Goal: Information Seeking & Learning: Learn about a topic

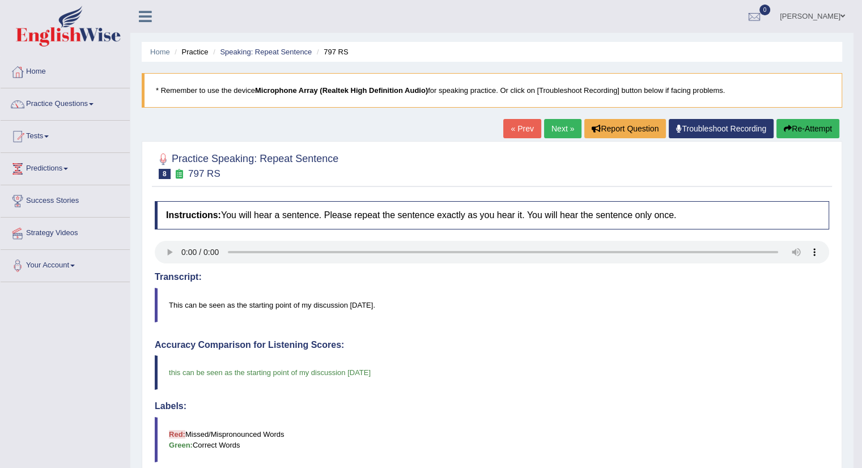
click at [560, 128] on link "Next »" at bounding box center [562, 128] width 37 height 19
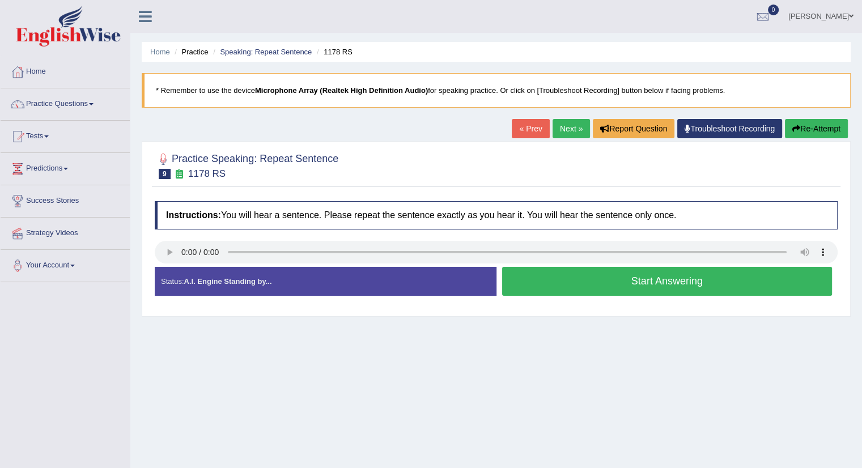
click at [333, 458] on div "Home Practice Speaking: Repeat Sentence 1178 RS * Remember to use the device Mi…" at bounding box center [496, 283] width 732 height 567
click at [515, 352] on div "Home Practice Speaking: Repeat Sentence 1178 RS * Remember to use the device Mi…" at bounding box center [496, 283] width 732 height 567
click at [516, 278] on button "Start Answering" at bounding box center [667, 281] width 330 height 29
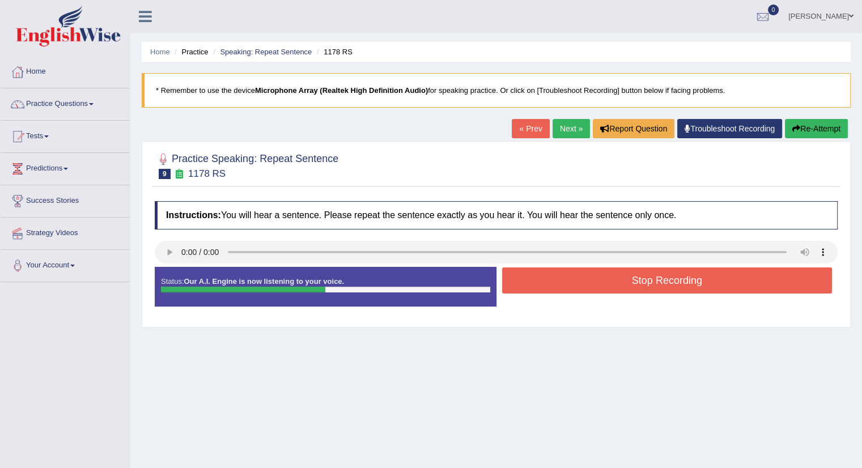
click at [516, 278] on button "Stop Recording" at bounding box center [667, 281] width 330 height 26
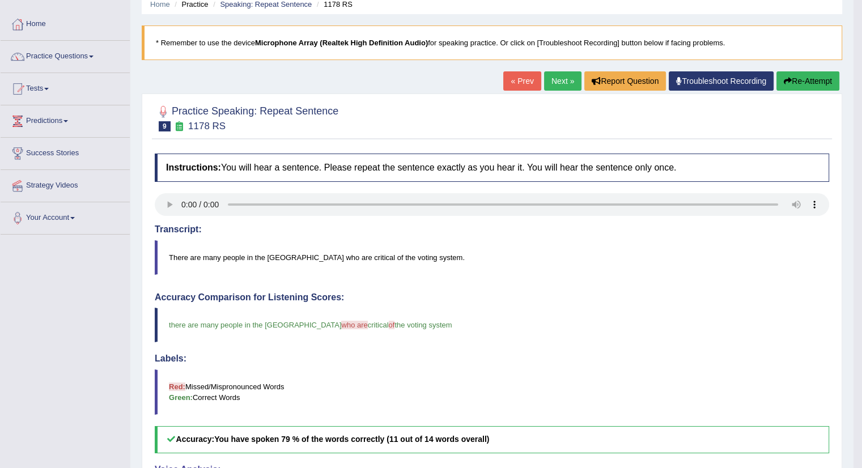
scroll to position [48, 0]
click at [563, 77] on link "Next »" at bounding box center [562, 80] width 37 height 19
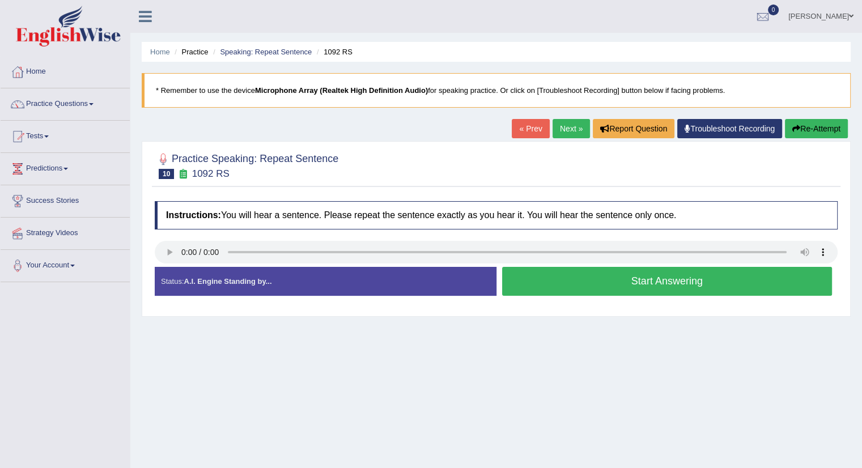
click at [553, 283] on button "Start Answering" at bounding box center [667, 281] width 330 height 29
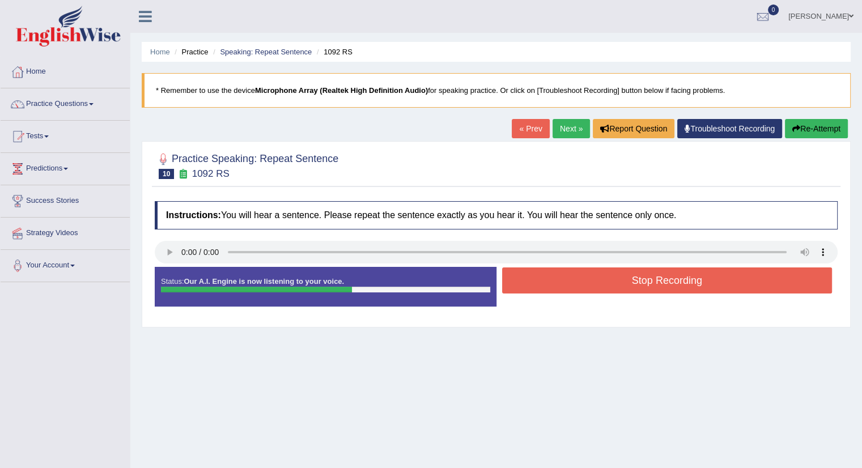
click at [553, 283] on button "Stop Recording" at bounding box center [667, 281] width 330 height 26
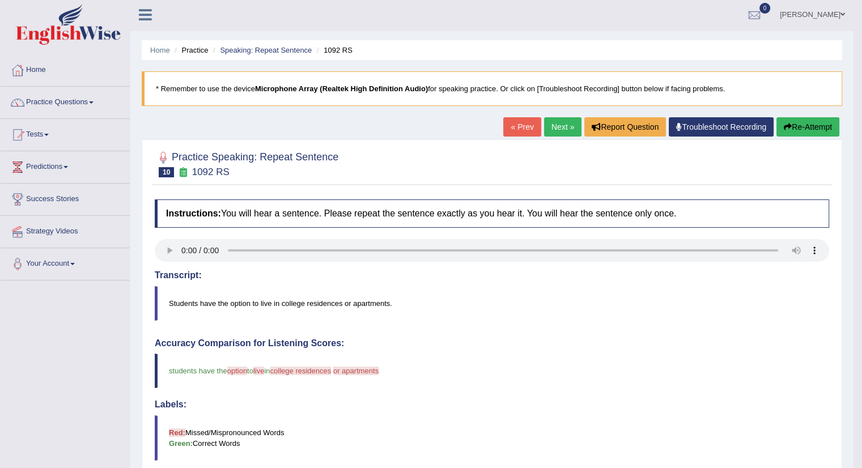
scroll to position [1, 0]
click at [561, 124] on link "Next »" at bounding box center [562, 127] width 37 height 19
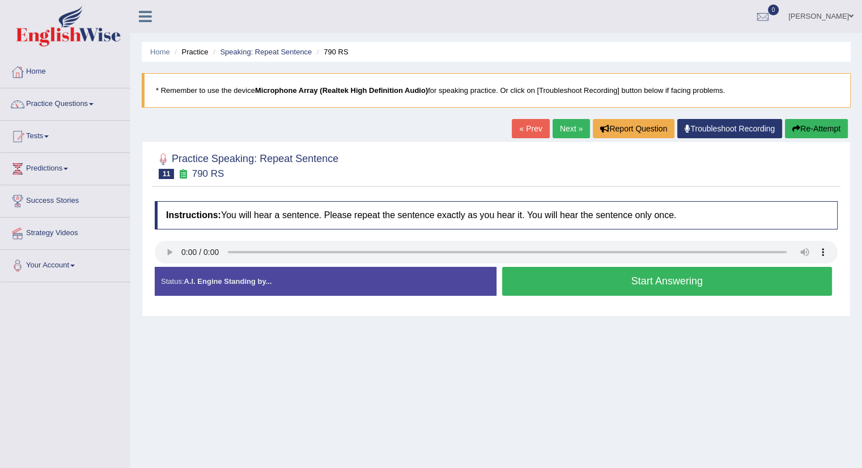
click at [557, 279] on button "Start Answering" at bounding box center [667, 281] width 330 height 29
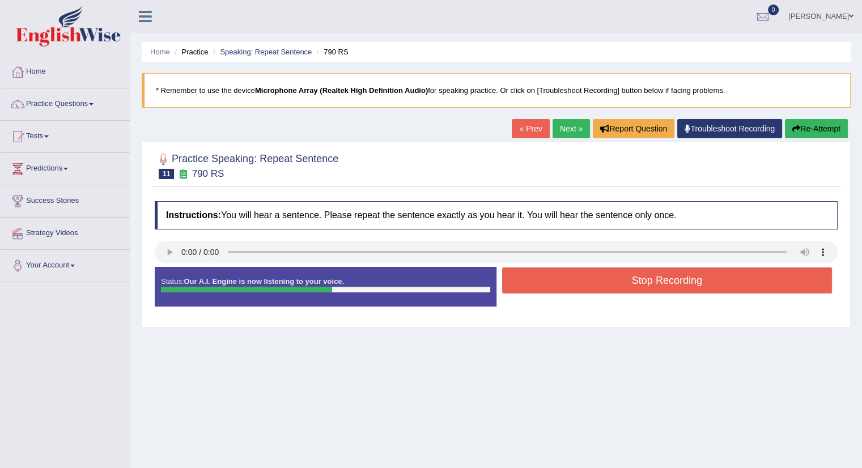
click at [557, 279] on button "Stop Recording" at bounding box center [667, 281] width 330 height 26
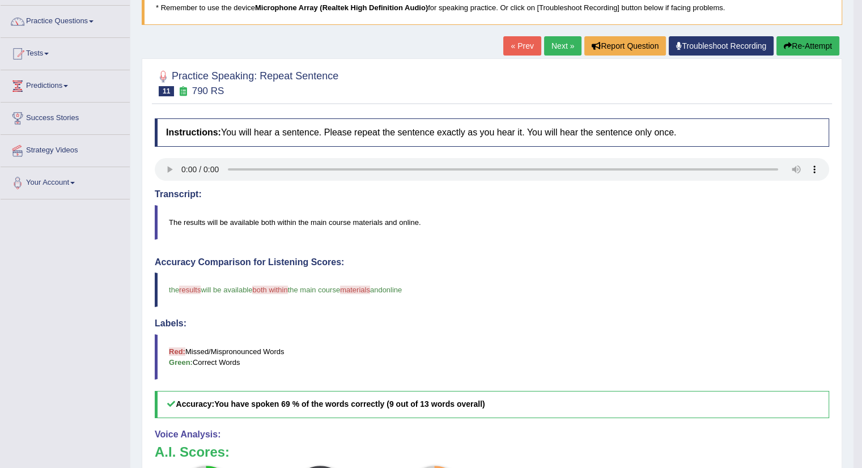
scroll to position [82, 0]
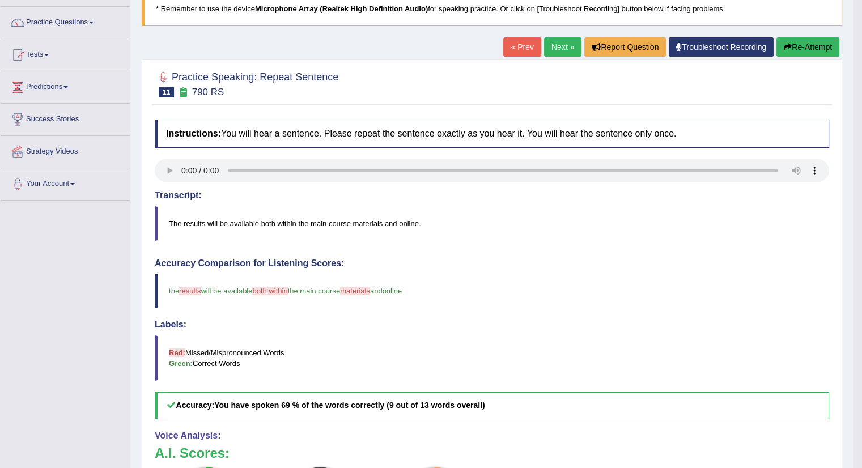
click at [557, 49] on link "Next »" at bounding box center [562, 46] width 37 height 19
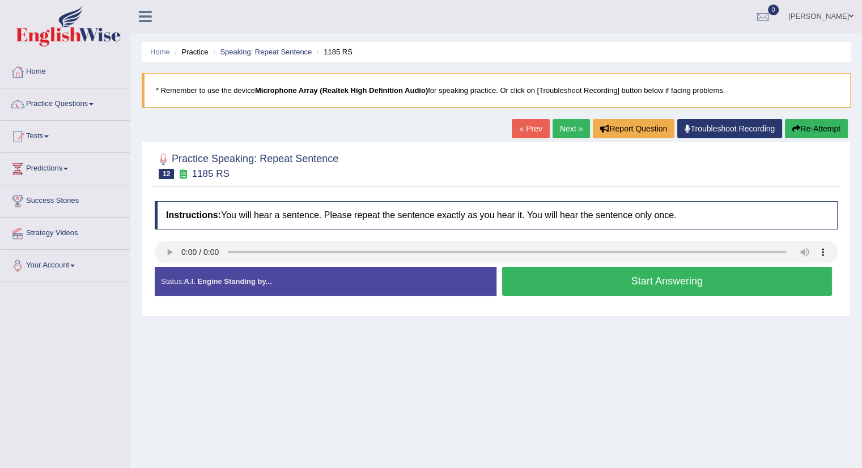
click at [599, 279] on button "Start Answering" at bounding box center [667, 281] width 330 height 29
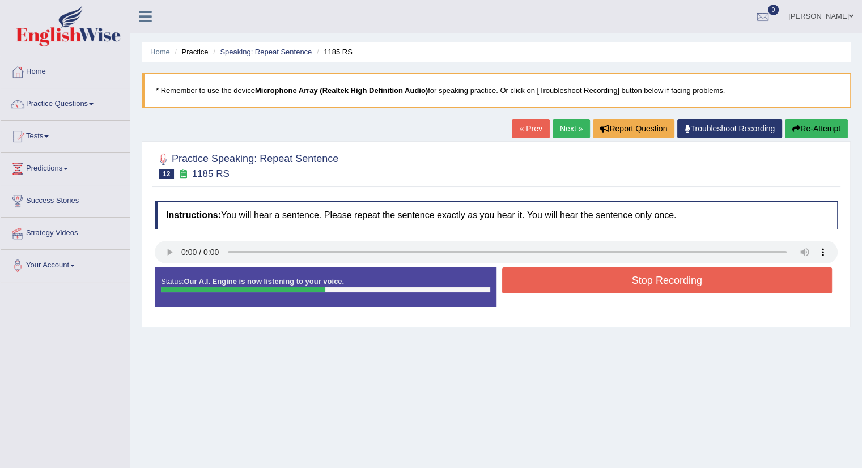
click at [599, 279] on button "Stop Recording" at bounding box center [667, 281] width 330 height 26
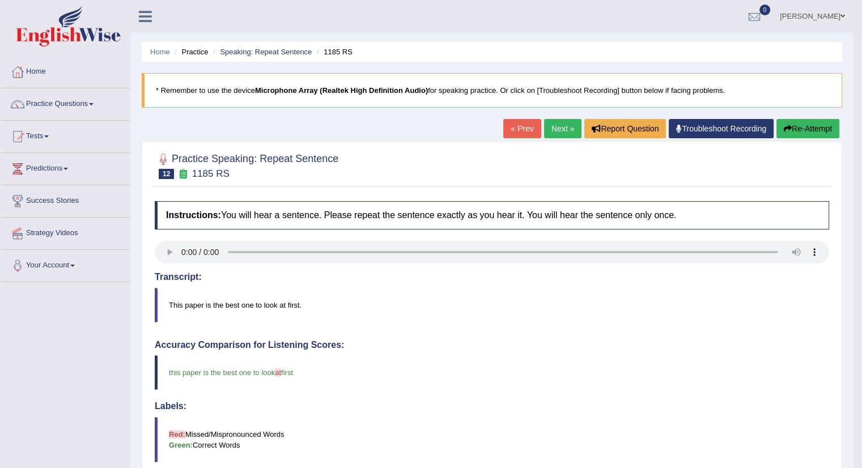
click at [562, 127] on link "Next »" at bounding box center [562, 128] width 37 height 19
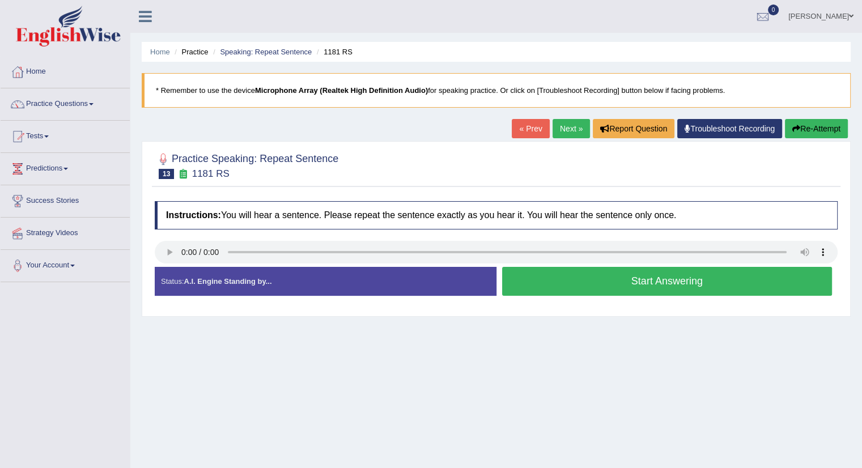
click at [576, 277] on button "Start Answering" at bounding box center [667, 281] width 330 height 29
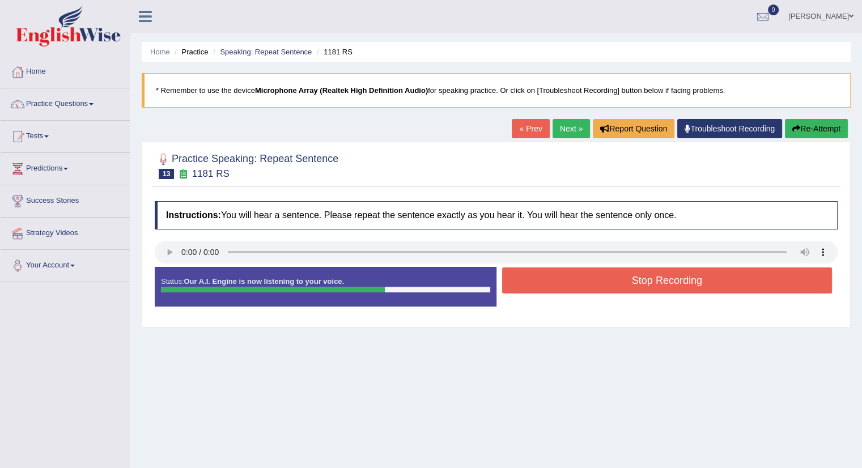
click at [796, 128] on icon "button" at bounding box center [796, 129] width 8 height 8
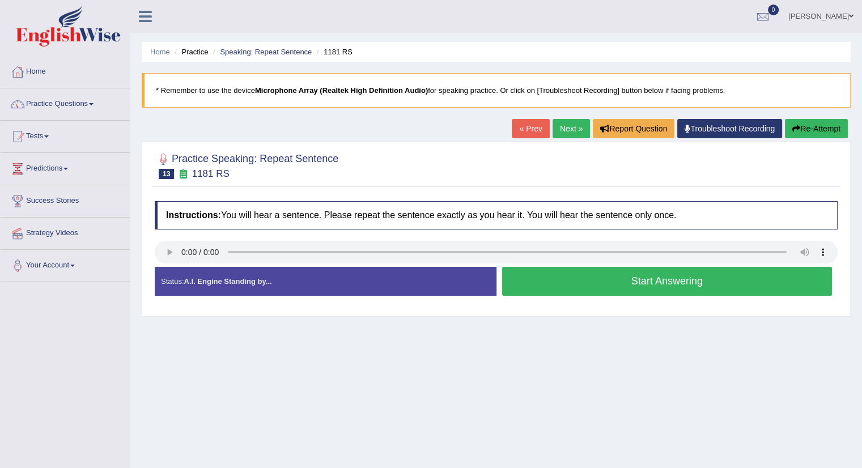
click at [600, 283] on button "Start Answering" at bounding box center [667, 281] width 330 height 29
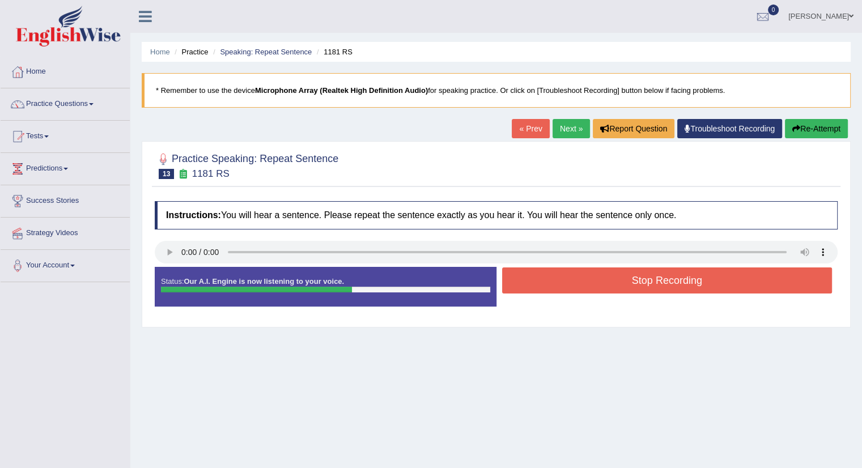
click at [600, 283] on button "Stop Recording" at bounding box center [667, 281] width 330 height 26
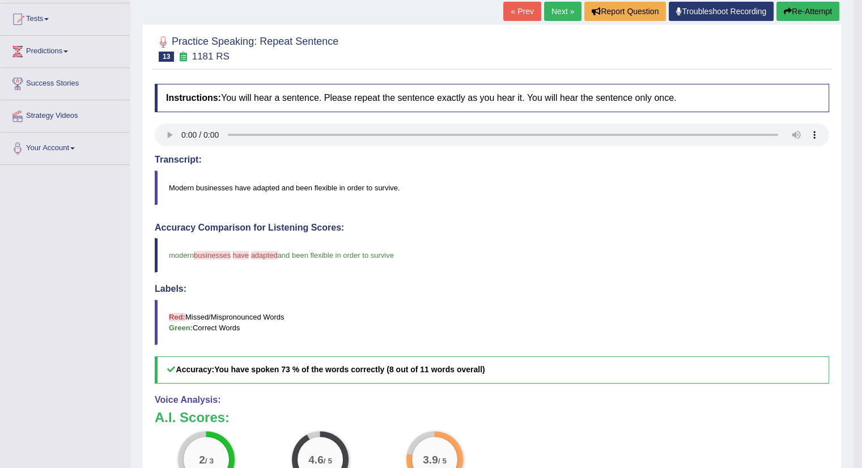
scroll to position [77, 0]
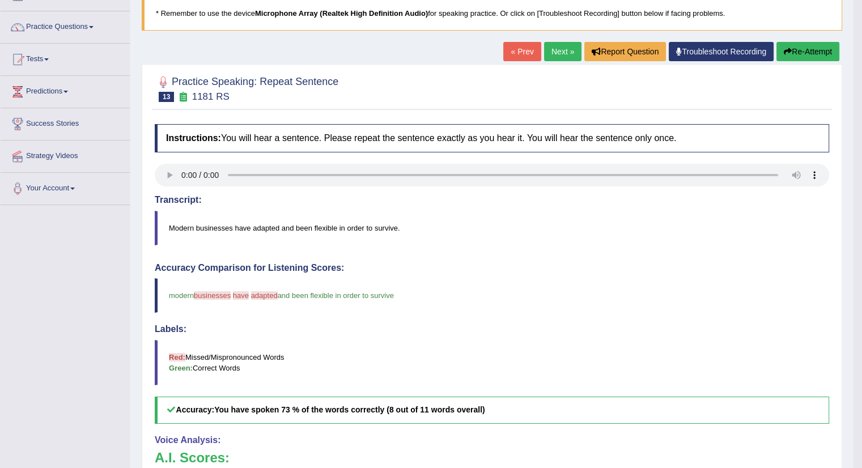
click at [565, 51] on link "Next »" at bounding box center [562, 51] width 37 height 19
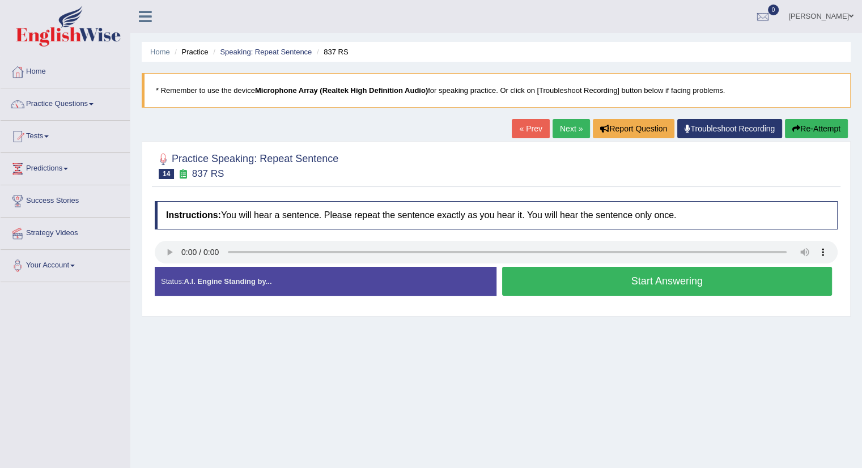
click at [280, 290] on div "Status: A.I. Engine Standing by..." at bounding box center [326, 281] width 342 height 29
click at [545, 272] on button "Start Answering" at bounding box center [667, 281] width 330 height 29
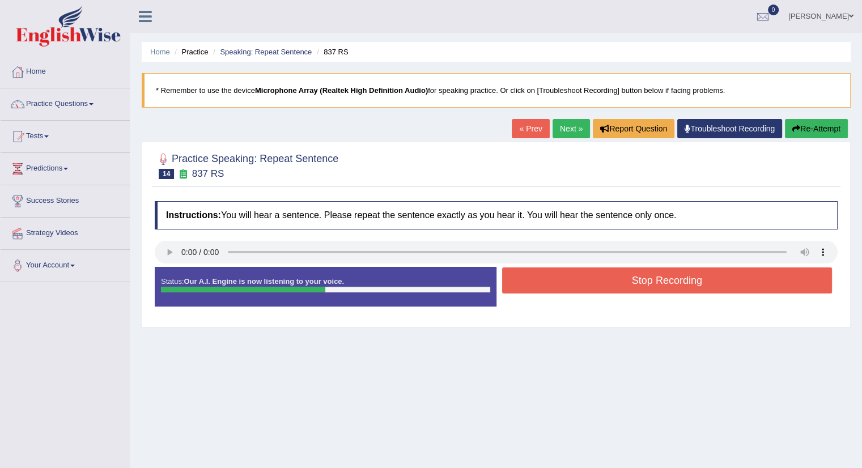
click at [545, 272] on button "Stop Recording" at bounding box center [667, 281] width 330 height 26
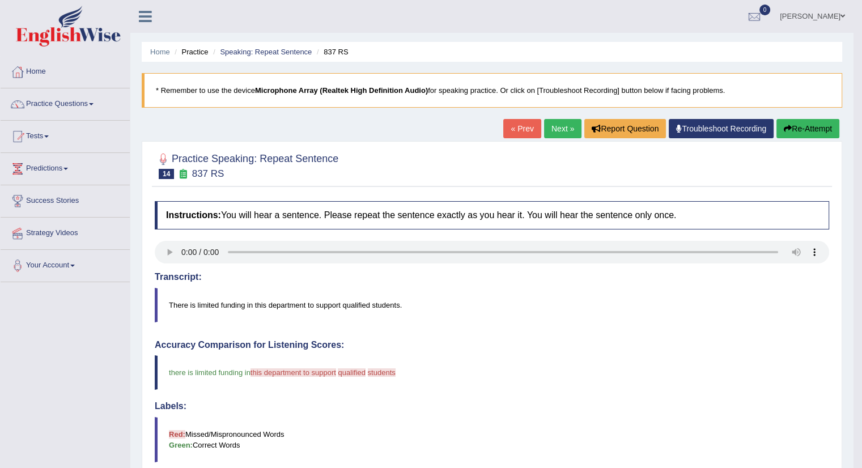
click at [557, 129] on link "Next »" at bounding box center [562, 128] width 37 height 19
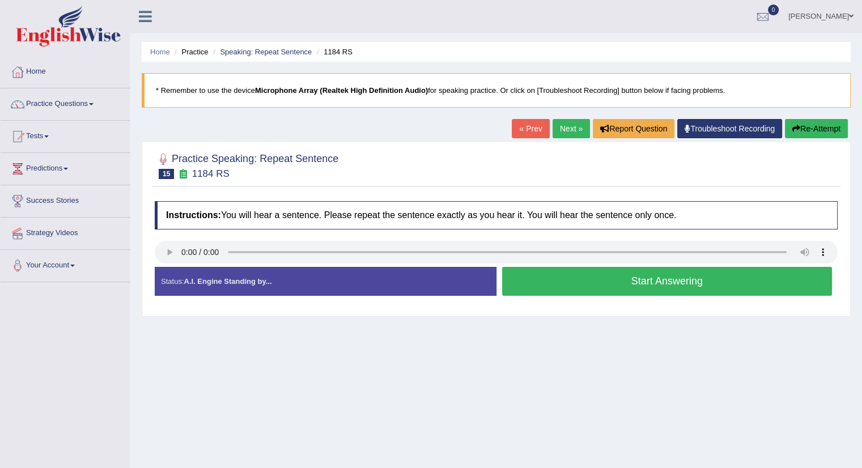
click at [167, 267] on div "Status: A.I. Engine Standing by..." at bounding box center [326, 281] width 342 height 29
click at [567, 283] on button "Start Answering" at bounding box center [667, 281] width 330 height 29
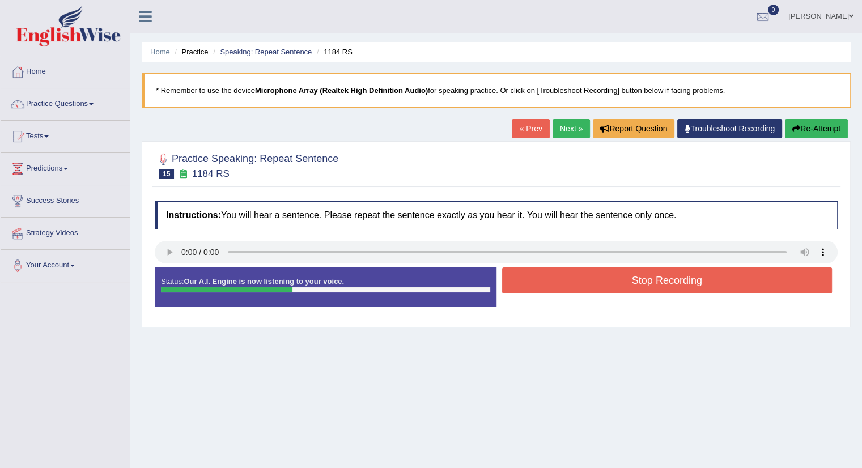
click at [612, 284] on button "Stop Recording" at bounding box center [667, 281] width 330 height 26
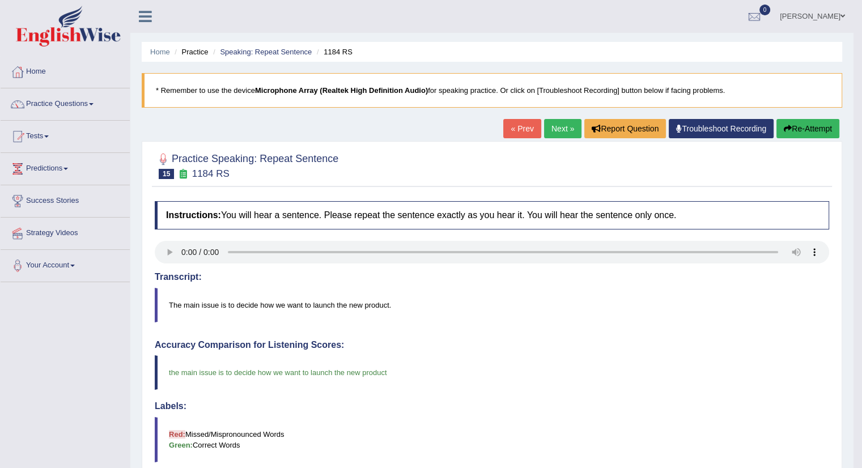
click at [557, 128] on link "Next »" at bounding box center [562, 128] width 37 height 19
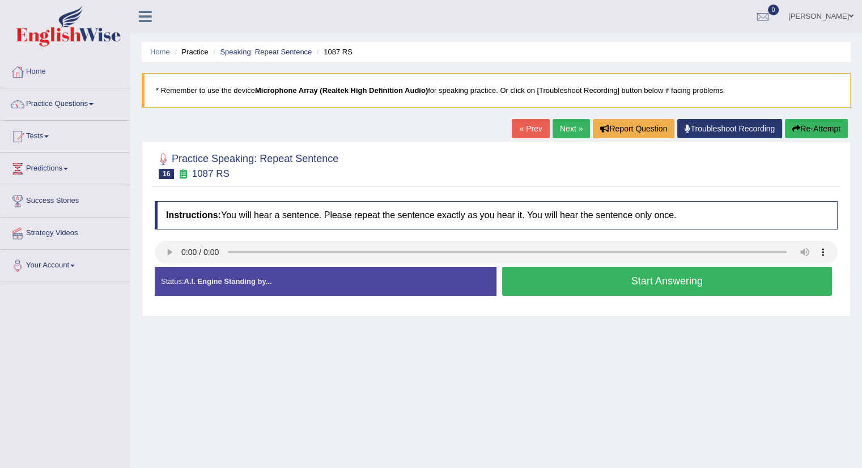
click at [542, 286] on button "Start Answering" at bounding box center [667, 281] width 330 height 29
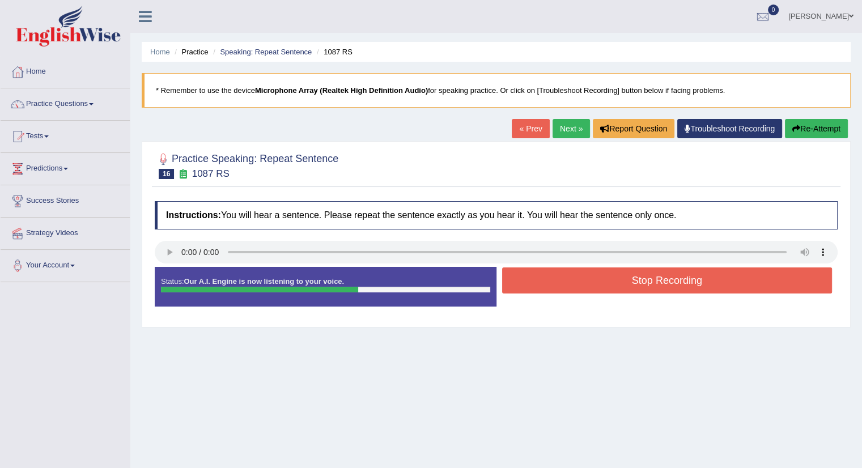
click at [677, 270] on button "Stop Recording" at bounding box center [667, 281] width 330 height 26
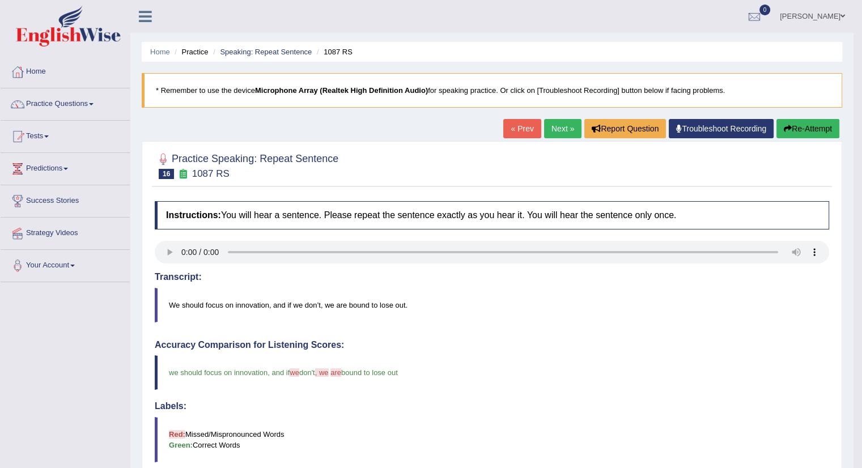
click at [561, 125] on link "Next »" at bounding box center [562, 128] width 37 height 19
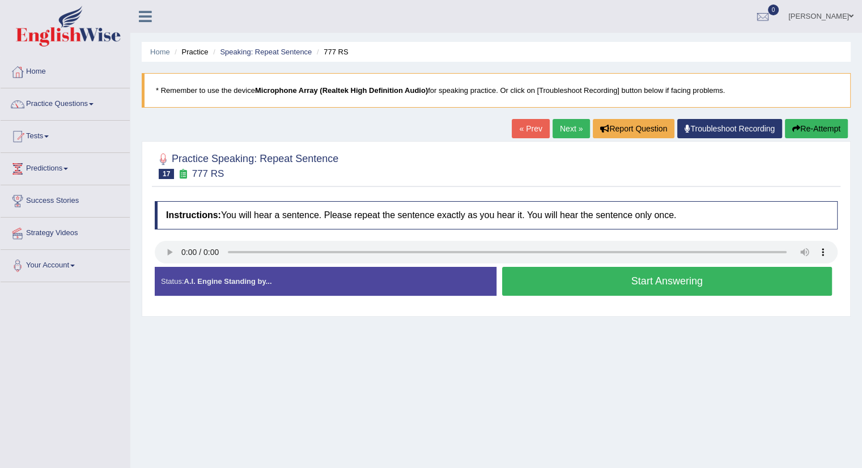
click at [512, 283] on button "Start Answering" at bounding box center [667, 281] width 330 height 29
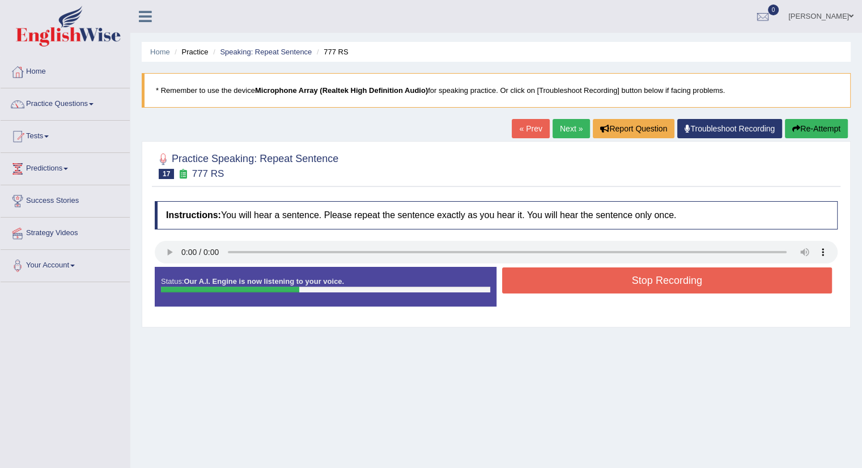
click at [512, 283] on button "Stop Recording" at bounding box center [667, 281] width 330 height 26
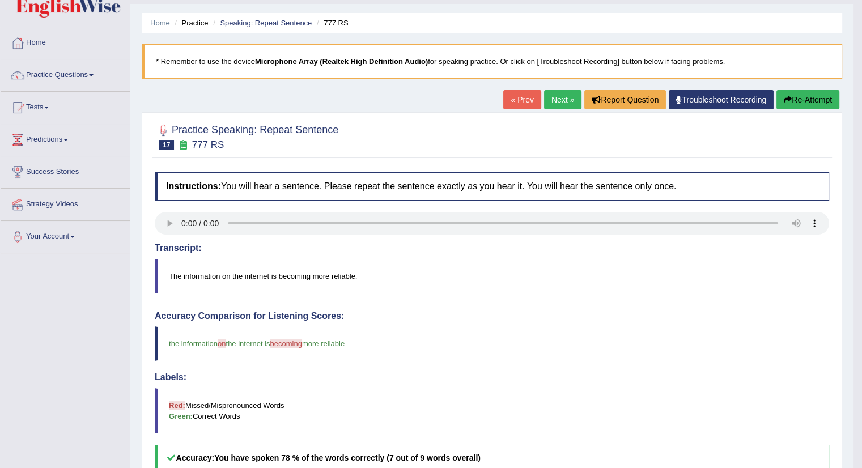
scroll to position [28, 0]
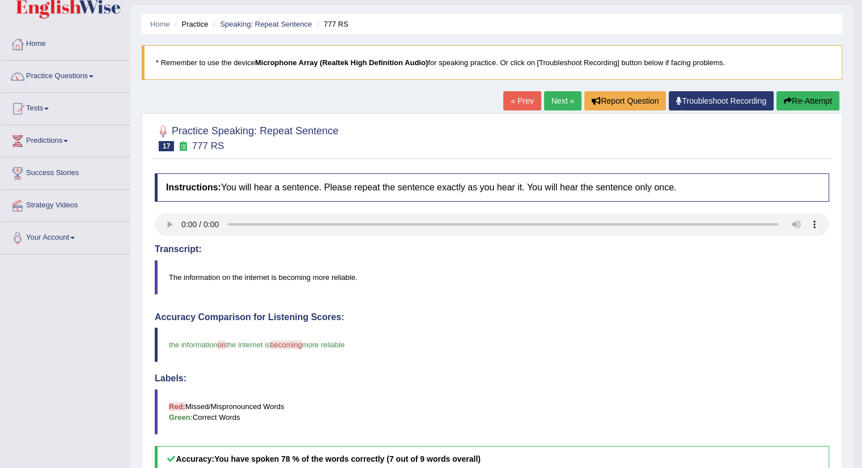
click at [565, 99] on link "Next »" at bounding box center [562, 100] width 37 height 19
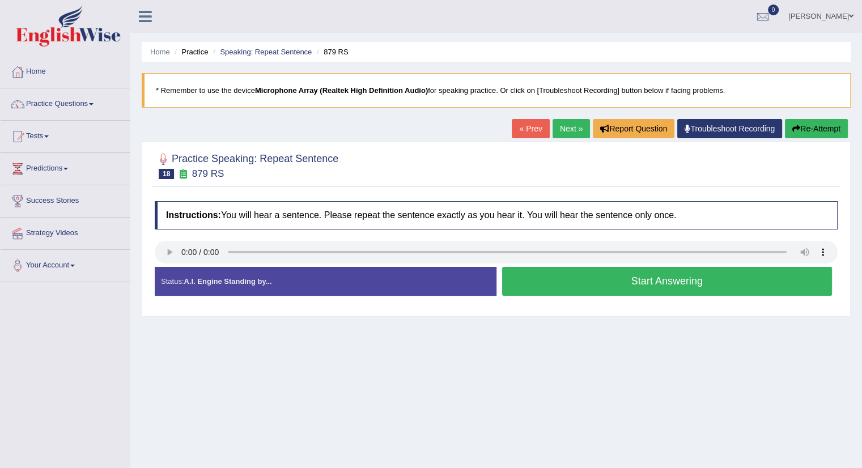
click at [531, 290] on button "Start Answering" at bounding box center [667, 281] width 330 height 29
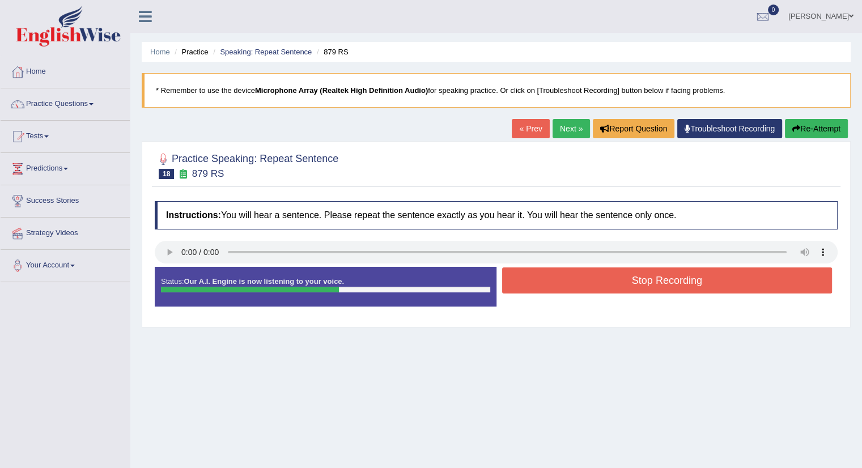
click at [647, 279] on button "Stop Recording" at bounding box center [667, 281] width 330 height 26
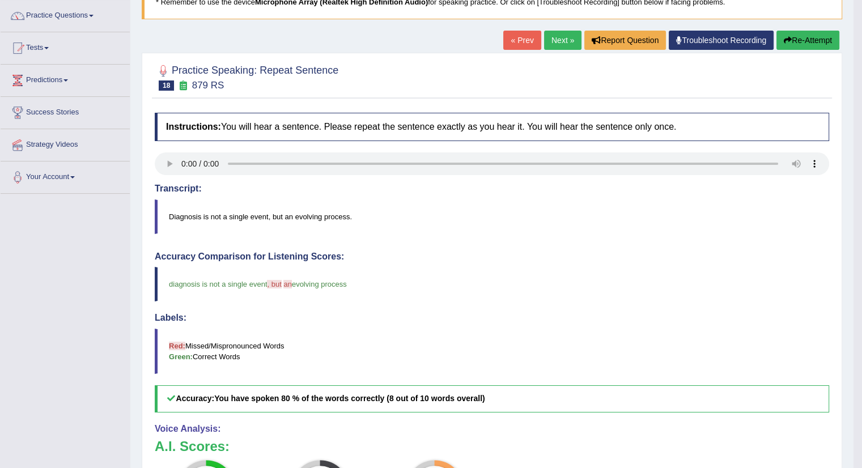
scroll to position [86, 0]
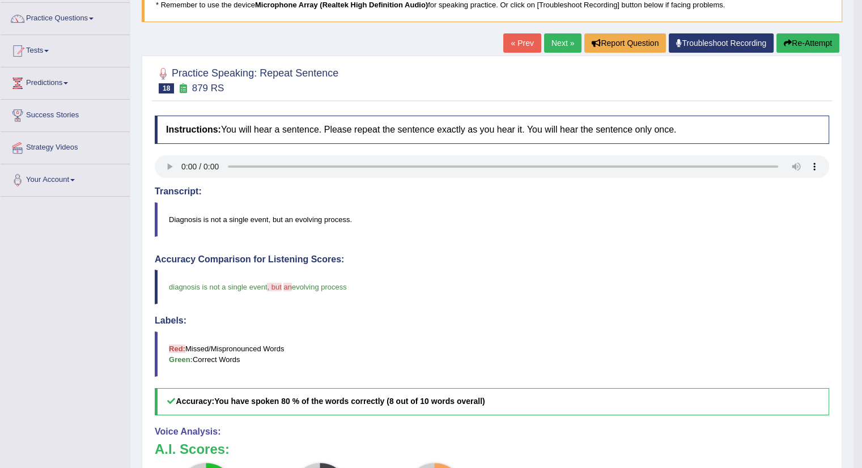
click at [557, 39] on link "Next »" at bounding box center [562, 42] width 37 height 19
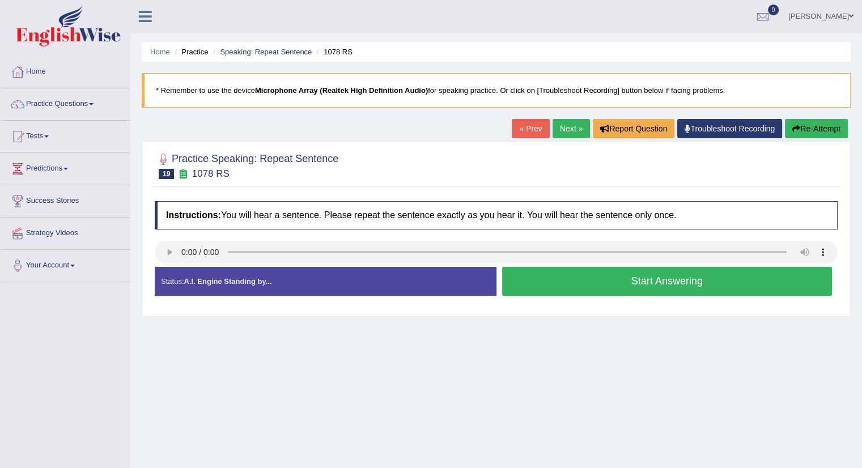
click at [571, 276] on button "Start Answering" at bounding box center [667, 281] width 330 height 29
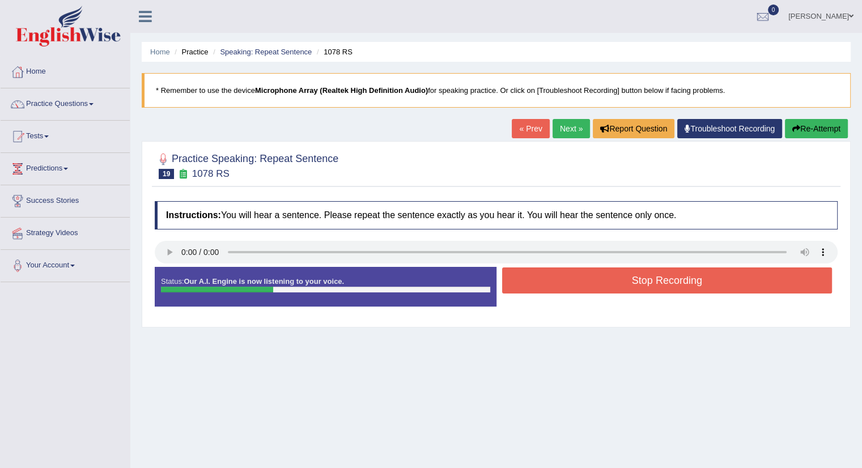
click at [571, 276] on button "Stop Recording" at bounding box center [667, 281] width 330 height 26
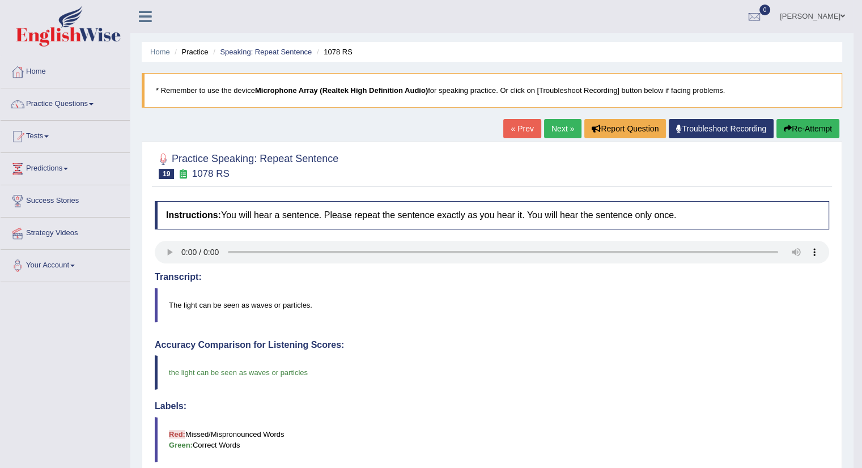
click at [546, 125] on link "Next »" at bounding box center [562, 128] width 37 height 19
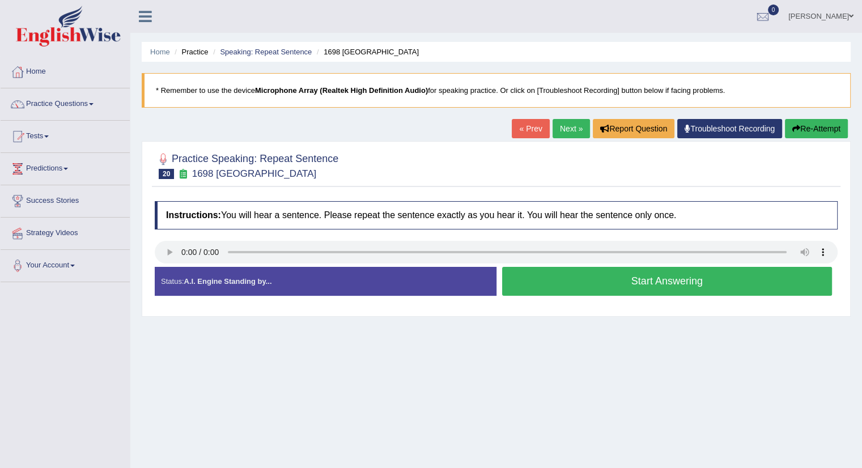
click at [527, 285] on button "Start Answering" at bounding box center [667, 281] width 330 height 29
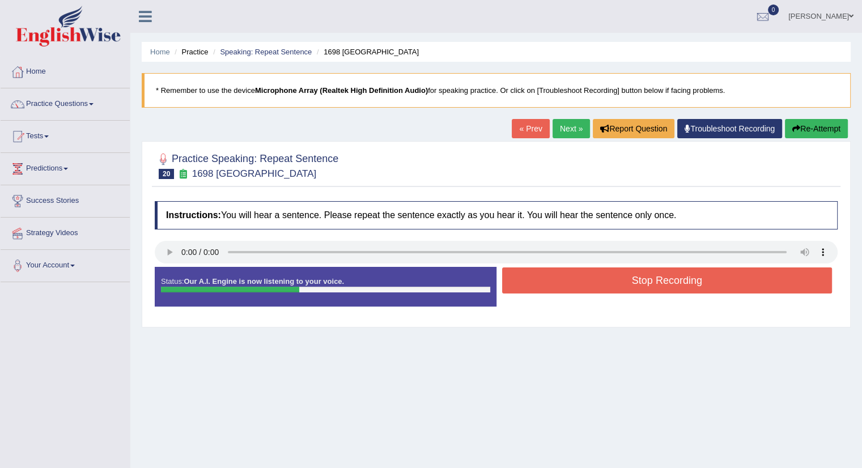
click at [527, 285] on button "Stop Recording" at bounding box center [667, 281] width 330 height 26
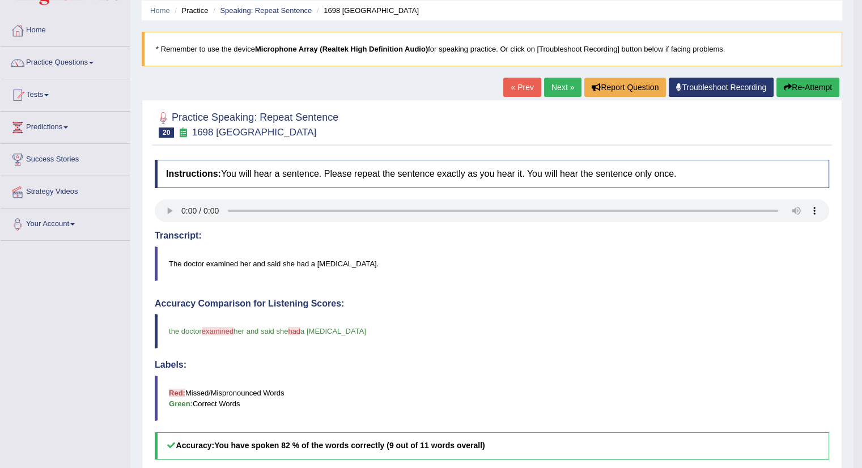
scroll to position [33, 0]
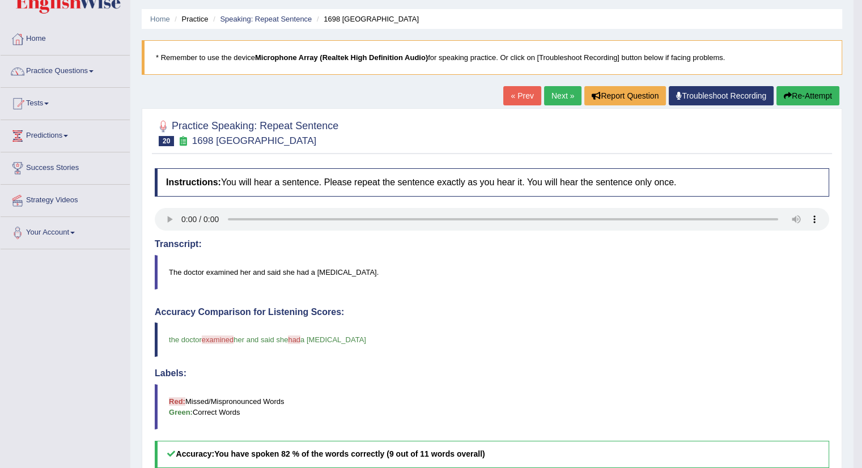
click at [561, 99] on link "Next »" at bounding box center [562, 95] width 37 height 19
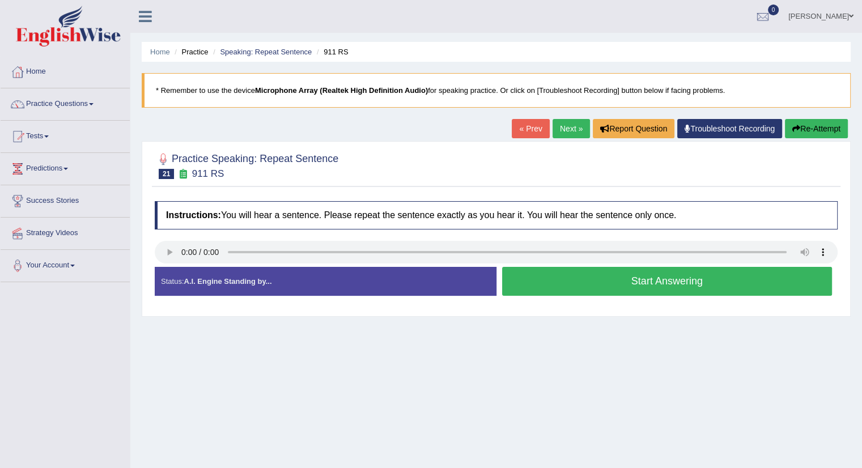
click at [576, 286] on button "Start Answering" at bounding box center [667, 281] width 330 height 29
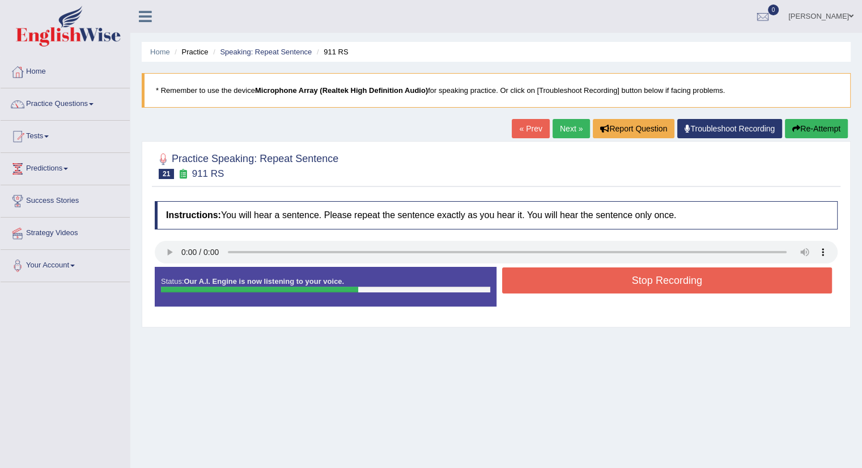
click at [576, 286] on button "Stop Recording" at bounding box center [667, 281] width 330 height 26
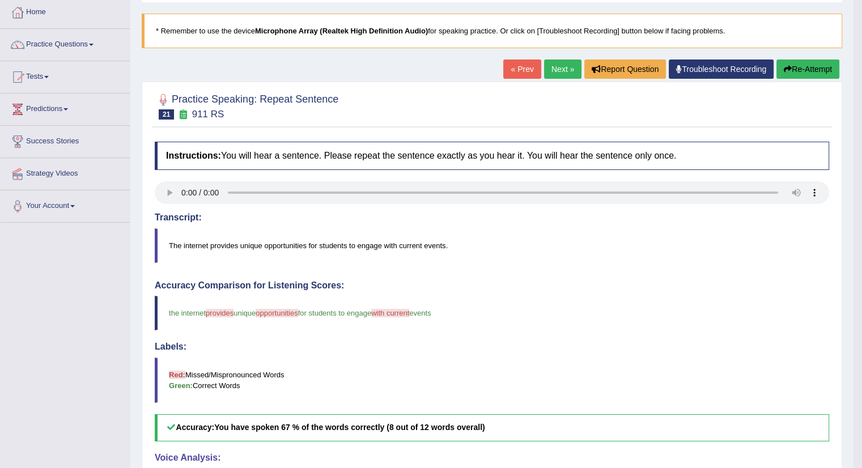
scroll to position [33, 0]
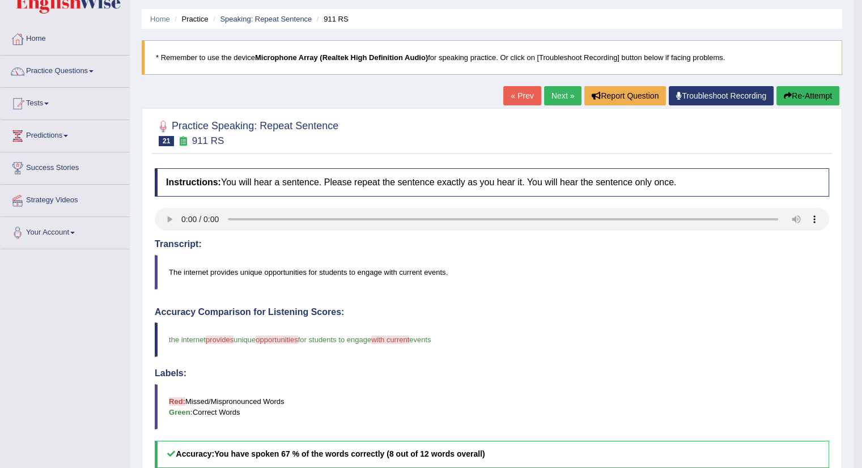
click at [558, 94] on link "Next »" at bounding box center [562, 95] width 37 height 19
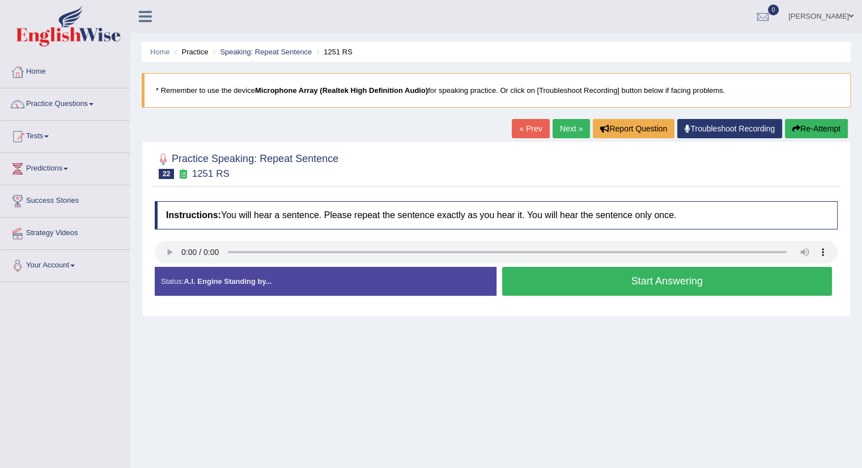
click at [541, 274] on button "Start Answering" at bounding box center [667, 281] width 330 height 29
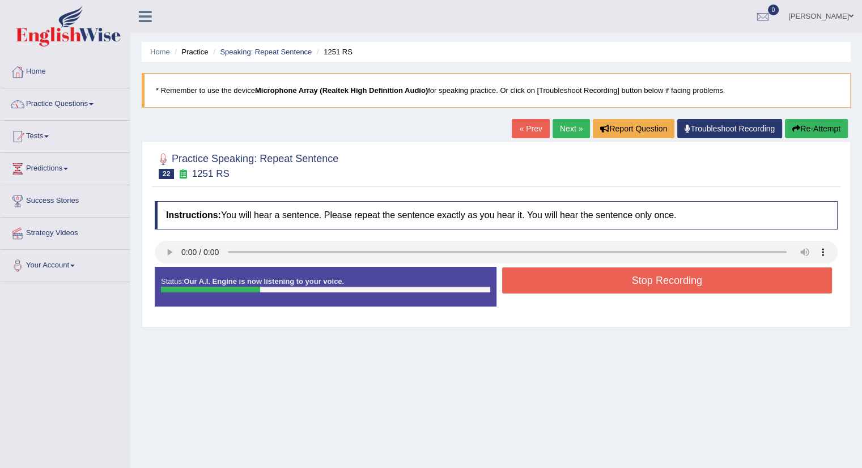
click at [541, 274] on button "Stop Recording" at bounding box center [667, 281] width 330 height 26
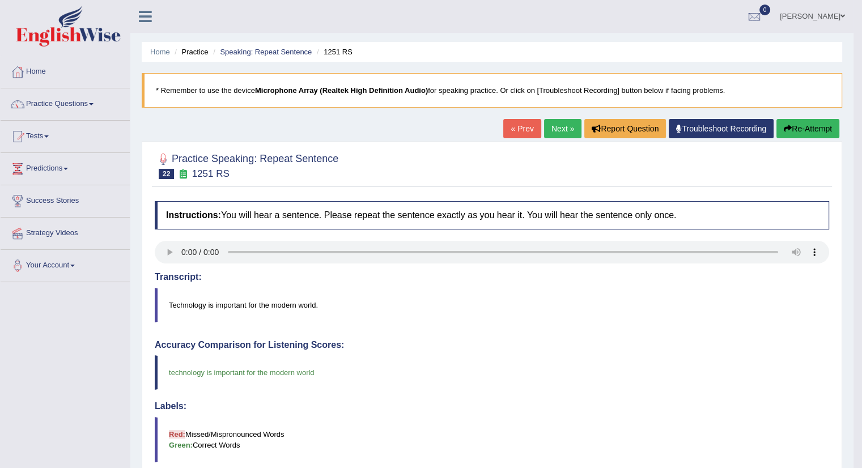
click at [563, 132] on link "Next »" at bounding box center [562, 128] width 37 height 19
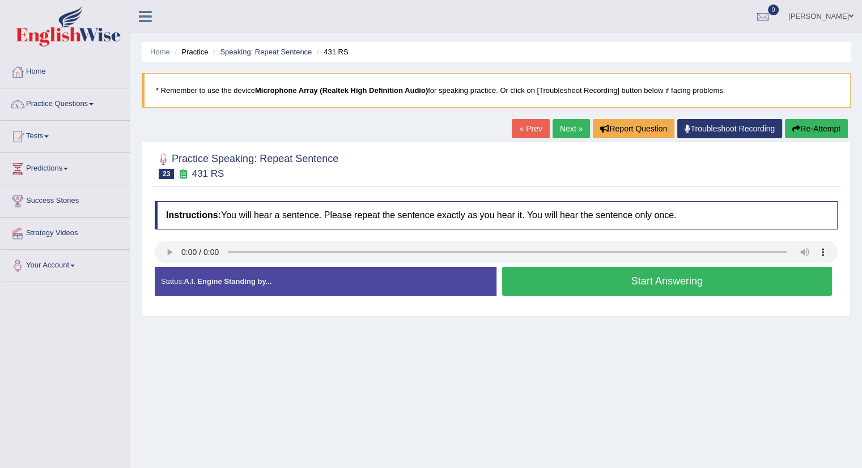
click at [563, 282] on button "Start Answering" at bounding box center [667, 281] width 330 height 29
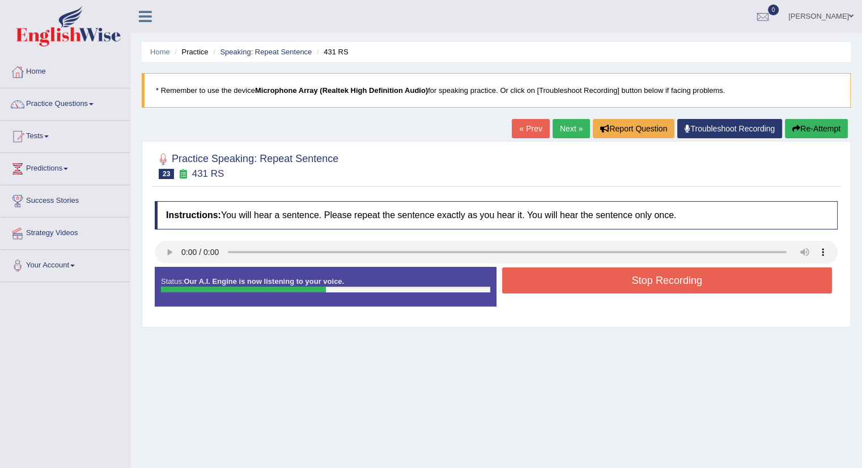
click at [563, 282] on button "Stop Recording" at bounding box center [667, 281] width 330 height 26
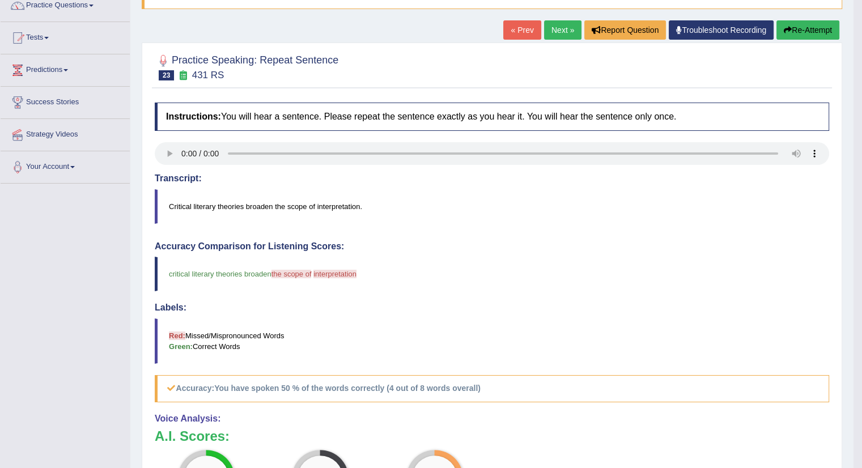
scroll to position [101, 0]
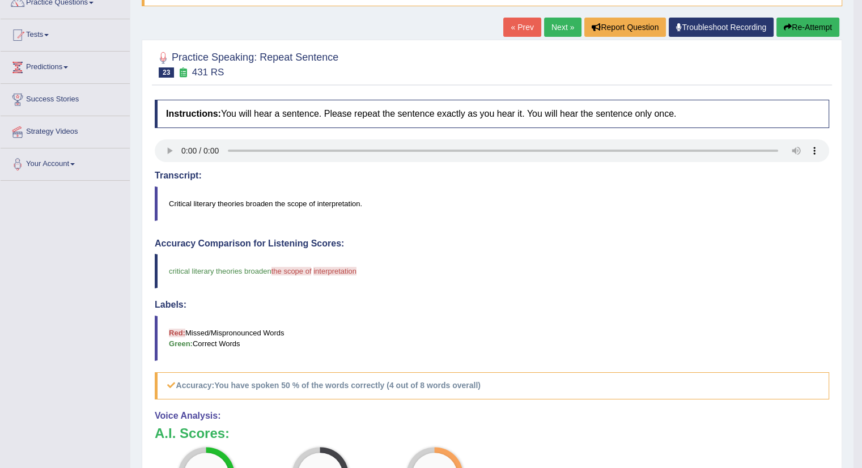
click at [546, 29] on link "Next »" at bounding box center [562, 27] width 37 height 19
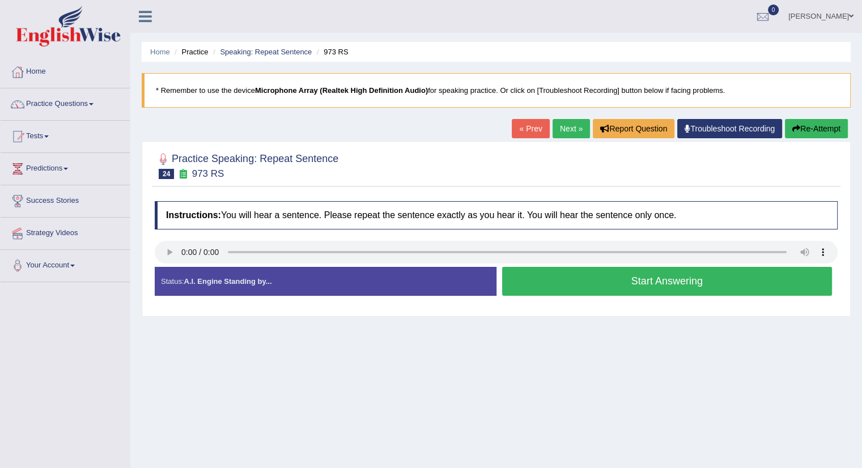
click at [527, 291] on button "Start Answering" at bounding box center [667, 281] width 330 height 29
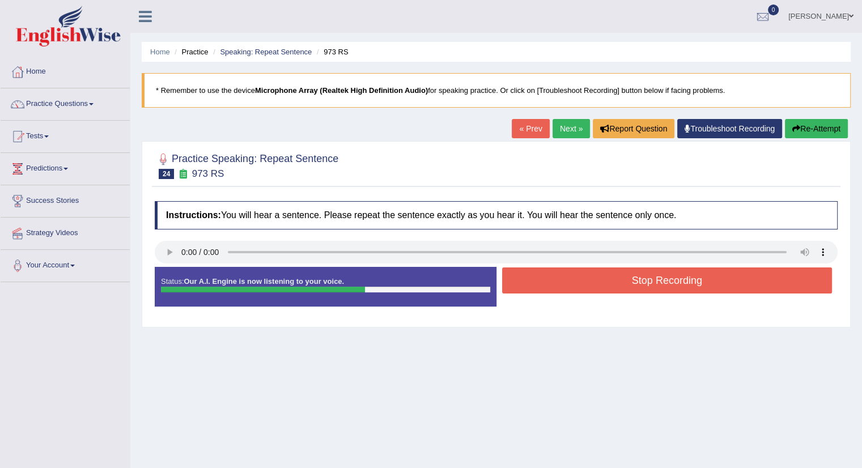
click at [529, 289] on button "Stop Recording" at bounding box center [667, 281] width 330 height 26
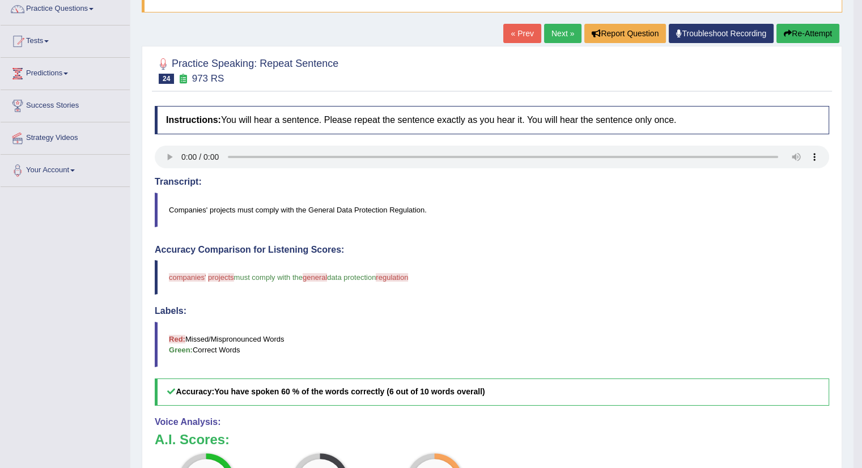
scroll to position [89, 0]
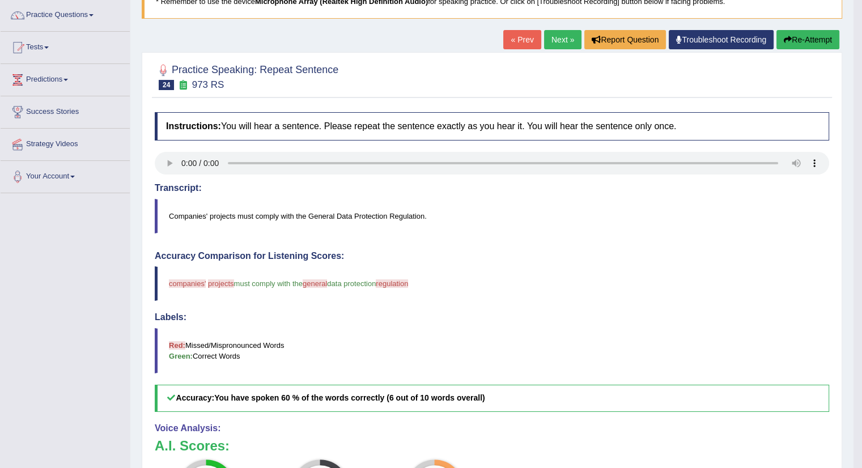
click at [559, 39] on link "Next »" at bounding box center [562, 39] width 37 height 19
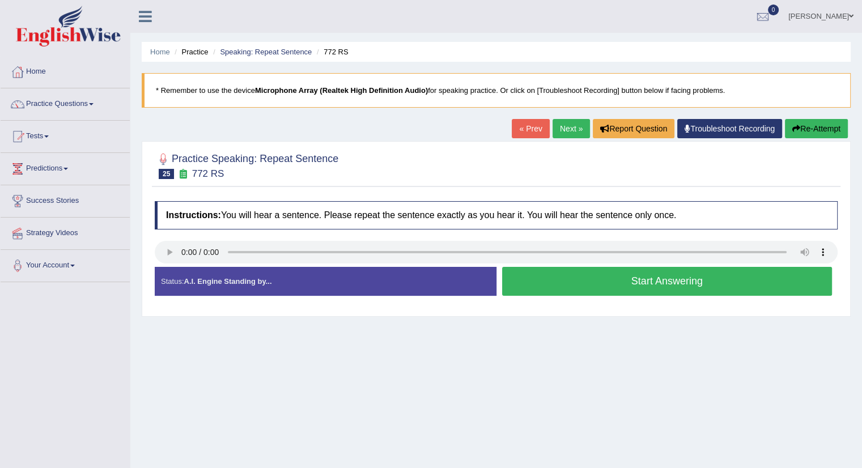
click at [548, 275] on button "Start Answering" at bounding box center [667, 281] width 330 height 29
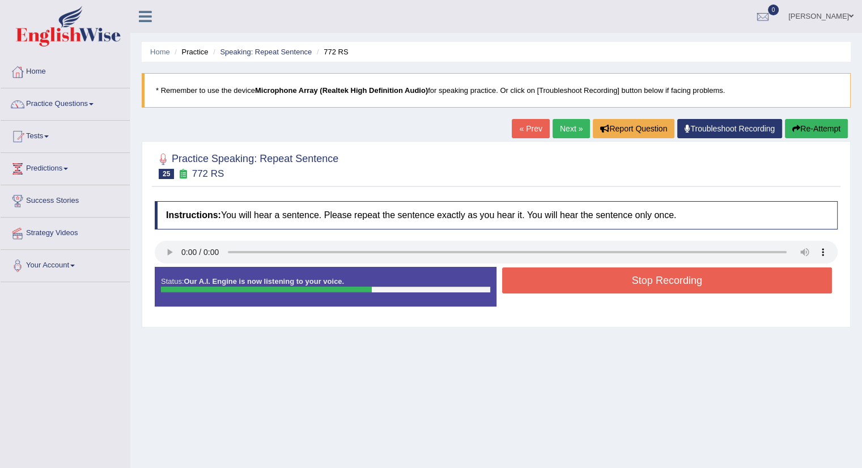
click at [548, 275] on button "Stop Recording" at bounding box center [667, 281] width 330 height 26
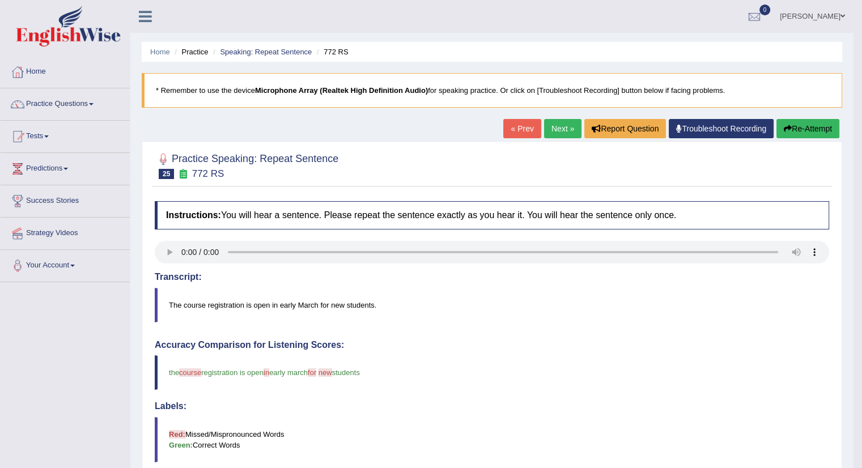
click at [560, 129] on link "Next »" at bounding box center [562, 128] width 37 height 19
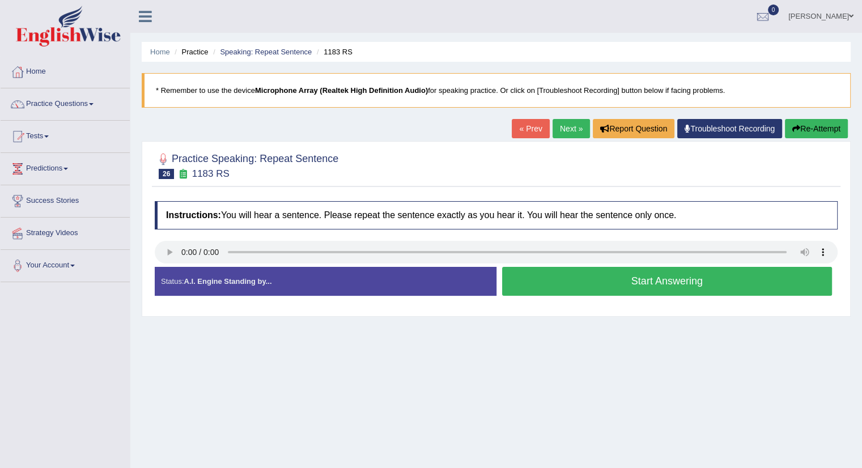
click at [535, 278] on button "Start Answering" at bounding box center [667, 281] width 330 height 29
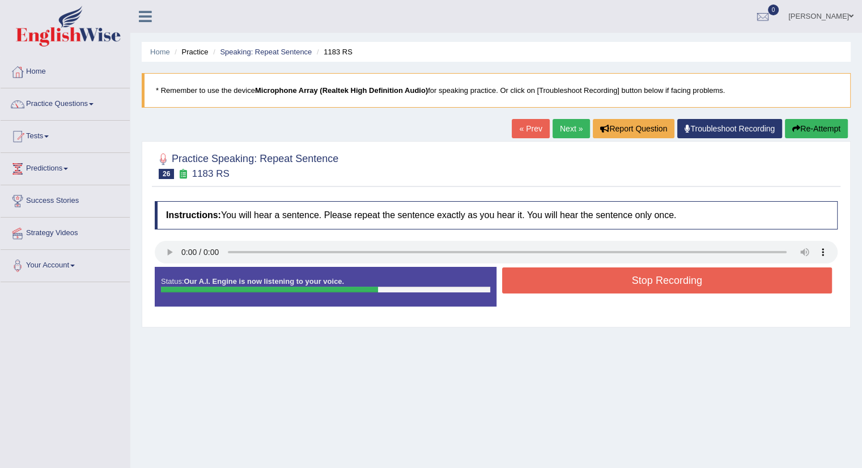
click at [535, 278] on button "Stop Recording" at bounding box center [667, 281] width 330 height 26
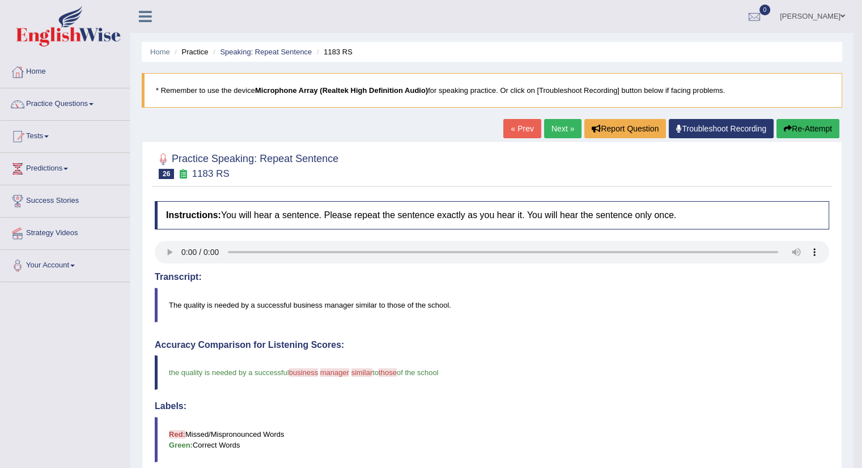
click at [559, 129] on link "Next »" at bounding box center [562, 128] width 37 height 19
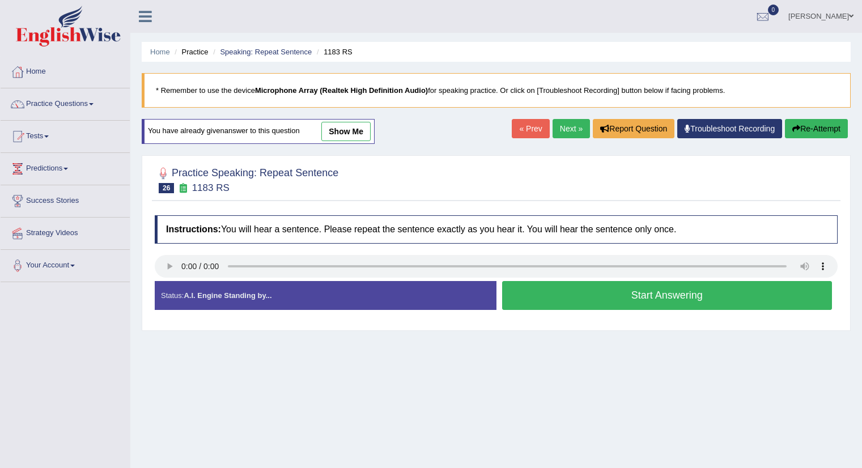
click at [45, 102] on link "Practice Questions" at bounding box center [65, 102] width 129 height 28
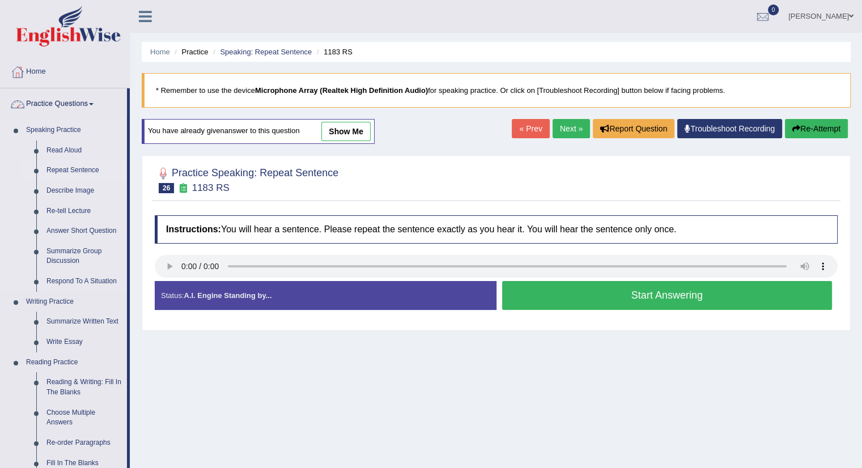
click at [64, 170] on link "Repeat Sentence" at bounding box center [84, 170] width 86 height 20
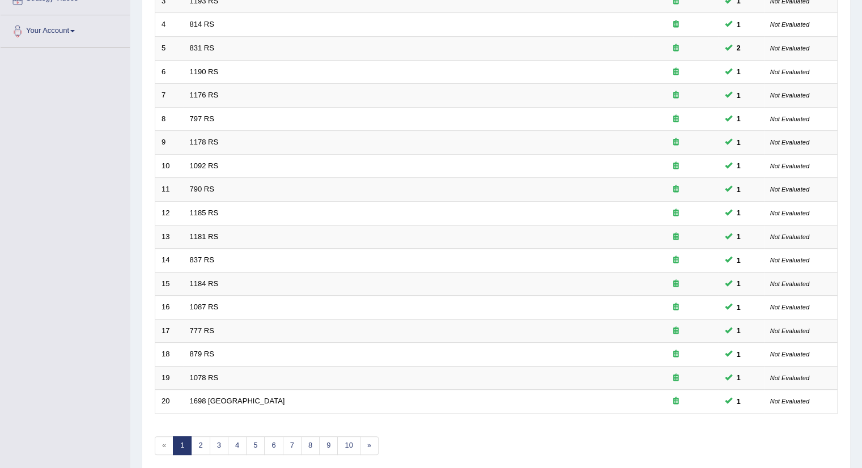
scroll to position [172, 0]
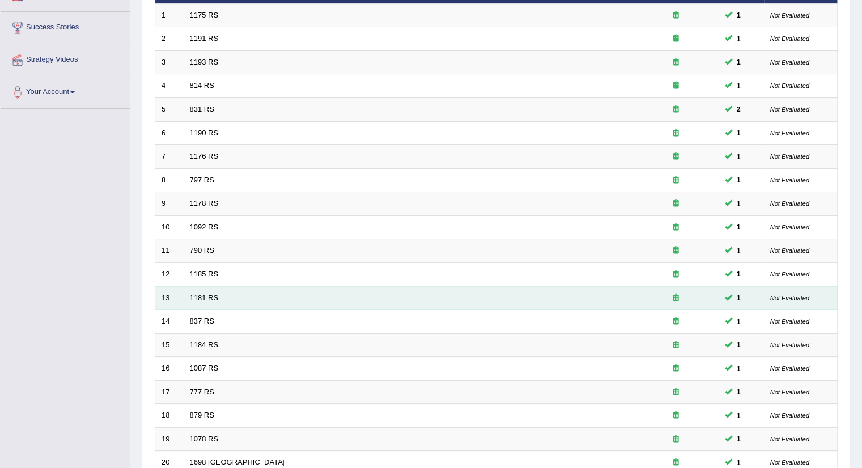
click at [819, 295] on td "Not Evaluated" at bounding box center [801, 298] width 74 height 24
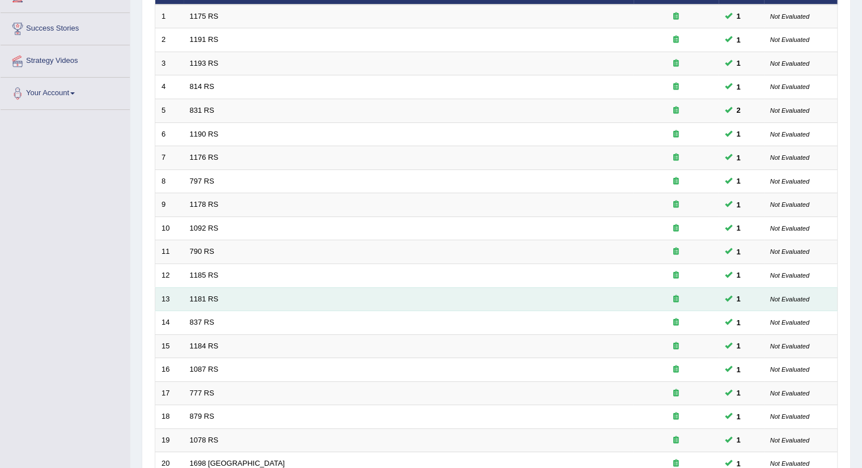
click at [822, 336] on td "Not Evaluated" at bounding box center [801, 346] width 74 height 24
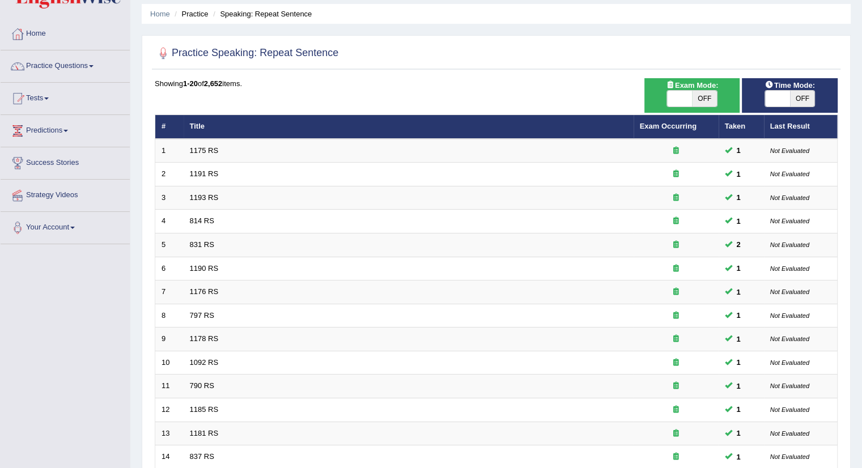
scroll to position [37, 0]
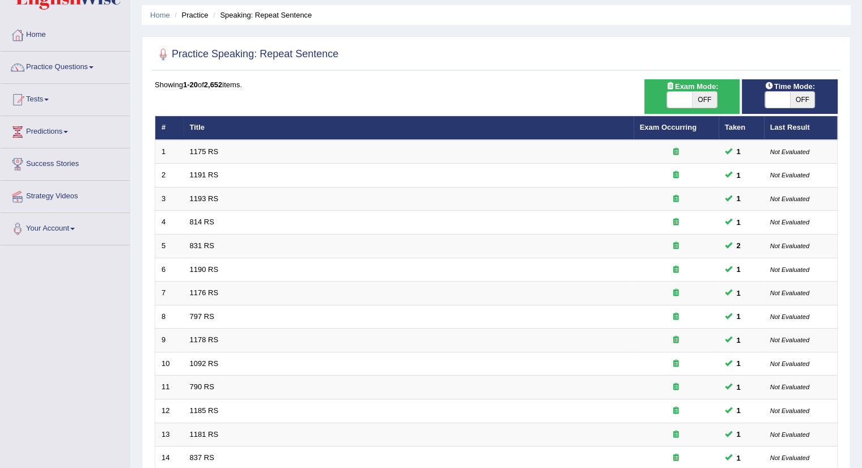
click at [802, 95] on span "OFF" at bounding box center [802, 100] width 25 height 16
checkbox input "true"
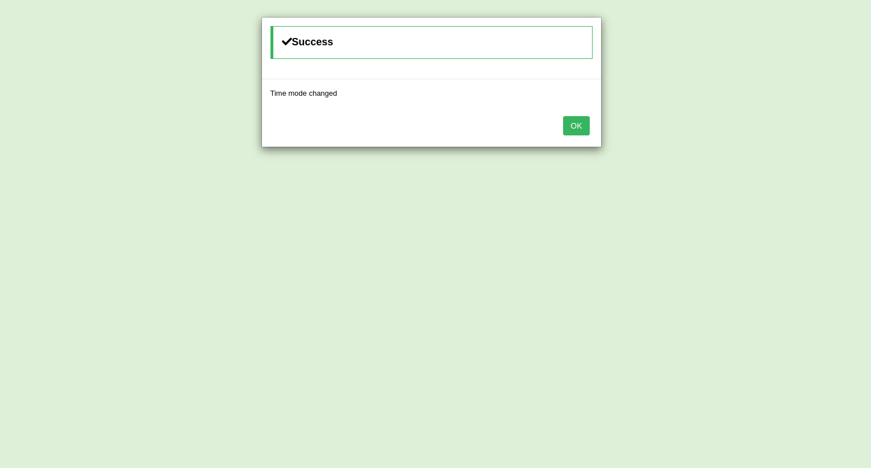
click at [570, 123] on button "OK" at bounding box center [576, 125] width 26 height 19
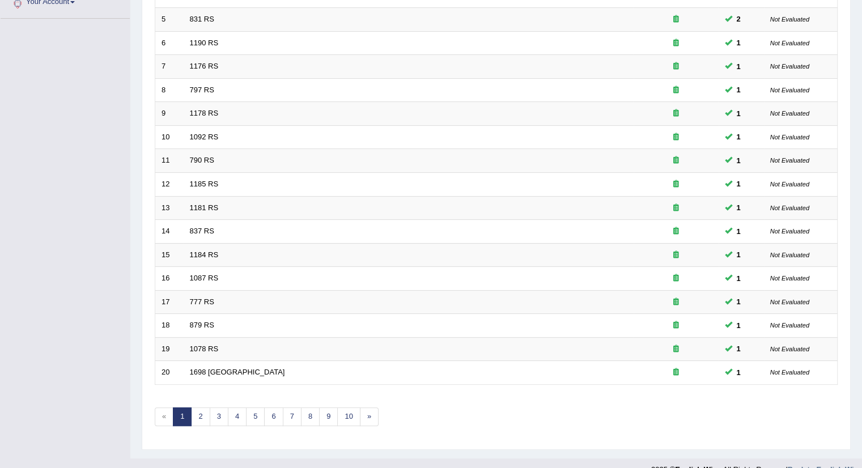
scroll to position [279, 0]
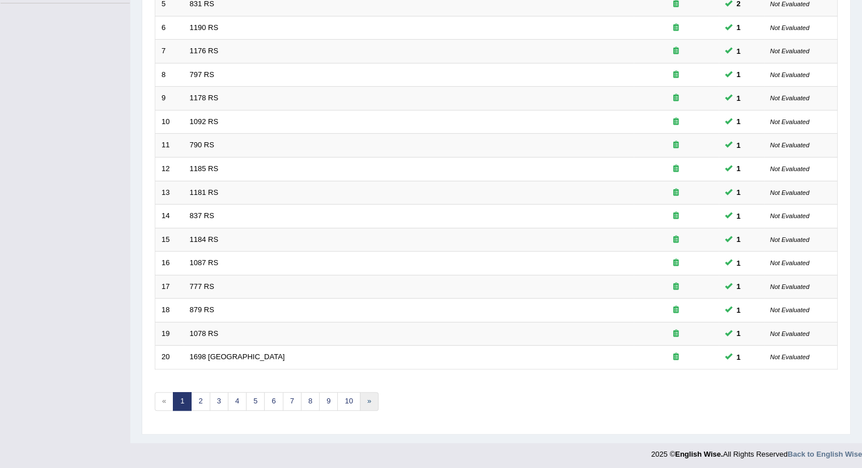
click at [366, 397] on link "»" at bounding box center [369, 401] width 19 height 19
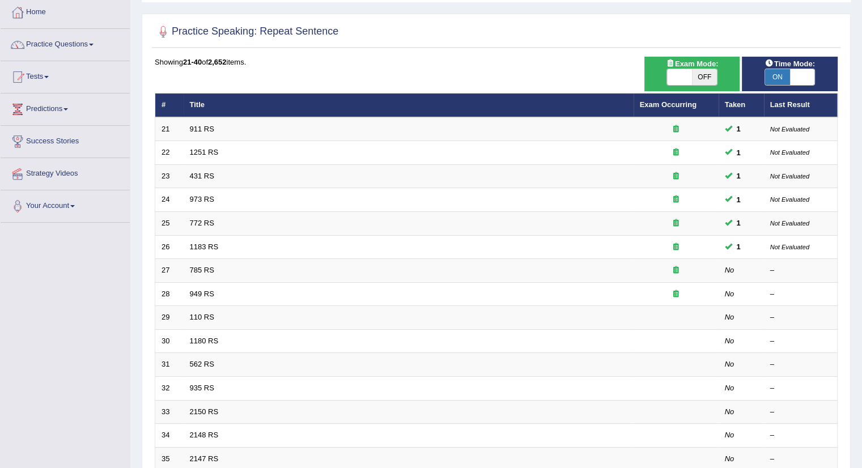
scroll to position [90, 0]
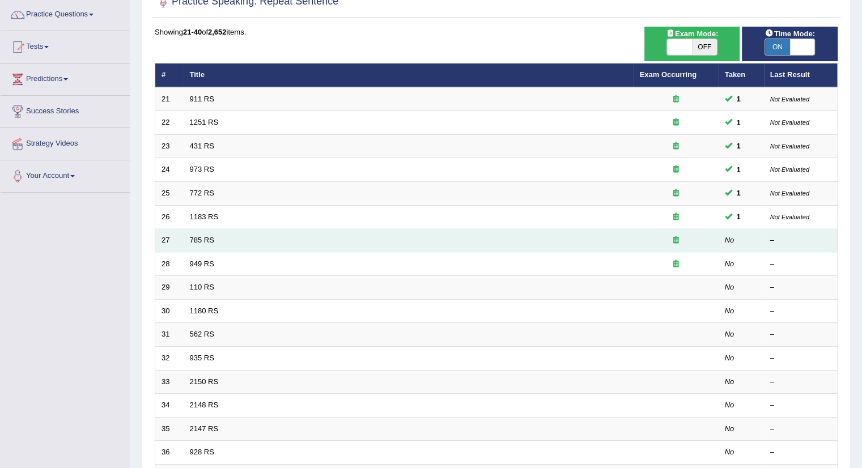
click at [676, 238] on icon at bounding box center [676, 239] width 6 height 7
click at [204, 241] on link "785 RS" at bounding box center [202, 240] width 24 height 9
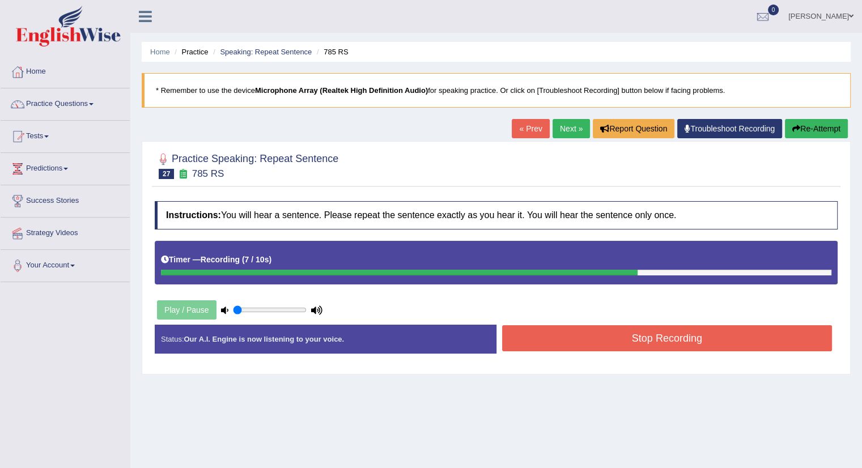
click at [667, 338] on button "Stop Recording" at bounding box center [667, 338] width 330 height 26
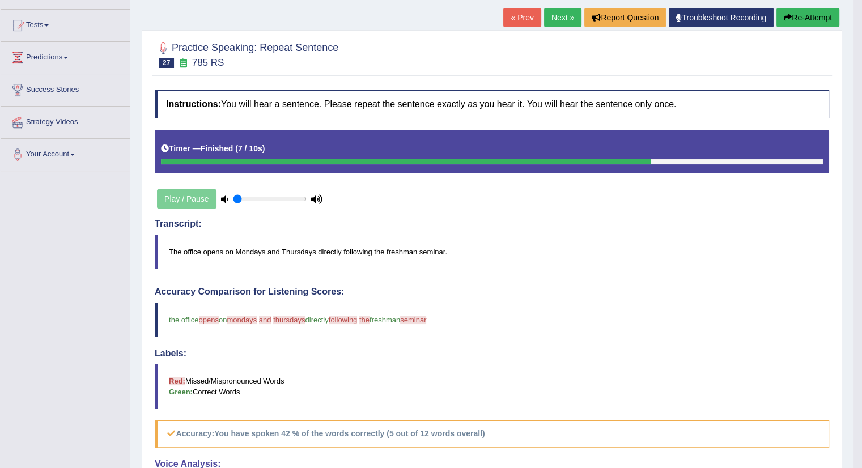
scroll to position [111, 0]
type input "0.5"
click at [555, 19] on link "Next »" at bounding box center [562, 17] width 37 height 19
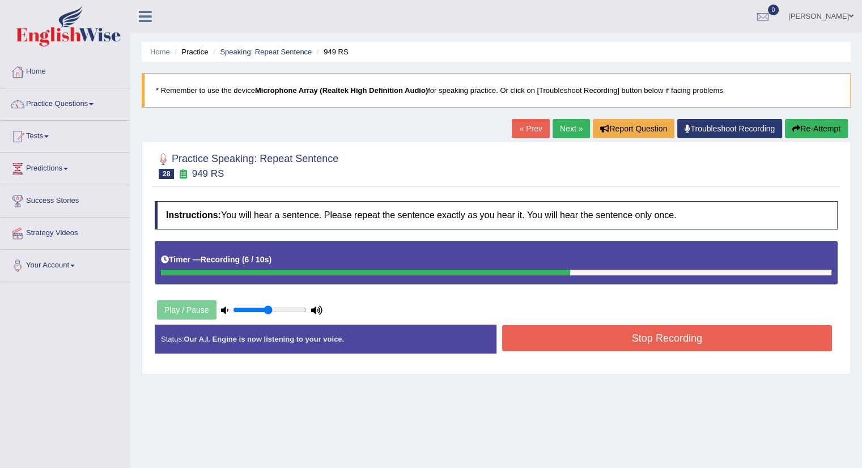
click at [618, 341] on button "Stop Recording" at bounding box center [667, 338] width 330 height 26
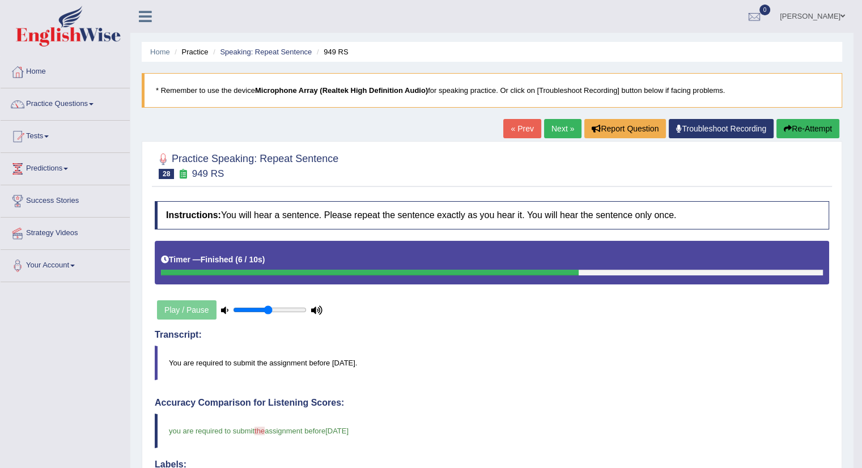
click at [560, 128] on link "Next »" at bounding box center [562, 128] width 37 height 19
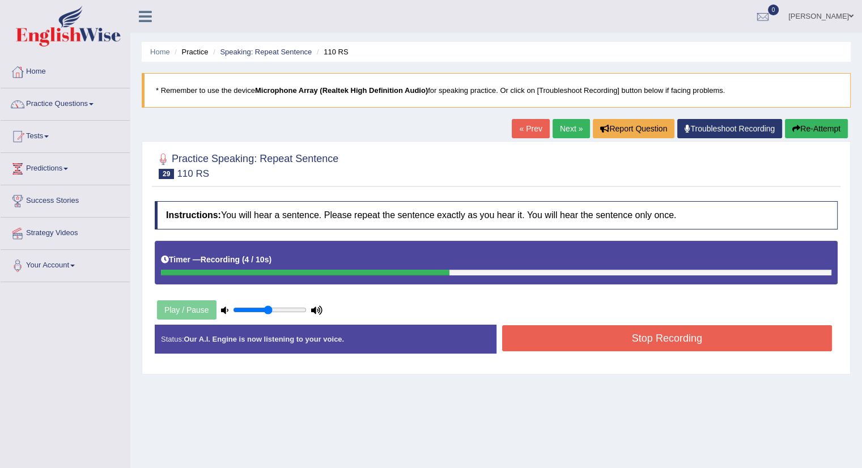
click at [567, 325] on button "Stop Recording" at bounding box center [667, 338] width 330 height 26
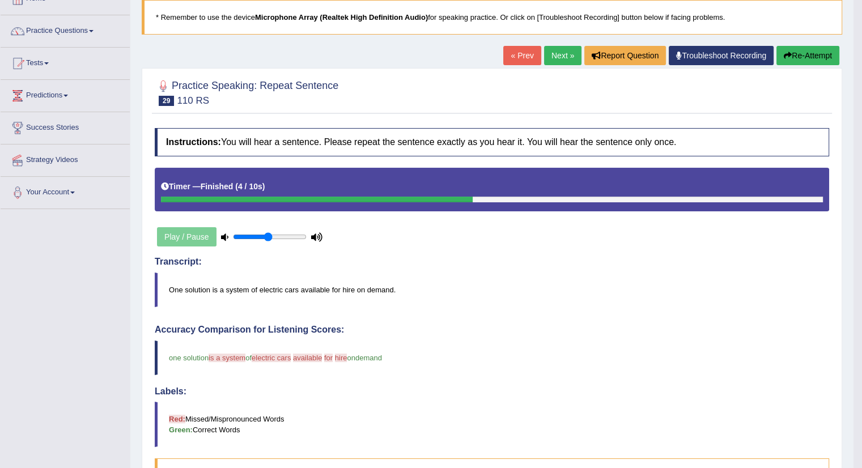
scroll to position [67, 0]
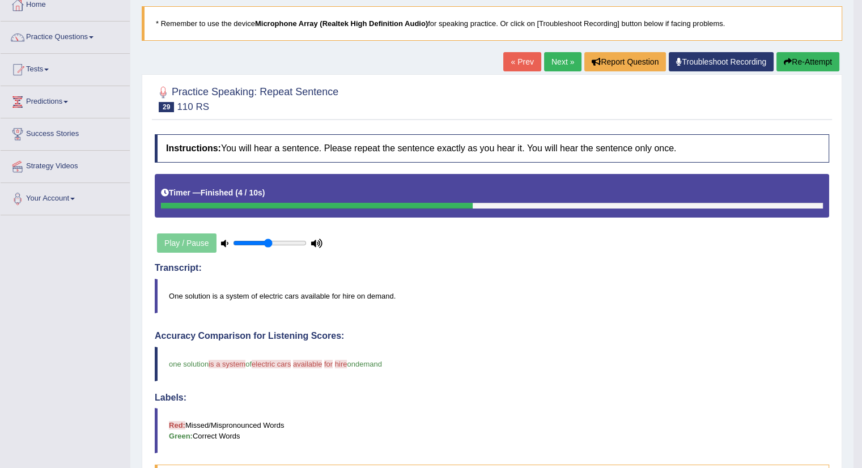
click at [805, 60] on button "Re-Attempt" at bounding box center [808, 61] width 63 height 19
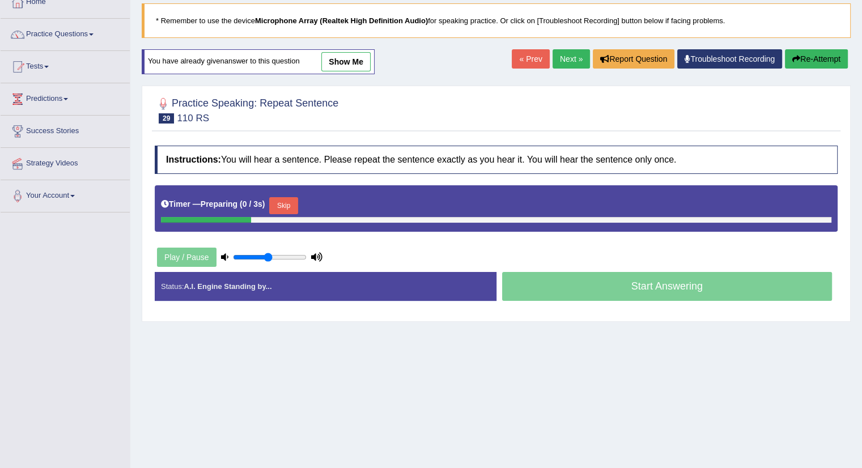
scroll to position [67, 0]
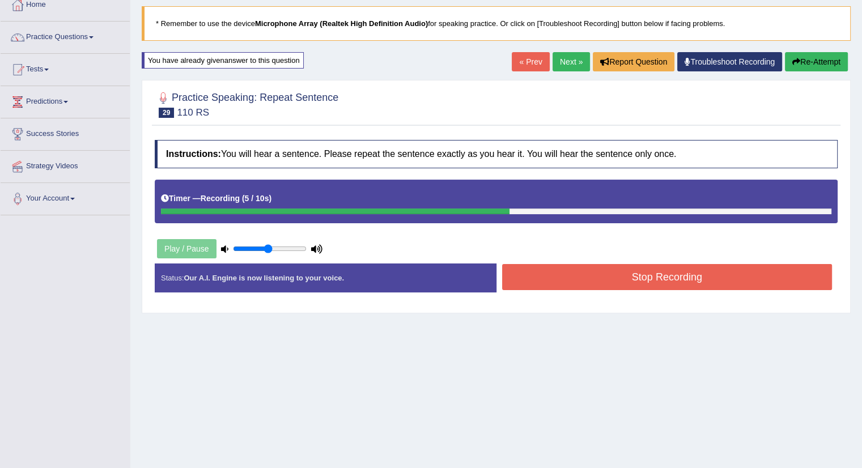
click at [574, 264] on button "Stop Recording" at bounding box center [667, 277] width 330 height 26
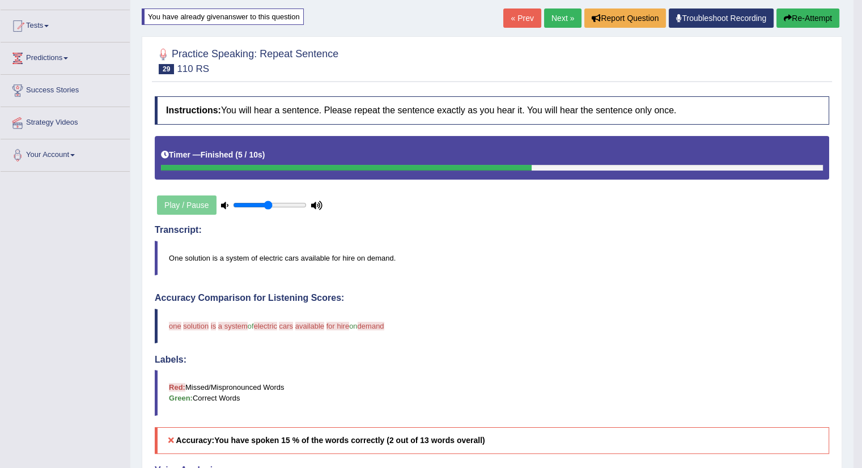
scroll to position [107, 0]
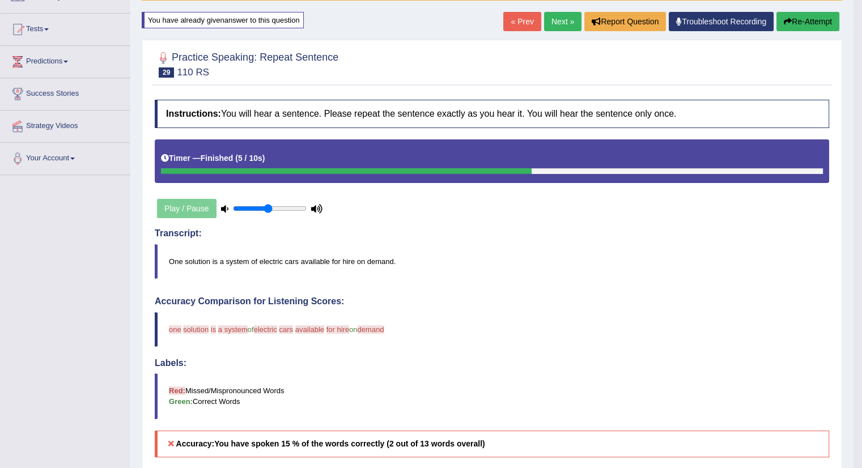
click at [564, 21] on link "Next »" at bounding box center [562, 21] width 37 height 19
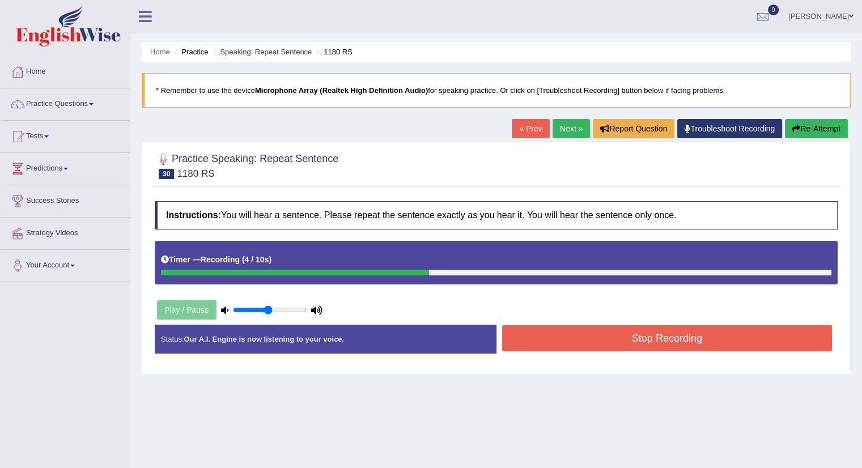
click at [558, 335] on button "Stop Recording" at bounding box center [667, 338] width 330 height 26
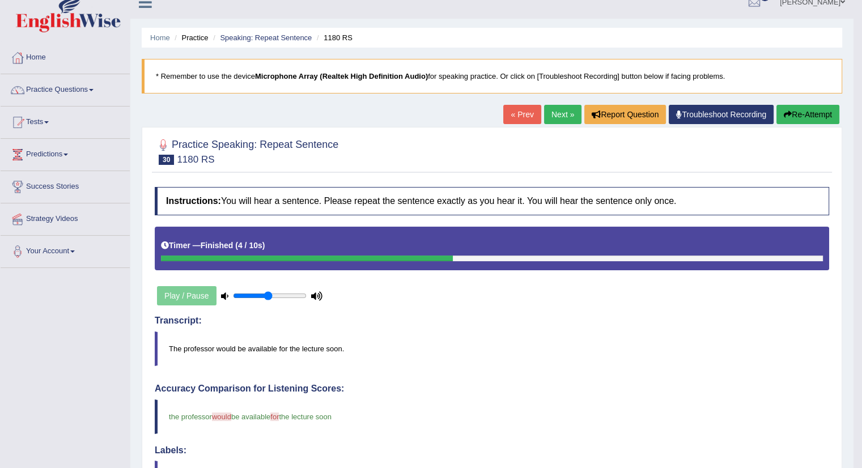
scroll to position [13, 0]
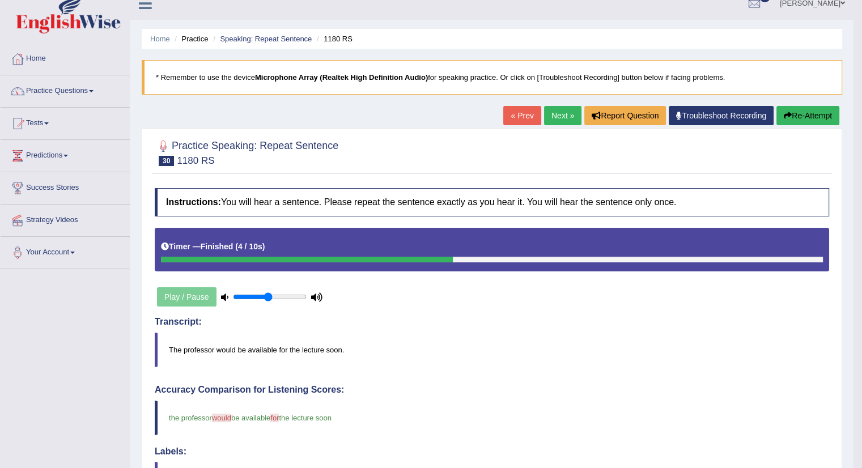
click at [811, 115] on button "Re-Attempt" at bounding box center [808, 115] width 63 height 19
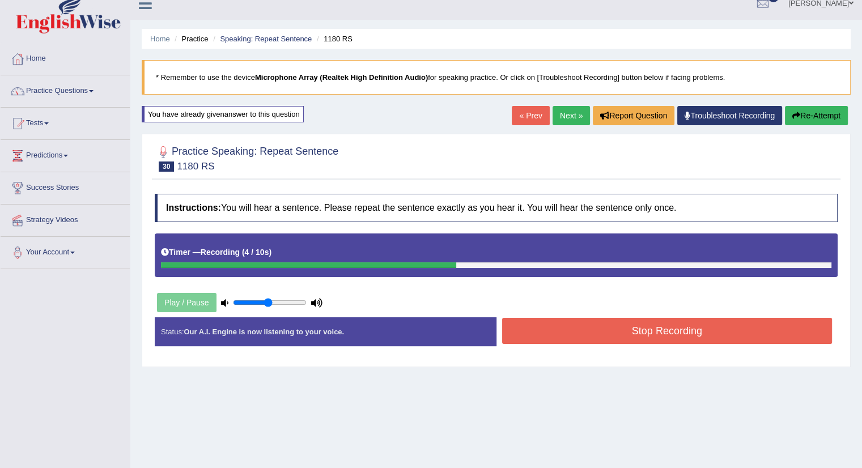
click at [578, 325] on button "Stop Recording" at bounding box center [667, 331] width 330 height 26
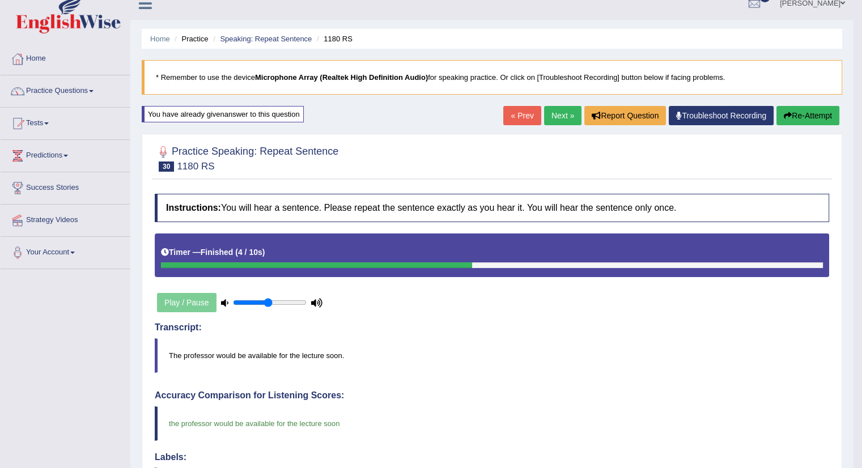
click at [560, 113] on link "Next »" at bounding box center [562, 115] width 37 height 19
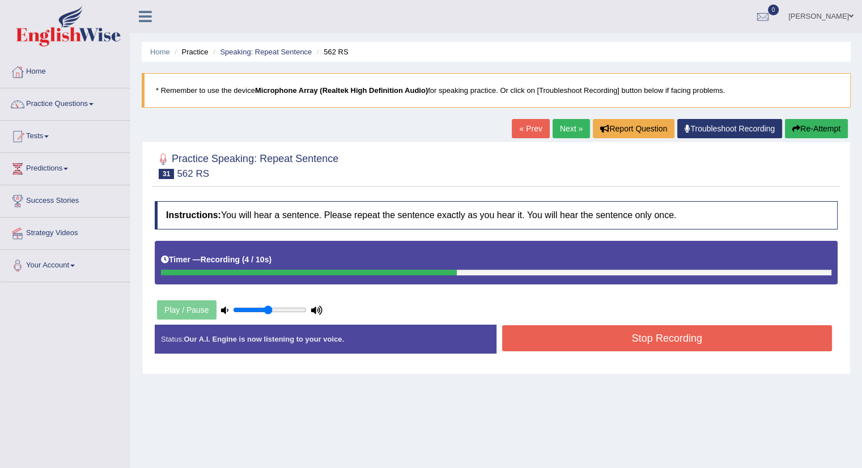
click at [544, 342] on button "Stop Recording" at bounding box center [667, 338] width 330 height 26
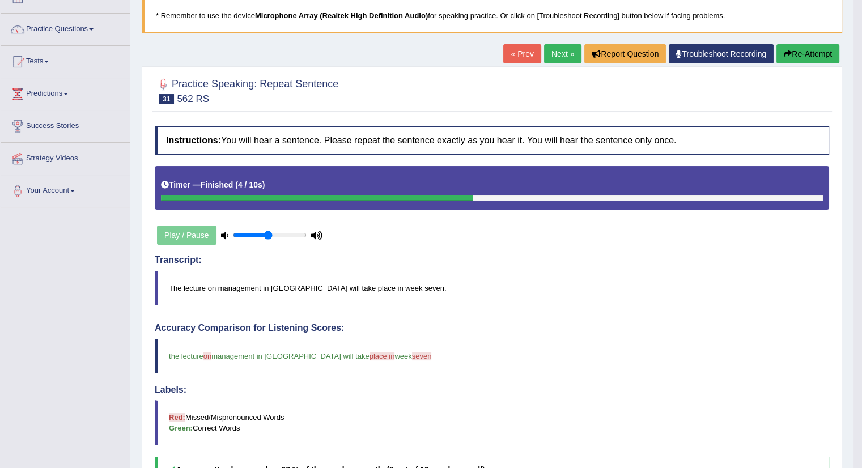
scroll to position [69, 0]
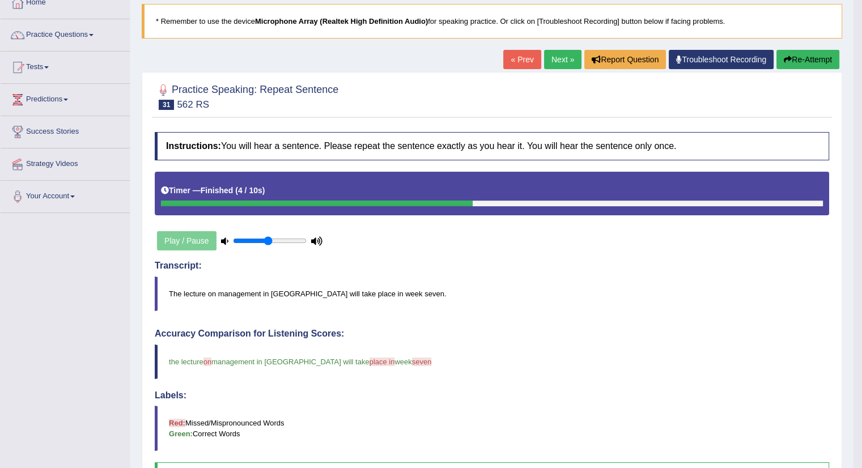
click at [562, 59] on link "Next »" at bounding box center [562, 59] width 37 height 19
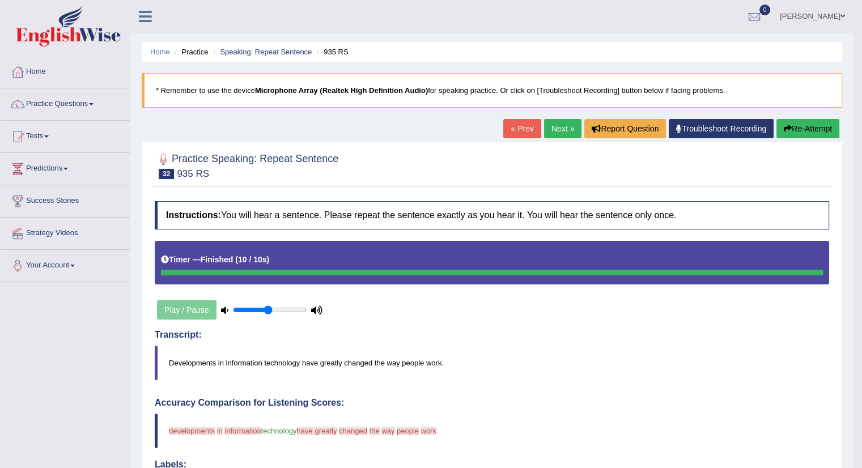
click at [809, 123] on button "Re-Attempt" at bounding box center [808, 128] width 63 height 19
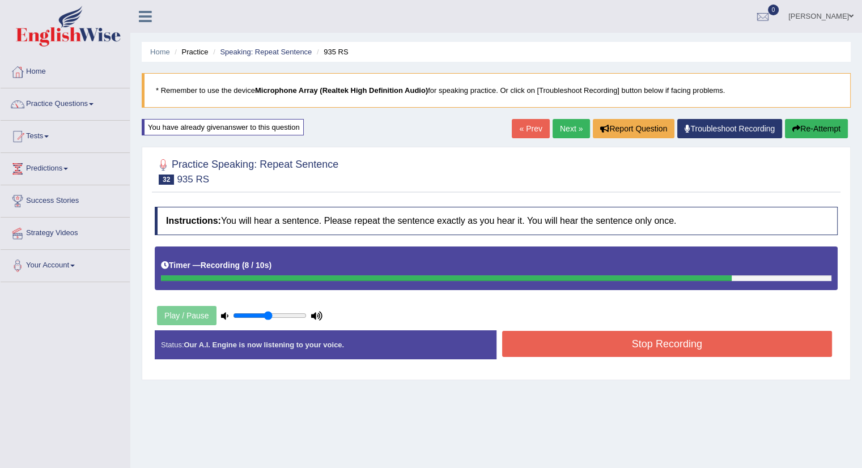
click at [612, 344] on button "Stop Recording" at bounding box center [667, 344] width 330 height 26
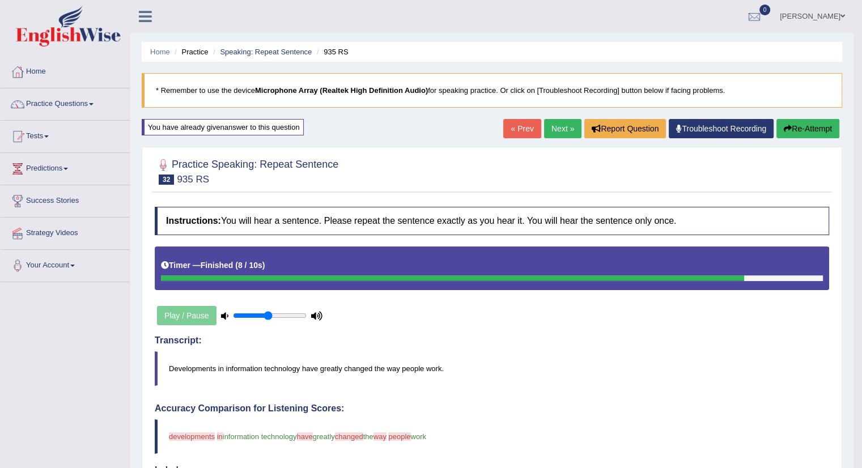
click at [560, 128] on link "Next »" at bounding box center [562, 128] width 37 height 19
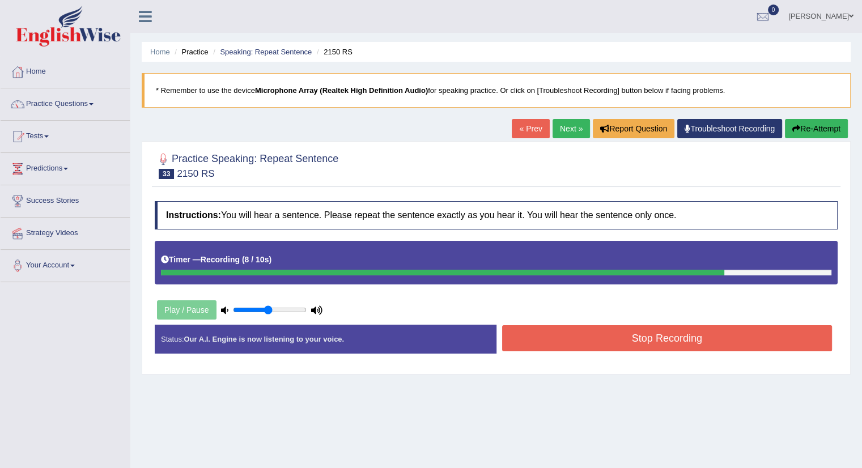
click at [620, 337] on button "Stop Recording" at bounding box center [667, 338] width 330 height 26
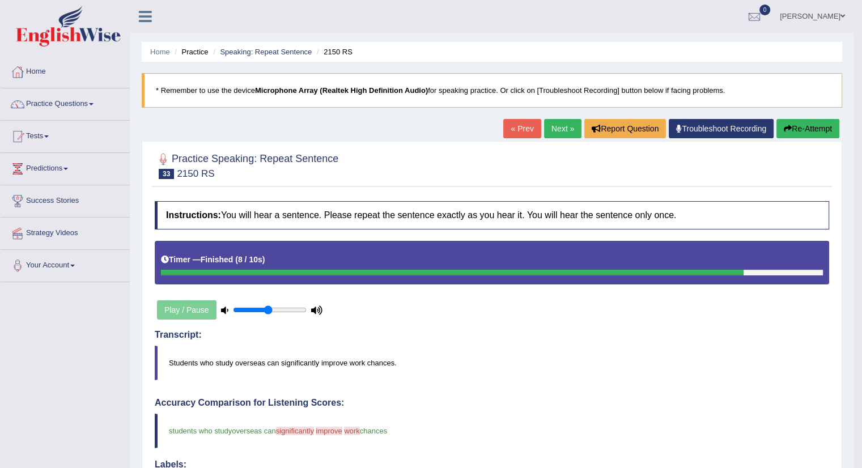
click at [563, 129] on link "Next »" at bounding box center [562, 128] width 37 height 19
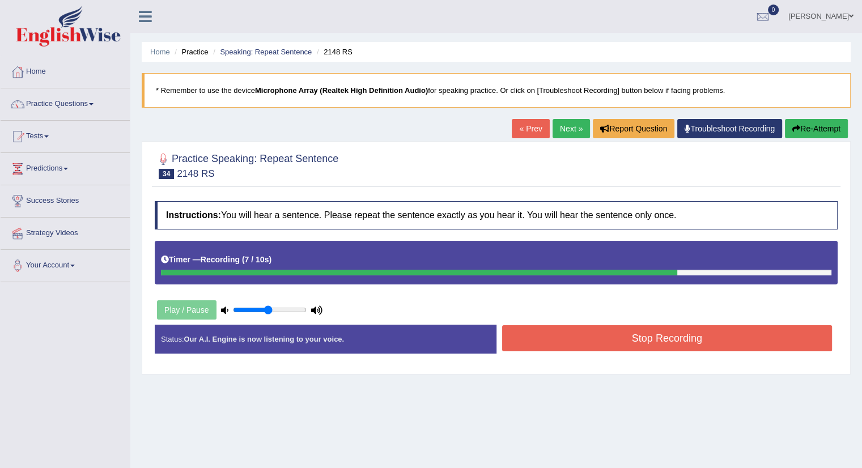
click at [622, 323] on div "Instructions: You will hear a sentence. Please repeat the sentence exactly as y…" at bounding box center [496, 282] width 689 height 173
click at [622, 329] on button "Stop Recording" at bounding box center [667, 338] width 330 height 26
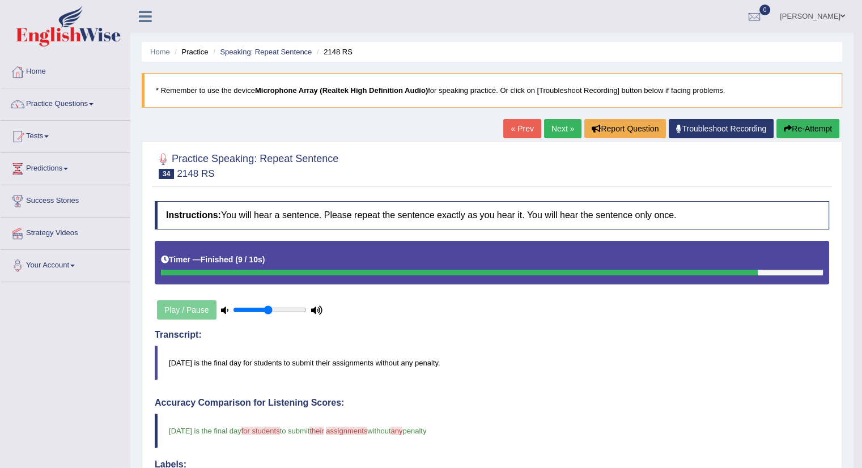
click at [554, 129] on link "Next »" at bounding box center [562, 128] width 37 height 19
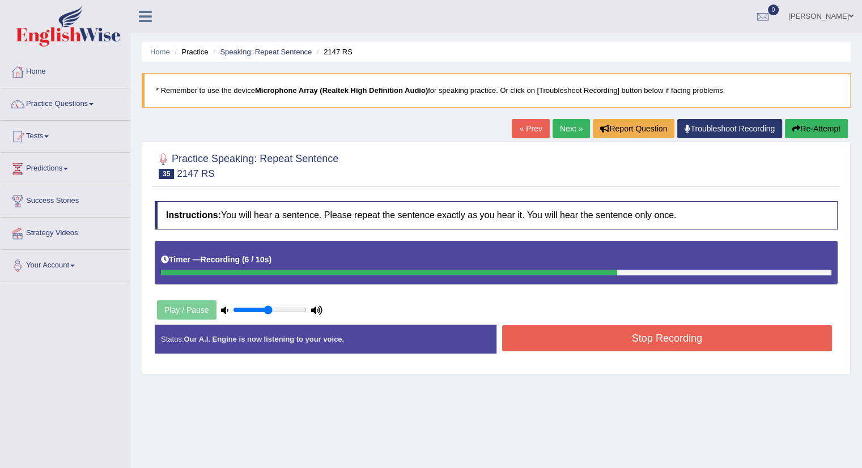
click at [594, 327] on button "Stop Recording" at bounding box center [667, 338] width 330 height 26
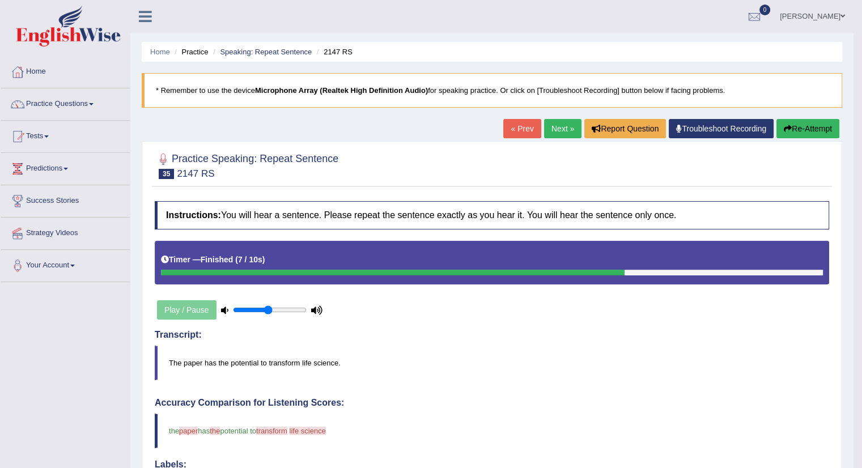
click at [792, 131] on button "Re-Attempt" at bounding box center [808, 128] width 63 height 19
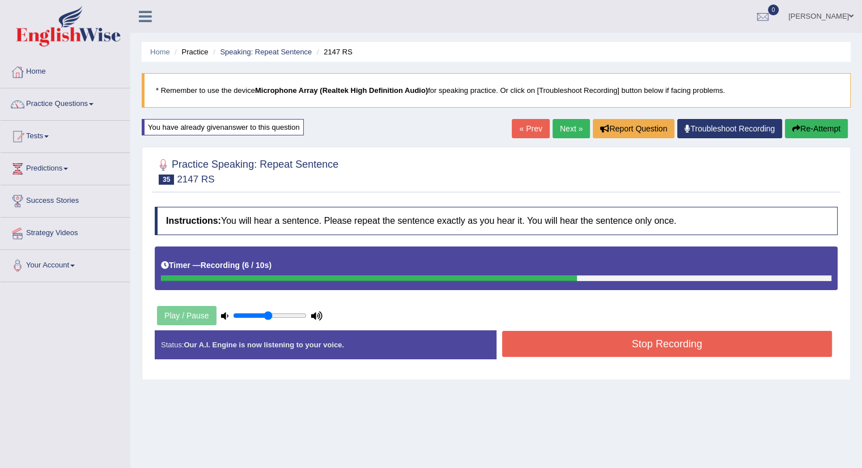
click at [571, 330] on div "Start Answering" at bounding box center [668, 330] width 342 height 1
click at [570, 338] on button "Stop Recording" at bounding box center [667, 344] width 330 height 26
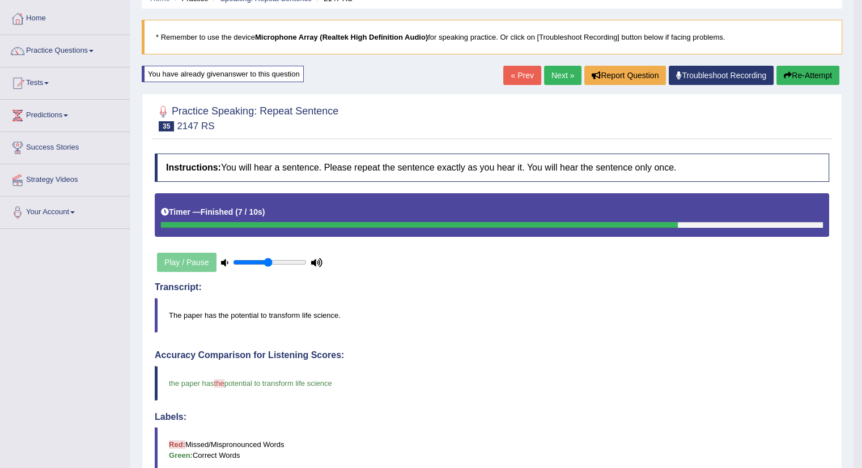
scroll to position [45, 0]
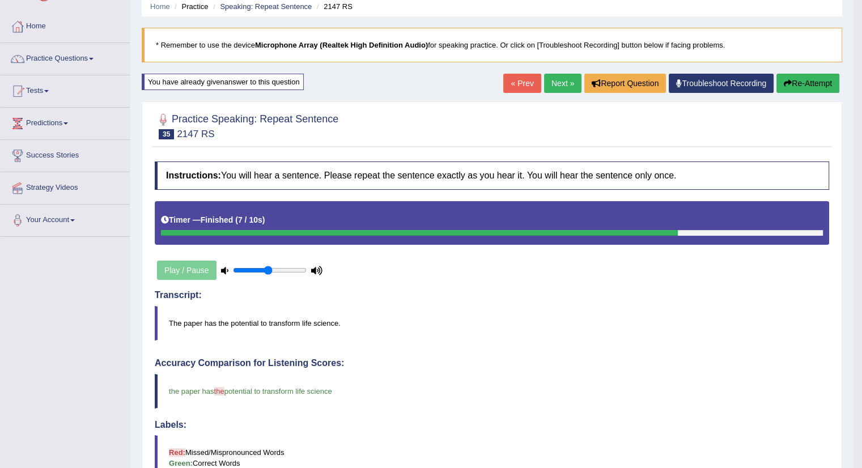
click at [554, 82] on link "Next »" at bounding box center [562, 83] width 37 height 19
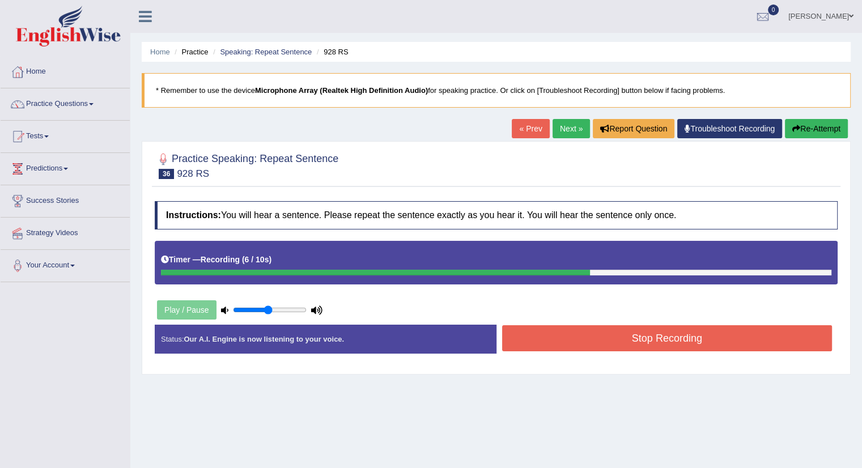
click at [567, 329] on button "Stop Recording" at bounding box center [667, 338] width 330 height 26
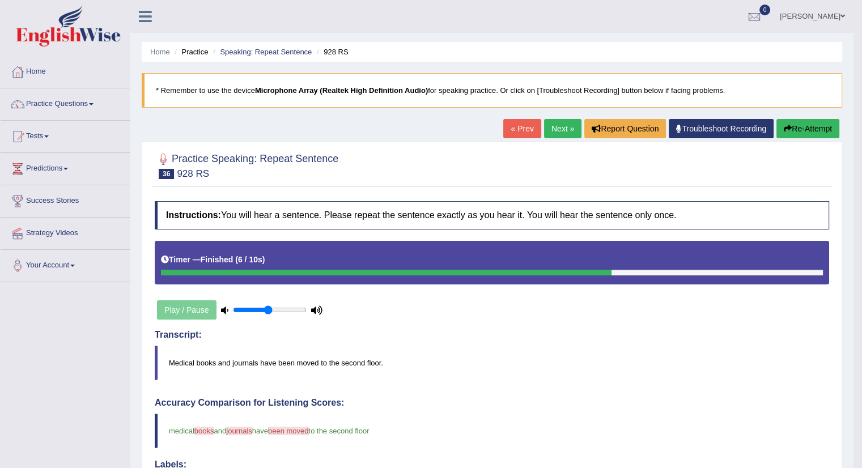
click at [554, 133] on link "Next »" at bounding box center [562, 128] width 37 height 19
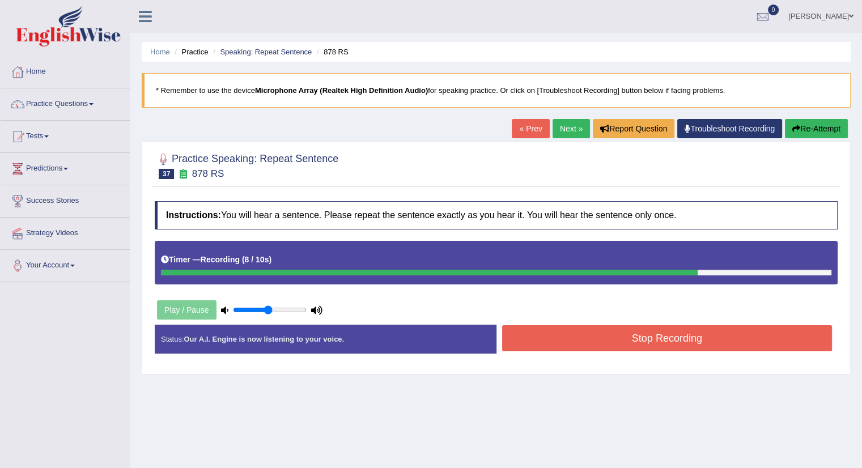
click at [553, 329] on button "Stop Recording" at bounding box center [667, 338] width 330 height 26
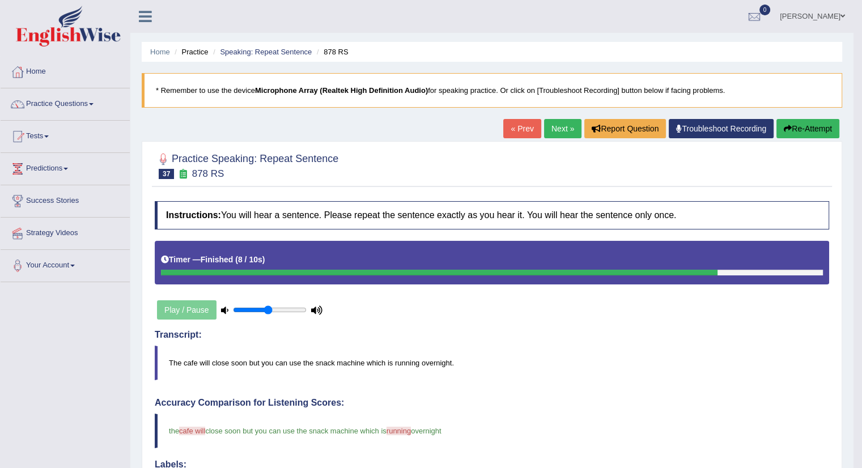
click at [558, 132] on link "Next »" at bounding box center [562, 128] width 37 height 19
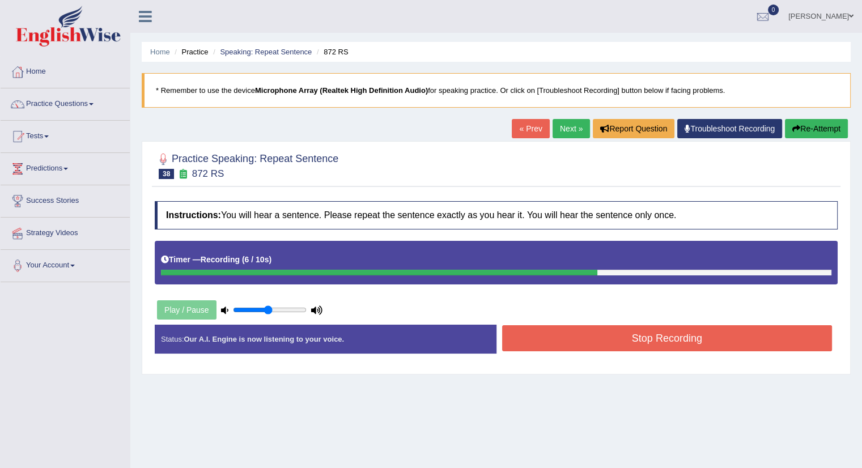
click at [599, 346] on button "Stop Recording" at bounding box center [667, 338] width 330 height 26
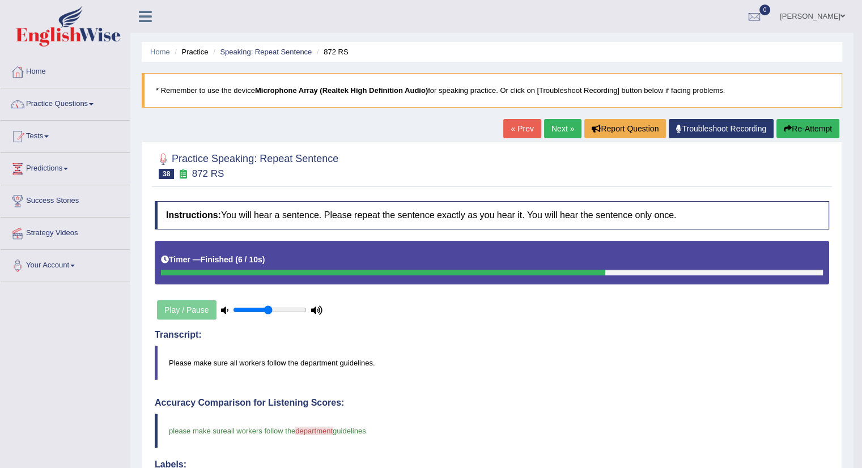
click at [558, 129] on link "Next »" at bounding box center [562, 128] width 37 height 19
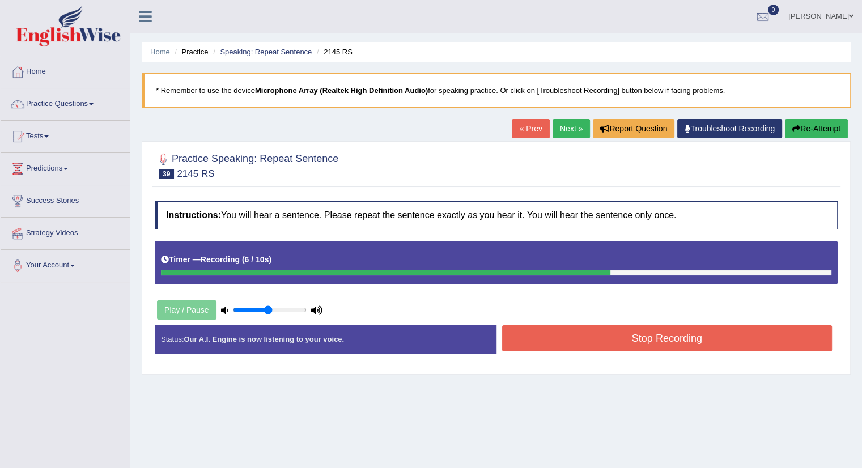
click at [635, 340] on button "Stop Recording" at bounding box center [667, 338] width 330 height 26
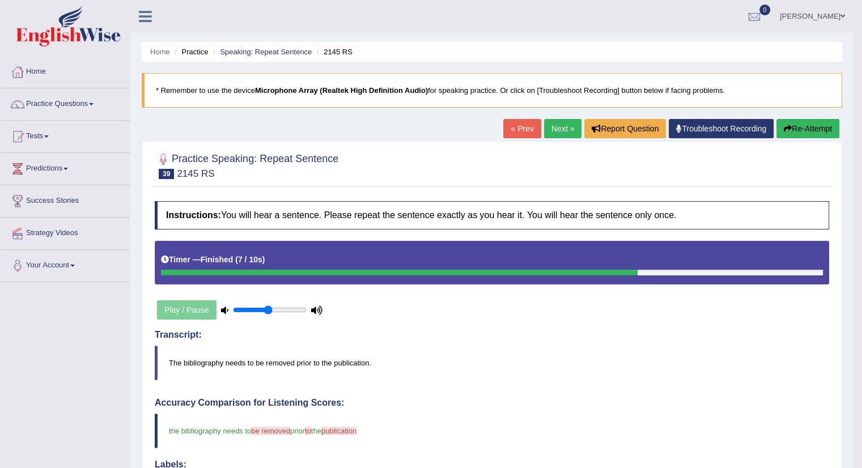
click at [556, 129] on link "Next »" at bounding box center [562, 128] width 37 height 19
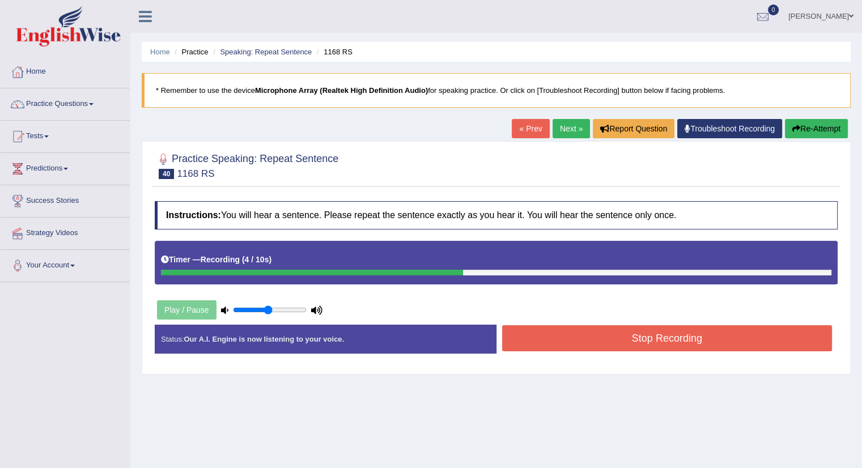
click at [557, 331] on button "Stop Recording" at bounding box center [667, 338] width 330 height 26
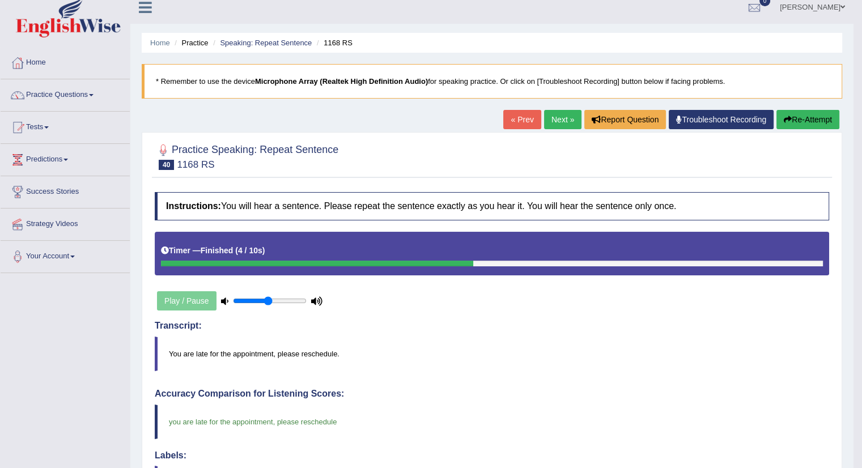
scroll to position [9, 0]
click at [561, 122] on link "Next »" at bounding box center [562, 120] width 37 height 19
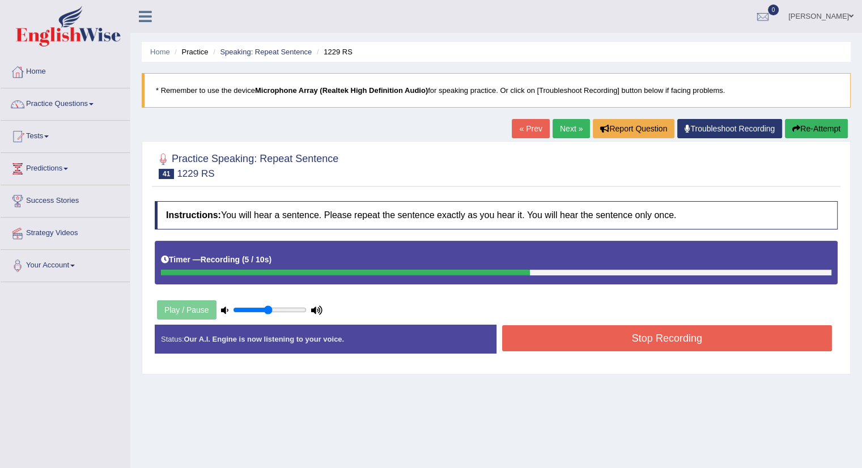
click at [547, 325] on button "Stop Recording" at bounding box center [667, 338] width 330 height 26
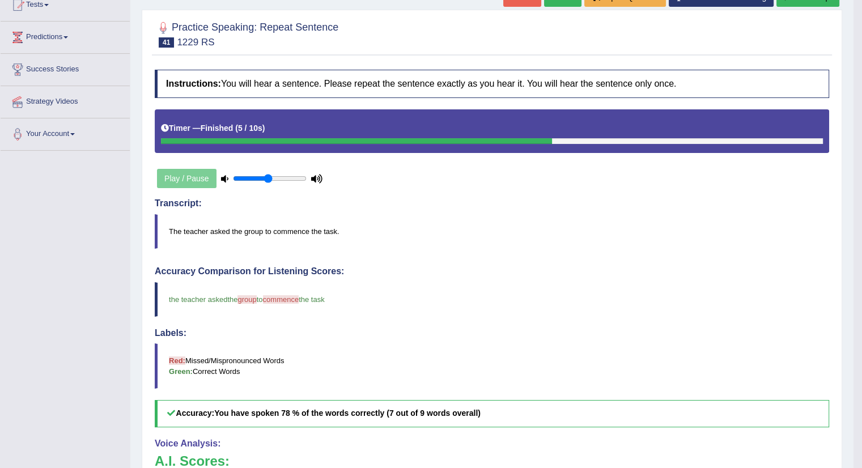
scroll to position [102, 0]
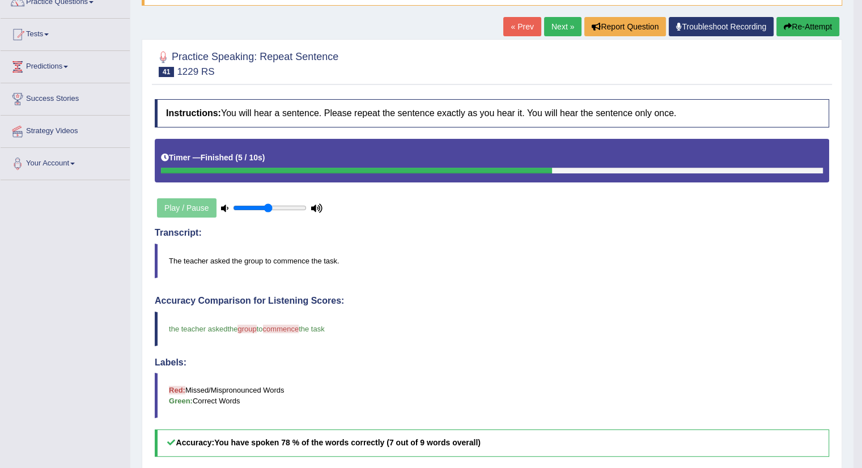
click at [555, 28] on link "Next »" at bounding box center [562, 26] width 37 height 19
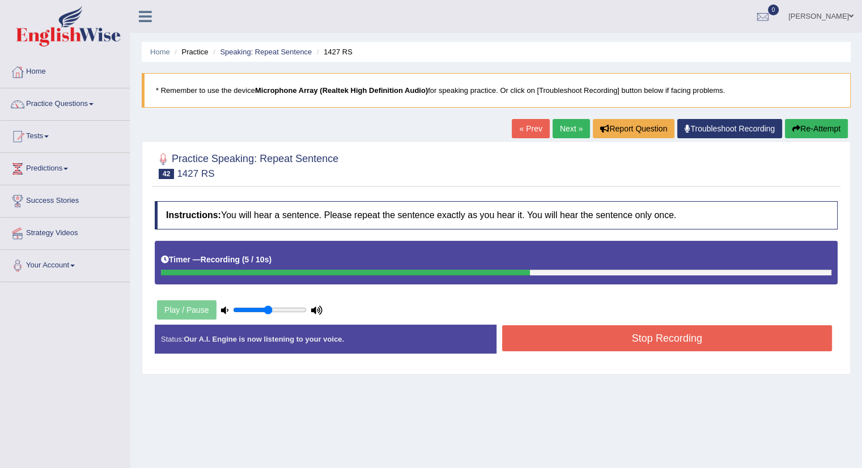
click at [566, 325] on button "Stop Recording" at bounding box center [667, 338] width 330 height 26
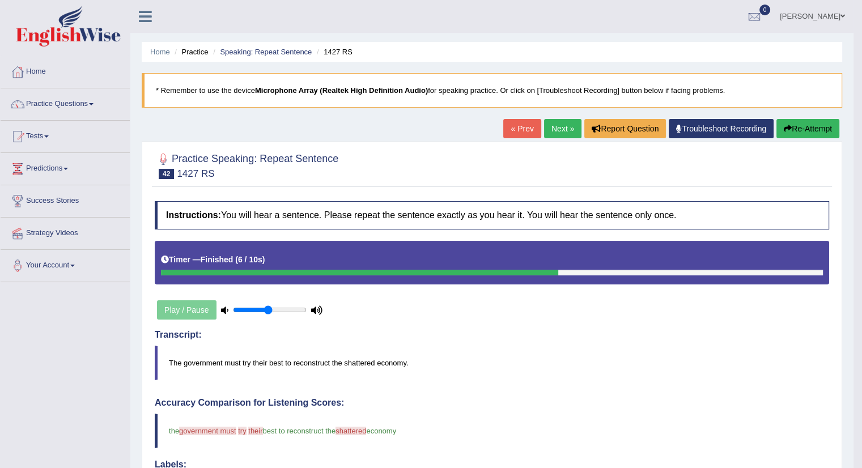
click at [558, 128] on link "Next »" at bounding box center [562, 128] width 37 height 19
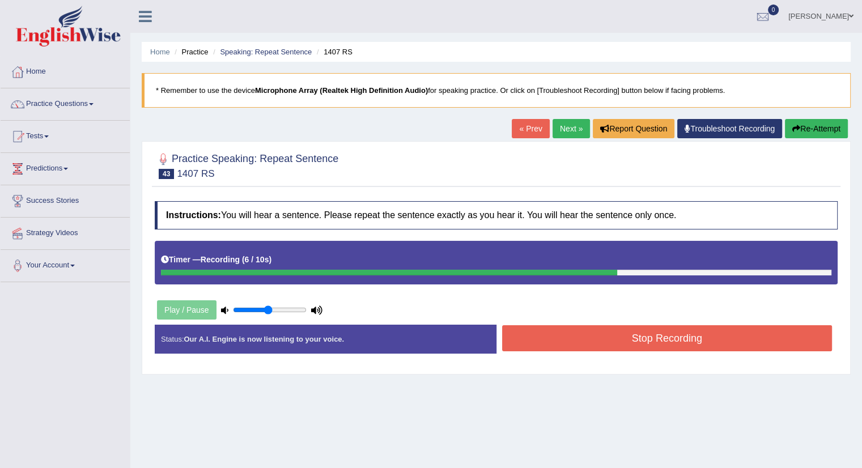
click at [659, 342] on button "Stop Recording" at bounding box center [667, 338] width 330 height 26
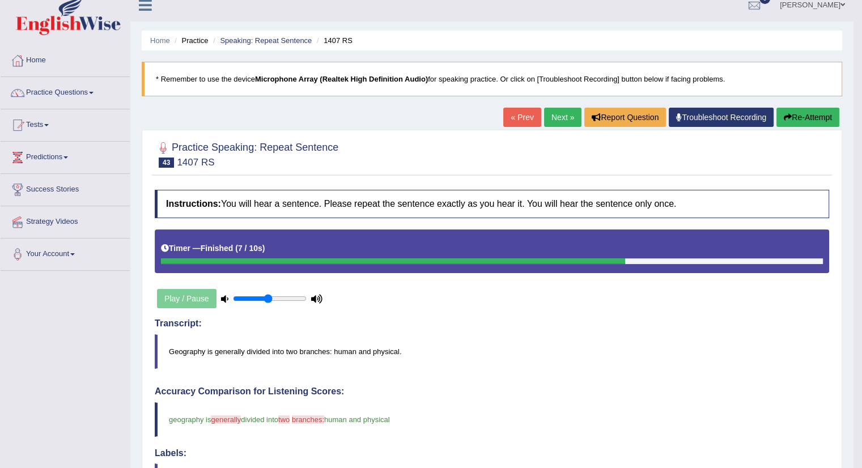
scroll to position [10, 0]
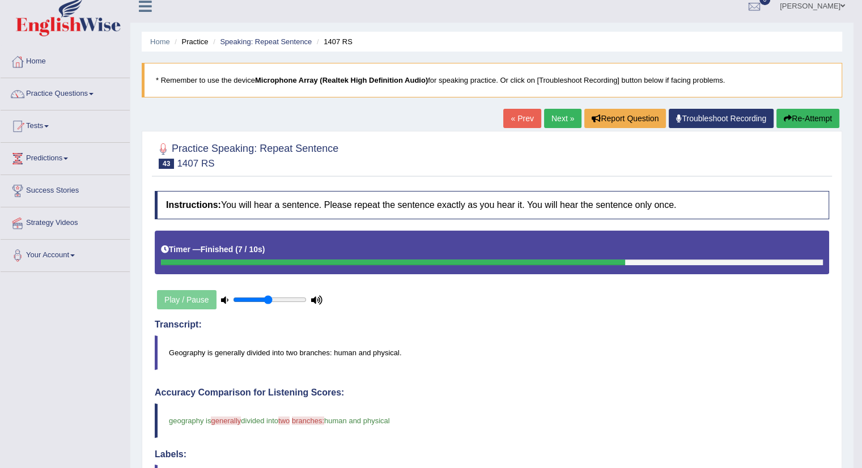
click at [556, 118] on link "Next »" at bounding box center [562, 118] width 37 height 19
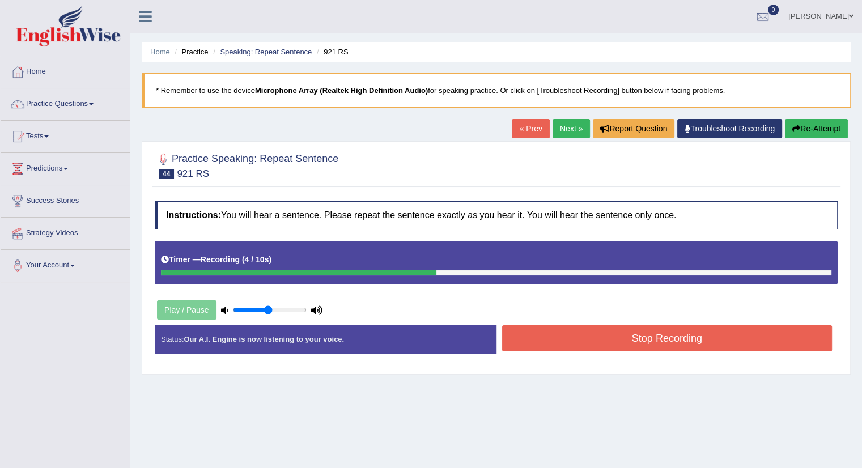
click at [559, 331] on button "Stop Recording" at bounding box center [667, 338] width 330 height 26
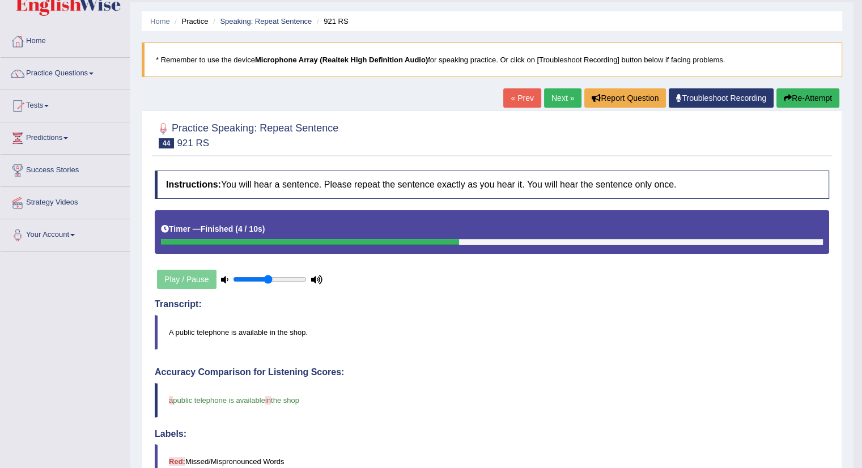
scroll to position [19, 0]
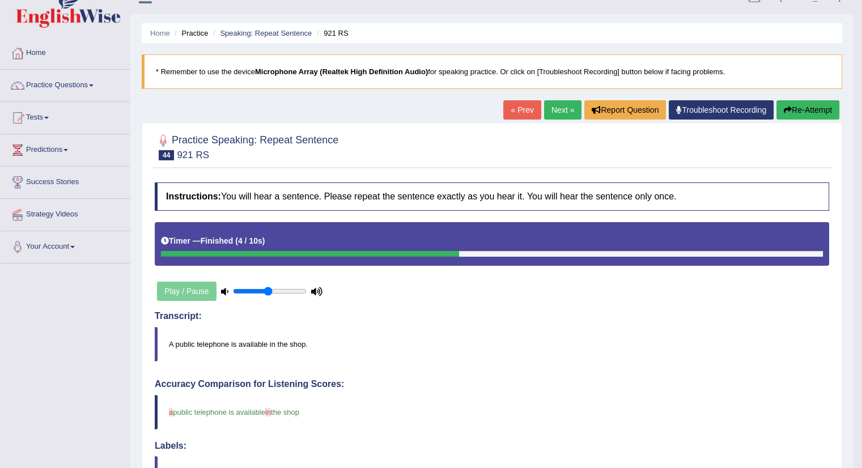
click at [557, 109] on link "Next »" at bounding box center [562, 109] width 37 height 19
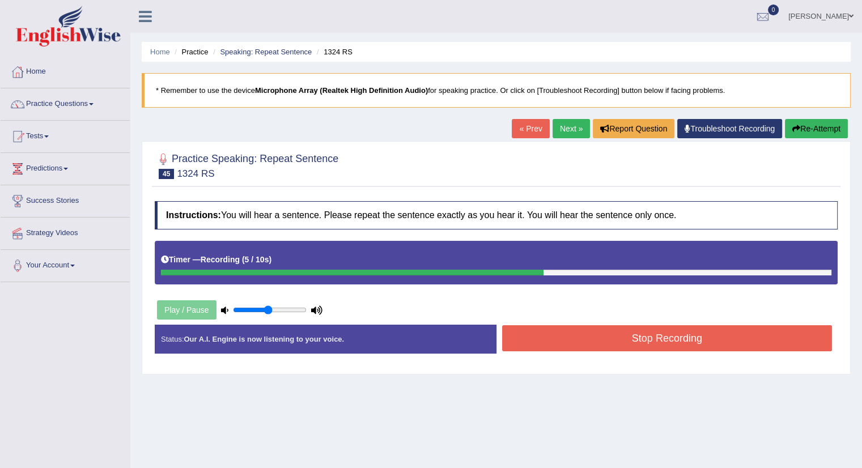
click at [677, 334] on button "Stop Recording" at bounding box center [667, 338] width 330 height 26
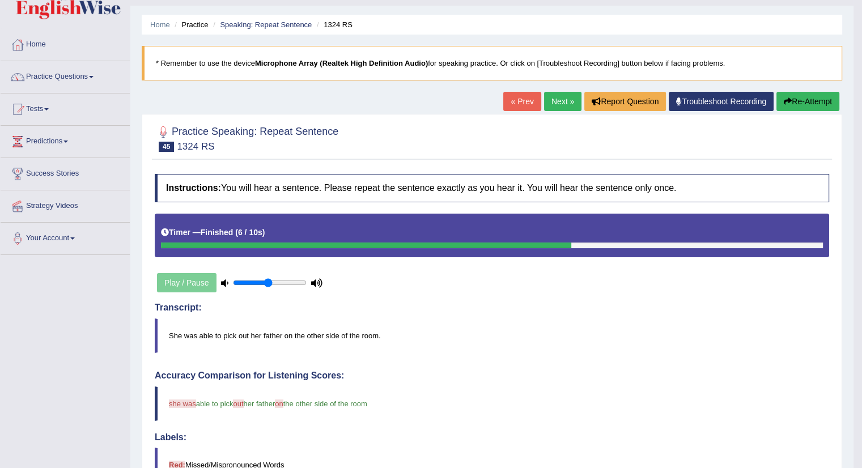
scroll to position [22, 0]
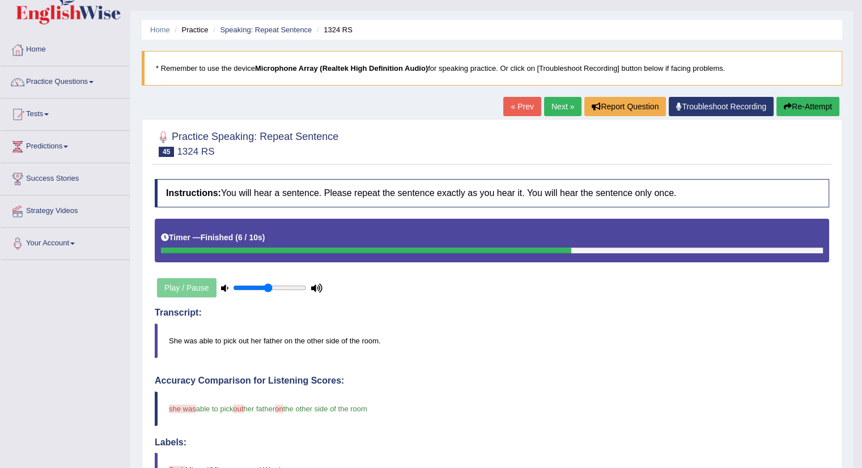
click at [551, 105] on link "Next »" at bounding box center [562, 106] width 37 height 19
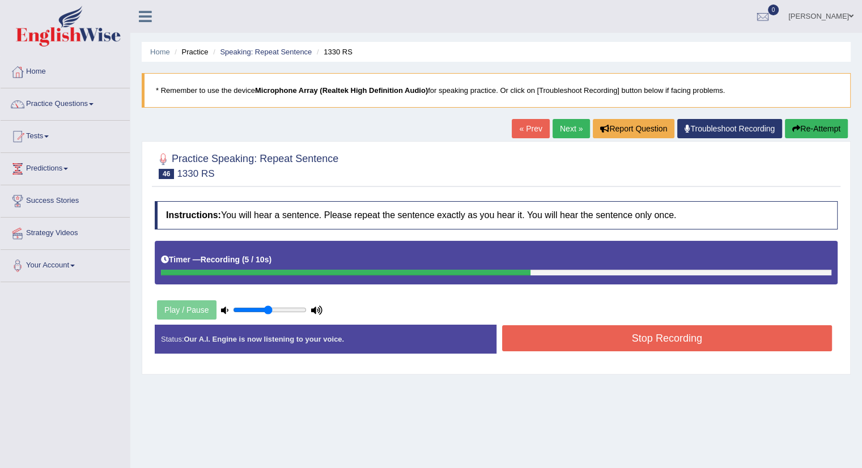
click at [567, 338] on button "Stop Recording" at bounding box center [667, 338] width 330 height 26
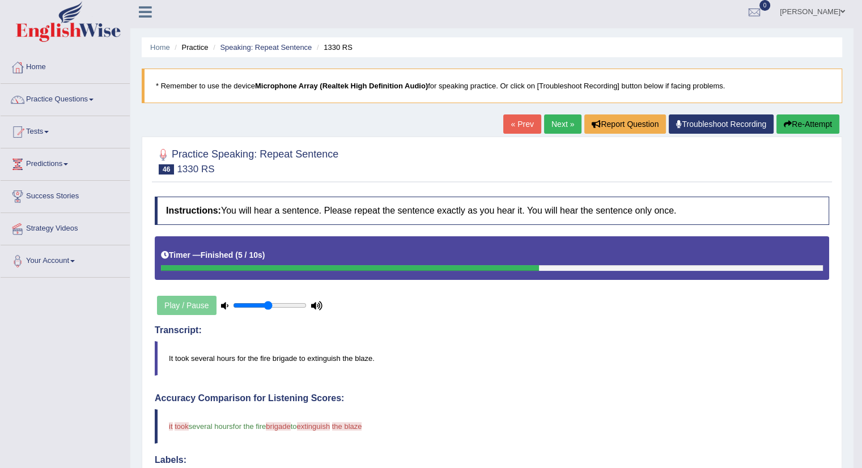
scroll to position [3, 0]
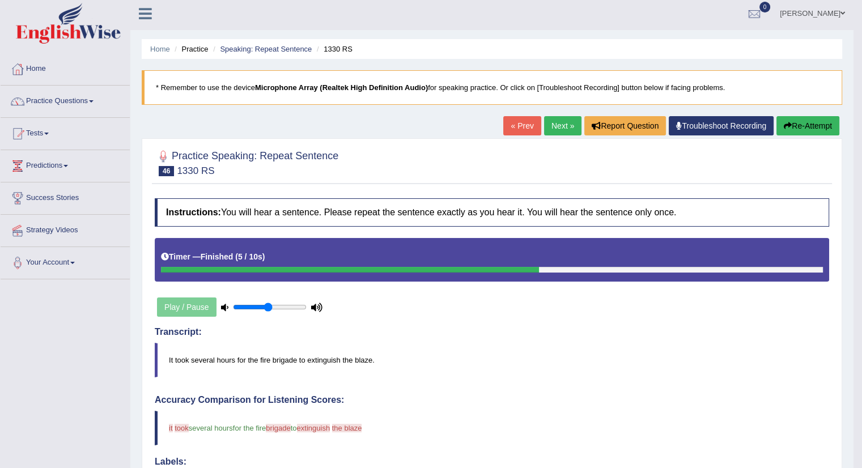
click at [554, 132] on link "Next »" at bounding box center [562, 125] width 37 height 19
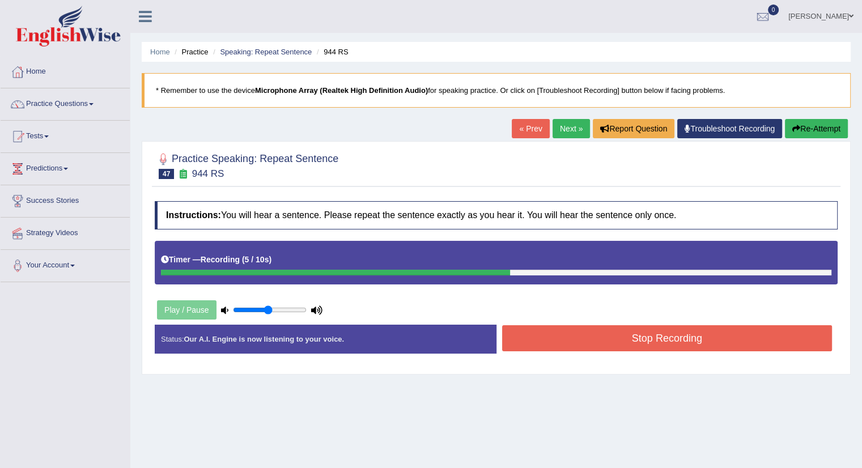
click at [574, 335] on button "Stop Recording" at bounding box center [667, 338] width 330 height 26
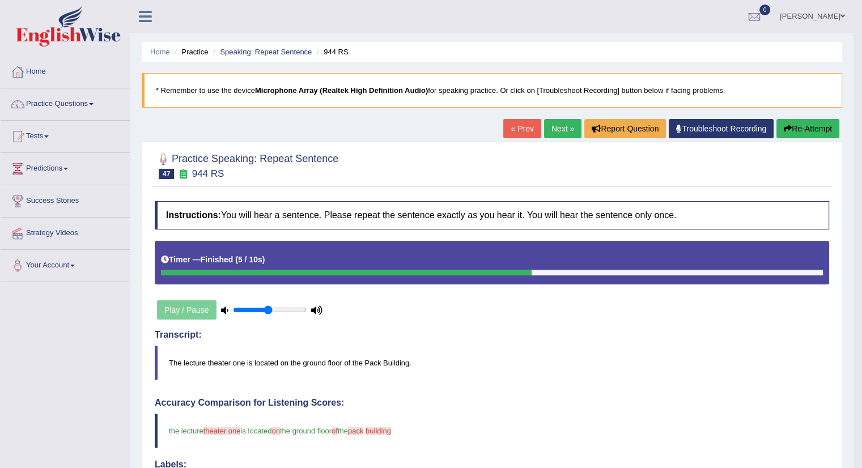
click at [560, 129] on link "Next »" at bounding box center [562, 128] width 37 height 19
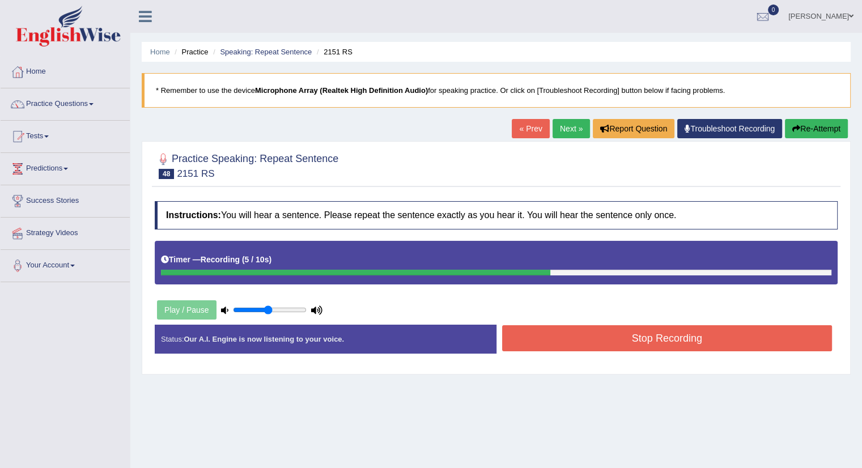
click at [635, 347] on button "Stop Recording" at bounding box center [667, 338] width 330 height 26
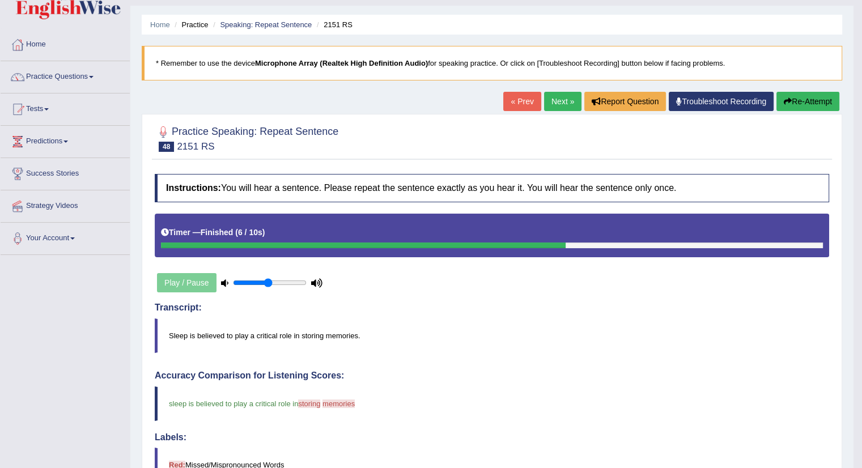
scroll to position [27, 0]
click at [556, 100] on link "Next »" at bounding box center [562, 101] width 37 height 19
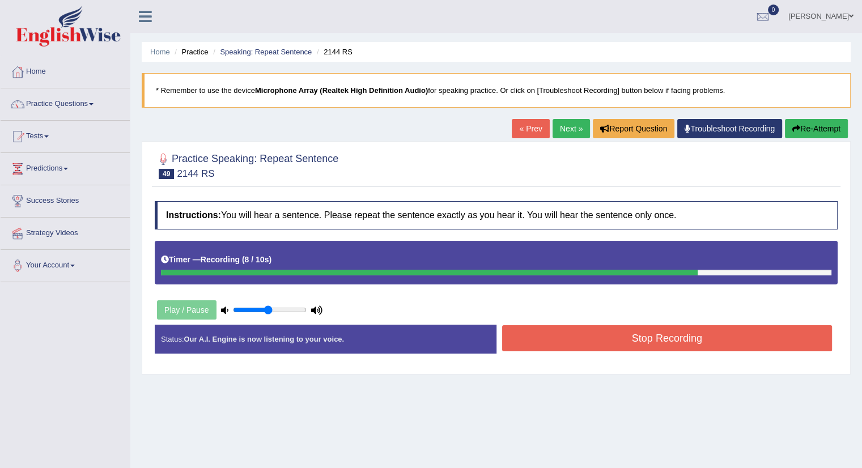
click at [533, 329] on button "Stop Recording" at bounding box center [667, 338] width 330 height 26
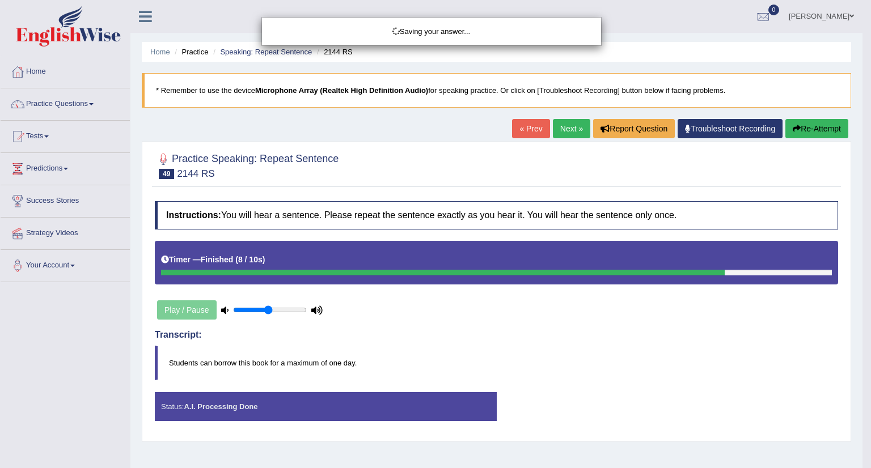
click at [533, 329] on div "Saving your answer..." at bounding box center [435, 234] width 871 height 468
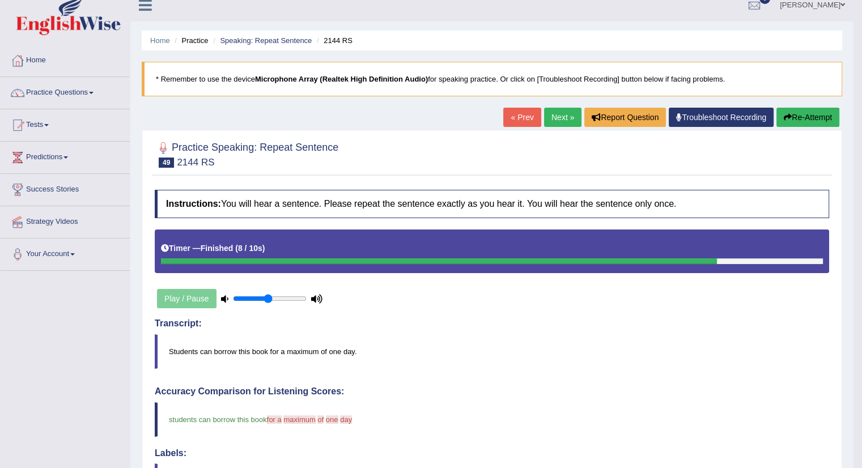
scroll to position [6, 0]
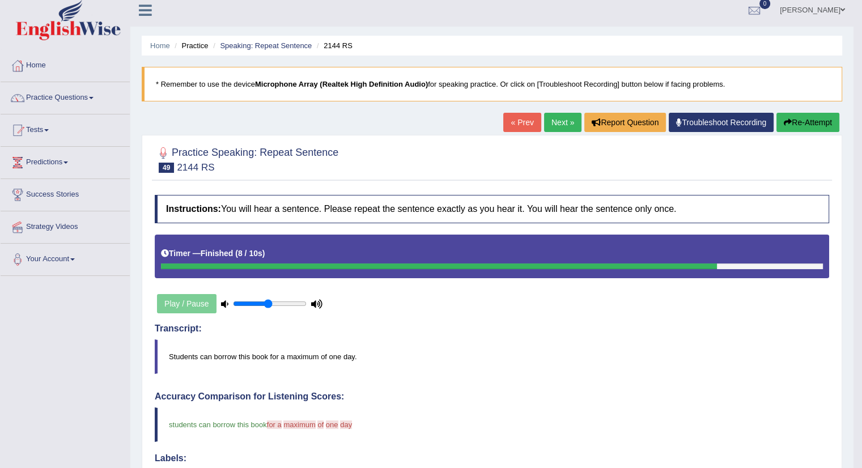
click at [562, 122] on link "Next »" at bounding box center [562, 122] width 37 height 19
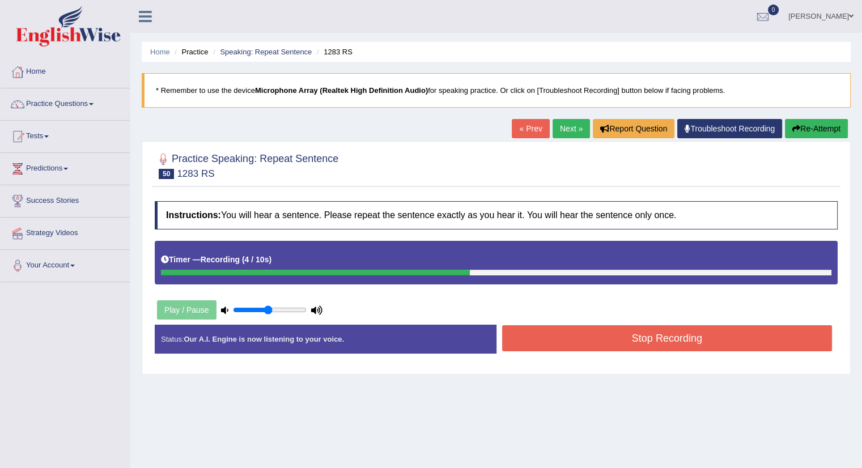
click at [610, 340] on button "Stop Recording" at bounding box center [667, 338] width 330 height 26
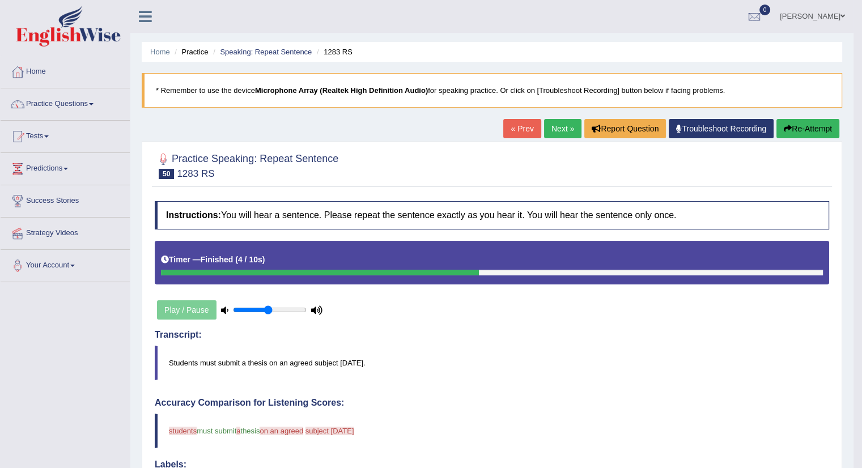
click at [562, 125] on link "Next »" at bounding box center [562, 128] width 37 height 19
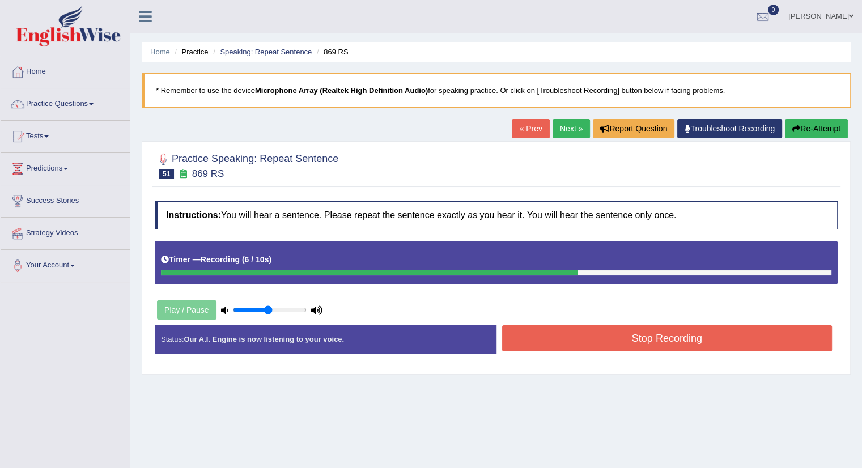
click at [532, 350] on button "Stop Recording" at bounding box center [667, 338] width 330 height 26
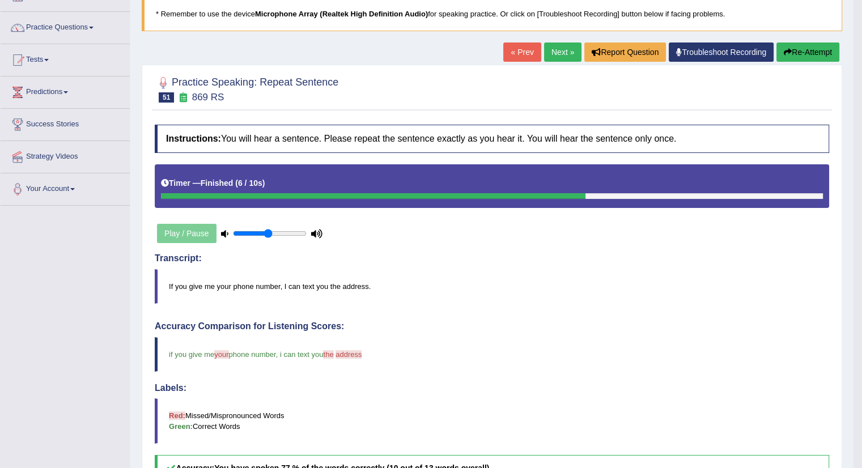
scroll to position [75, 0]
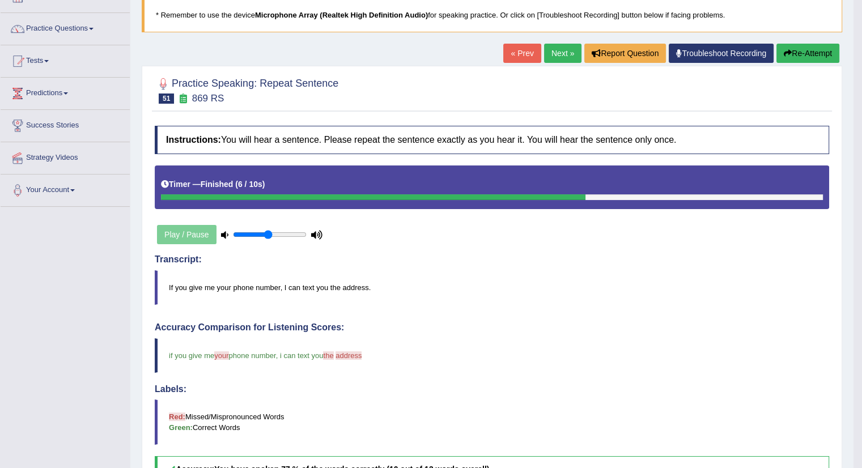
click at [806, 52] on button "Re-Attempt" at bounding box center [808, 53] width 63 height 19
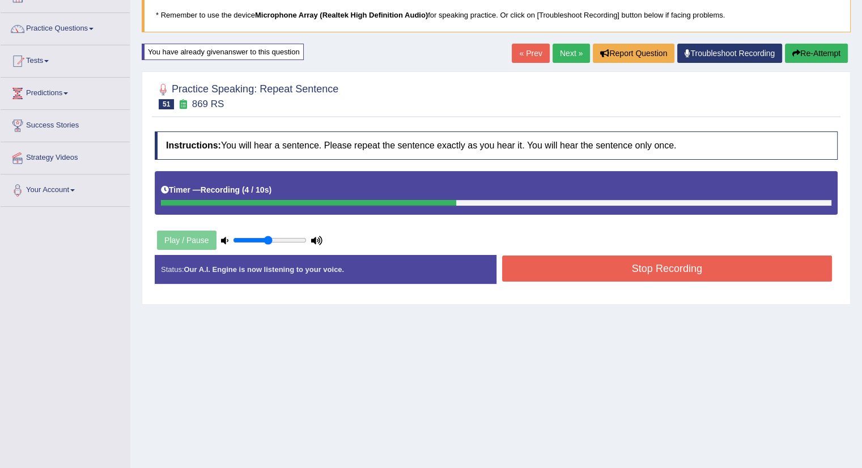
click at [571, 269] on button "Stop Recording" at bounding box center [667, 269] width 330 height 26
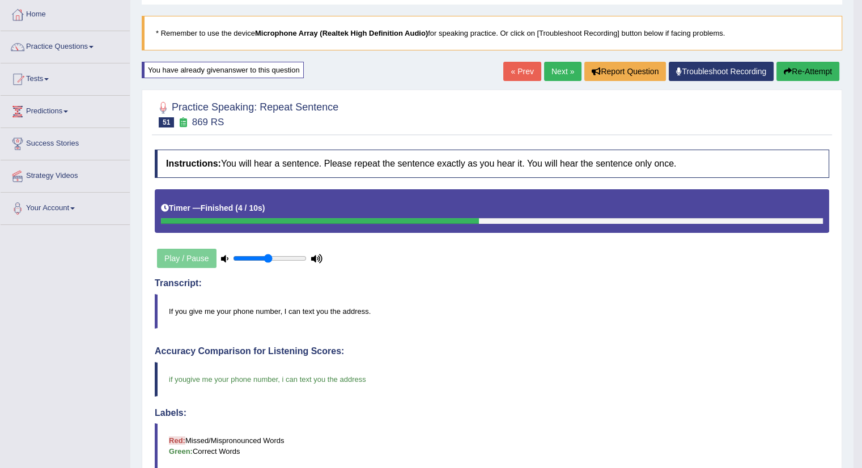
scroll to position [54, 0]
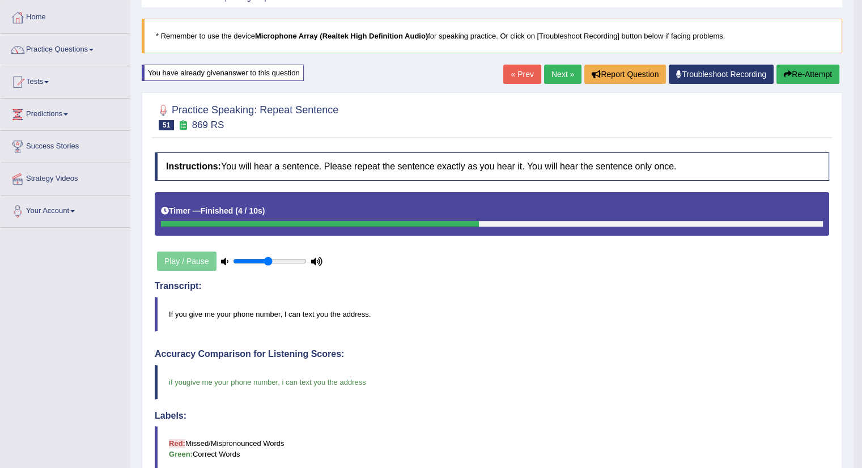
click at [563, 66] on link "Next »" at bounding box center [562, 74] width 37 height 19
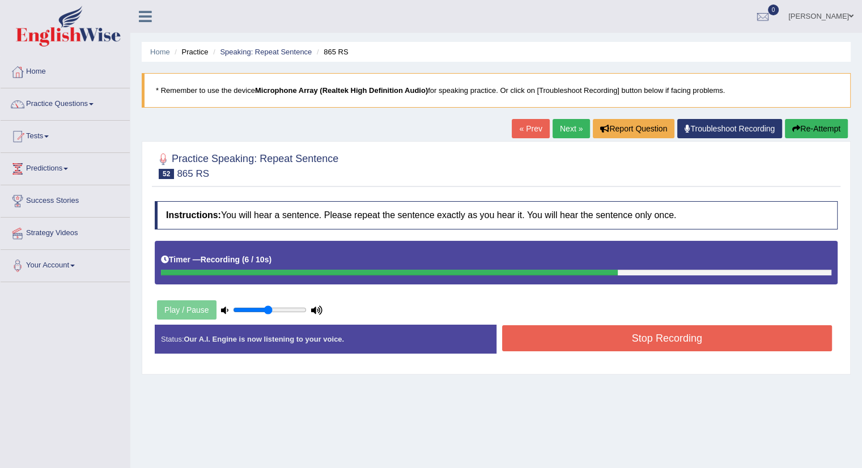
click at [576, 338] on button "Stop Recording" at bounding box center [667, 338] width 330 height 26
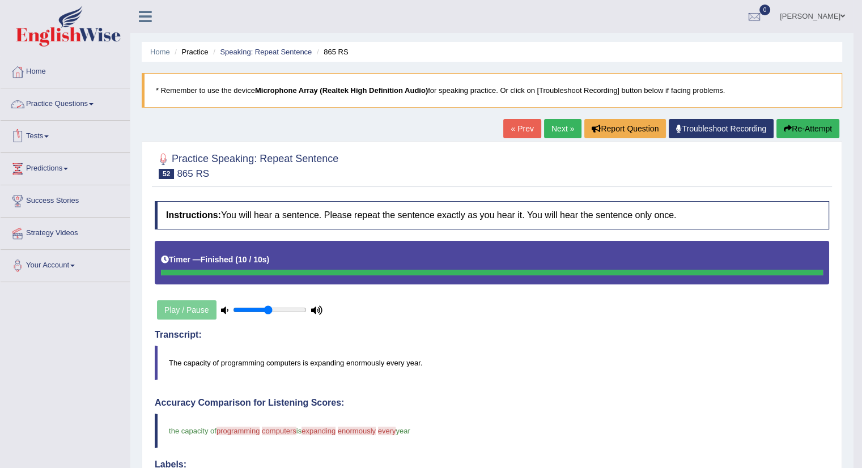
click at [77, 99] on link "Practice Questions" at bounding box center [65, 102] width 129 height 28
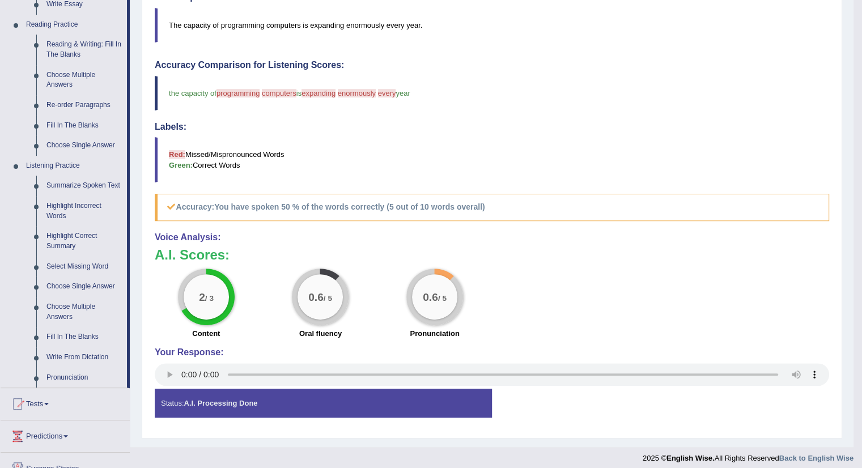
scroll to position [338, 0]
click at [93, 357] on link "Write From Dictation" at bounding box center [84, 357] width 86 height 20
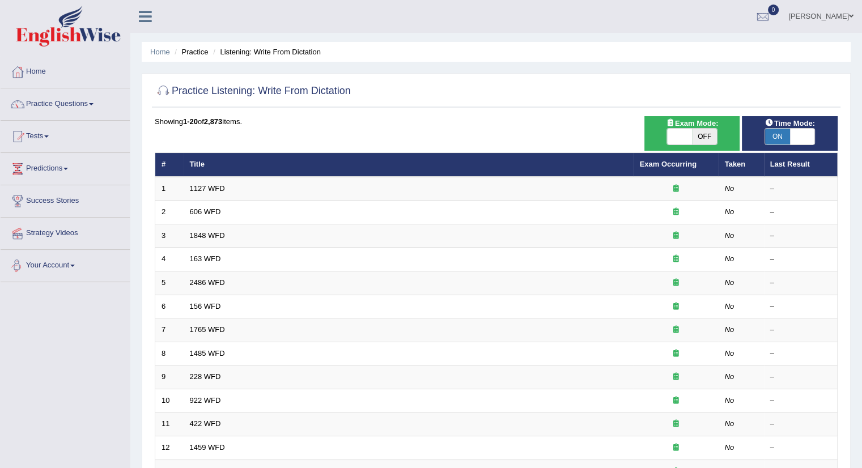
click at [63, 103] on link "Practice Questions" at bounding box center [65, 102] width 129 height 28
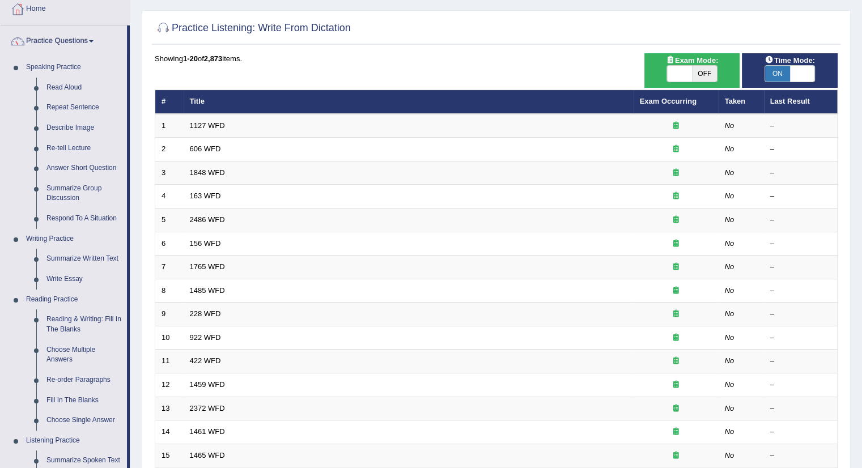
scroll to position [61, 0]
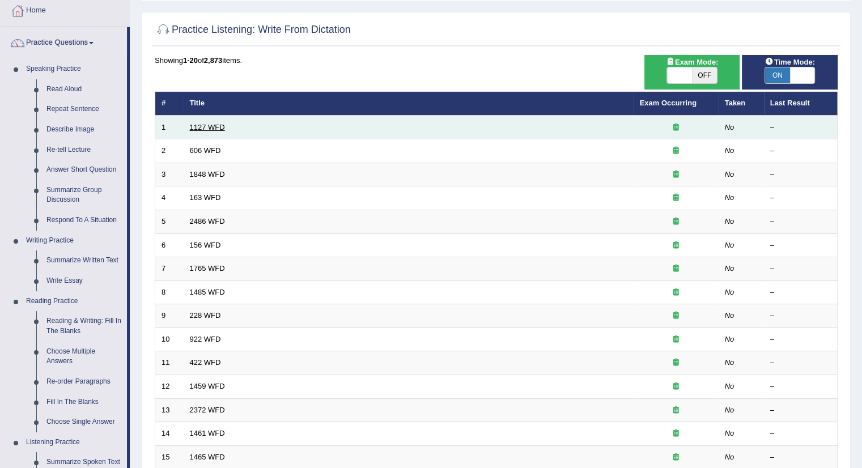
click at [211, 126] on link "1127 WFD" at bounding box center [207, 127] width 35 height 9
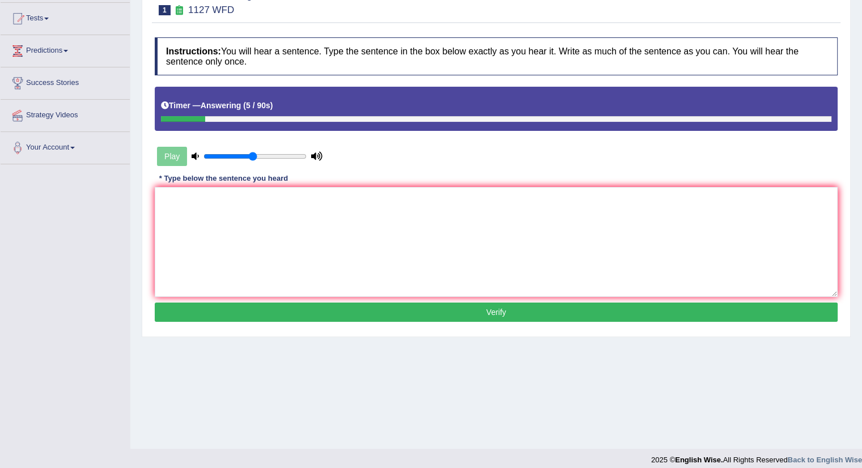
scroll to position [127, 0]
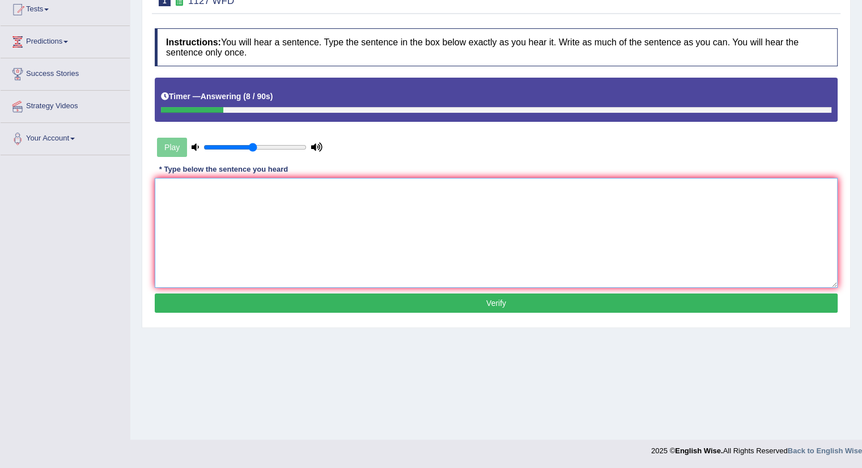
click at [252, 205] on textarea at bounding box center [496, 233] width 683 height 110
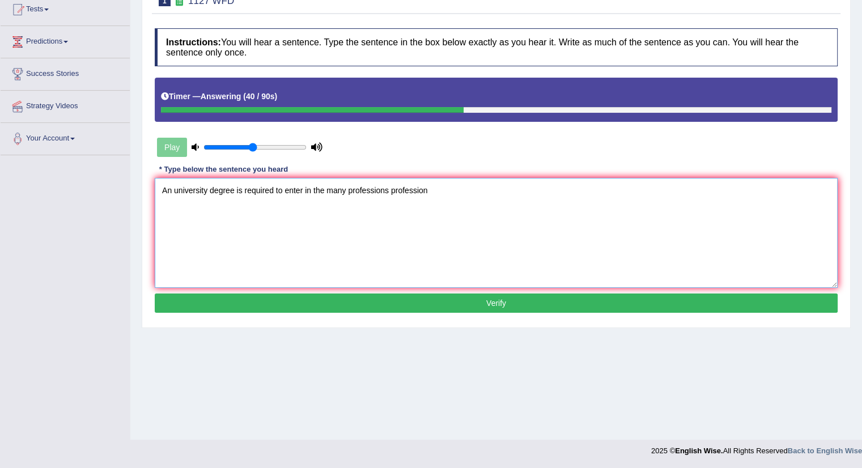
type textarea "An university degree is required to enter in the many professions profession"
click at [316, 299] on button "Verify" at bounding box center [496, 303] width 683 height 19
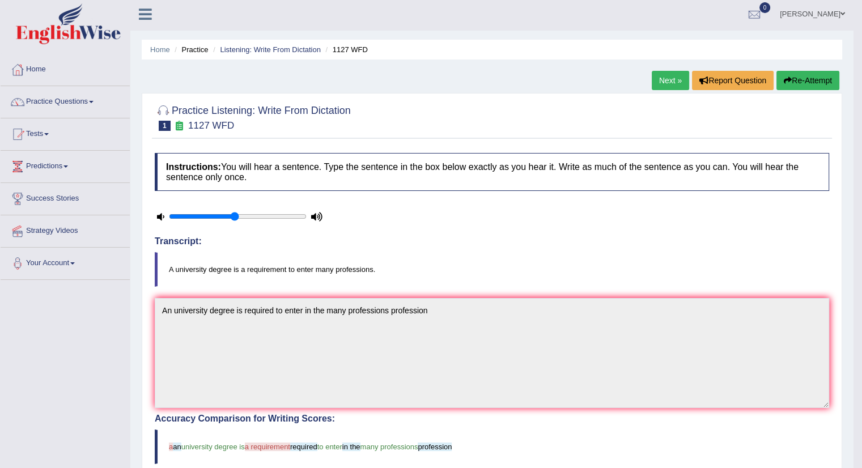
scroll to position [1, 0]
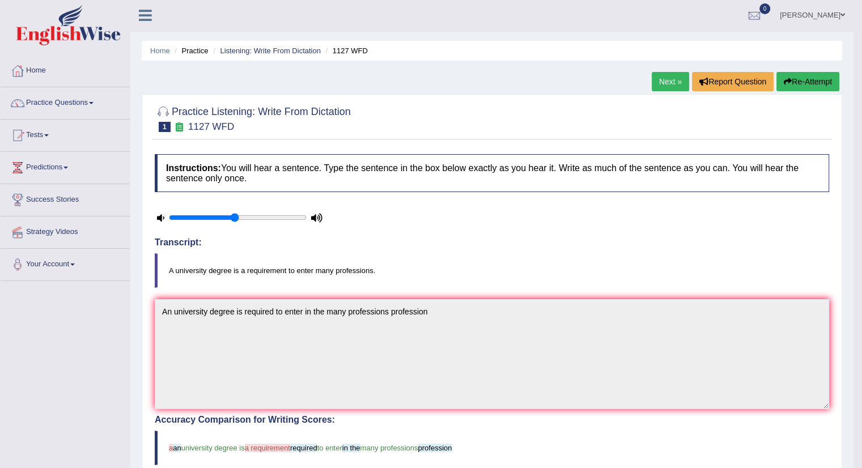
click at [668, 78] on link "Next »" at bounding box center [670, 81] width 37 height 19
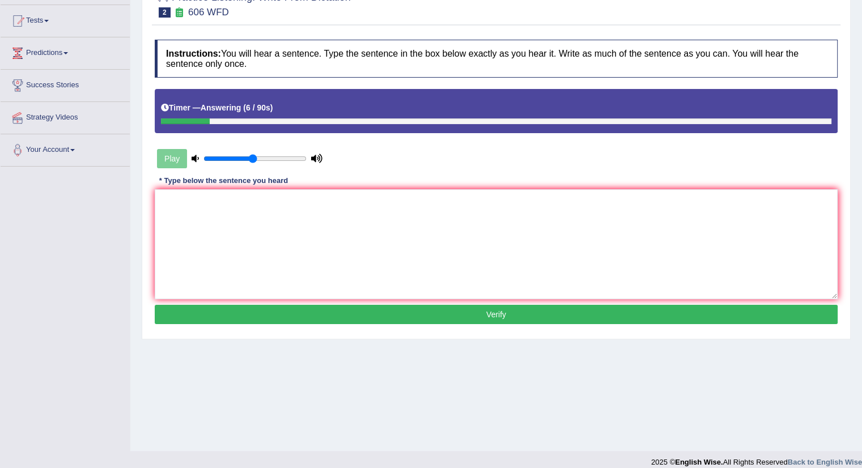
scroll to position [127, 0]
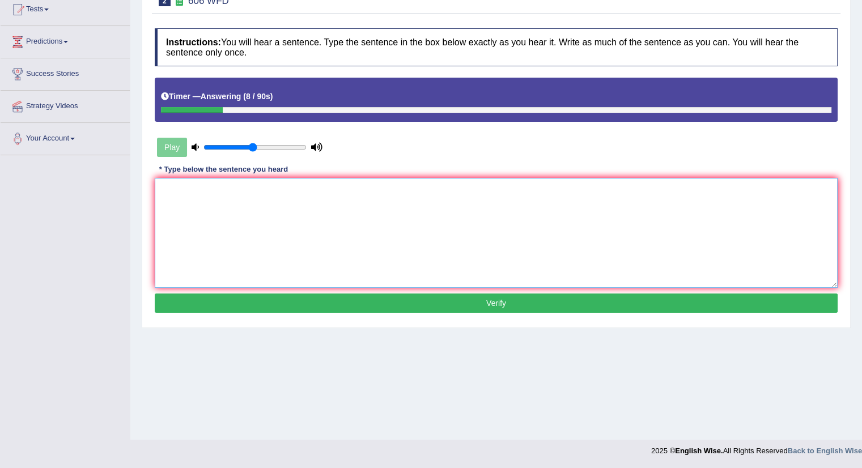
click at [340, 282] on textarea at bounding box center [496, 233] width 683 height 110
type textarea "The student students study for the language."
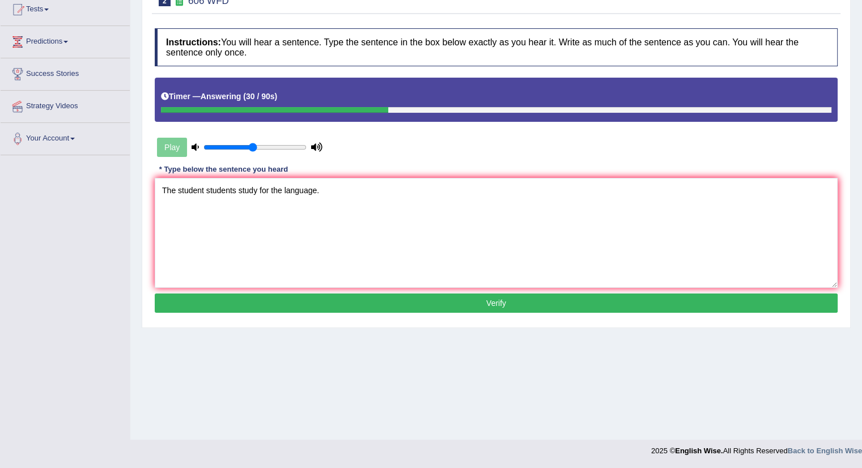
click at [313, 302] on button "Verify" at bounding box center [496, 303] width 683 height 19
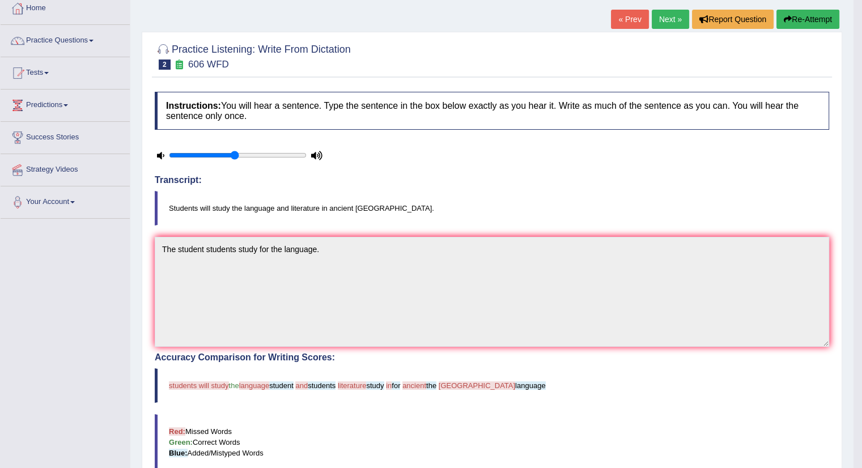
scroll to position [49, 0]
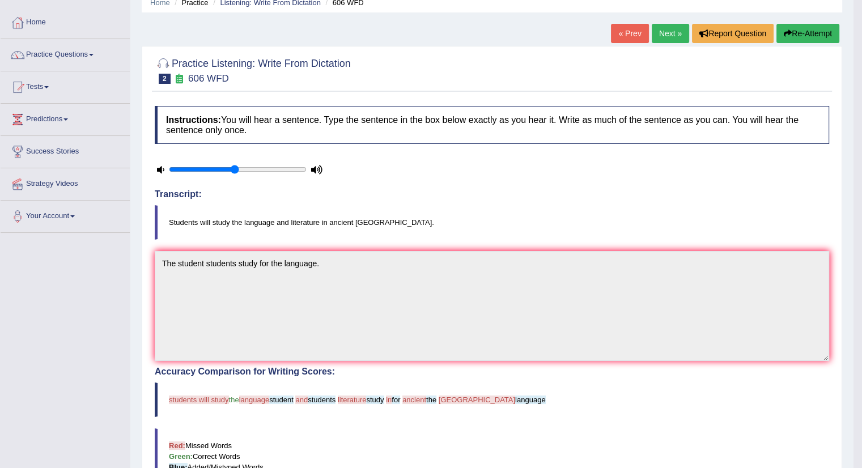
click at [669, 33] on link "Next »" at bounding box center [670, 33] width 37 height 19
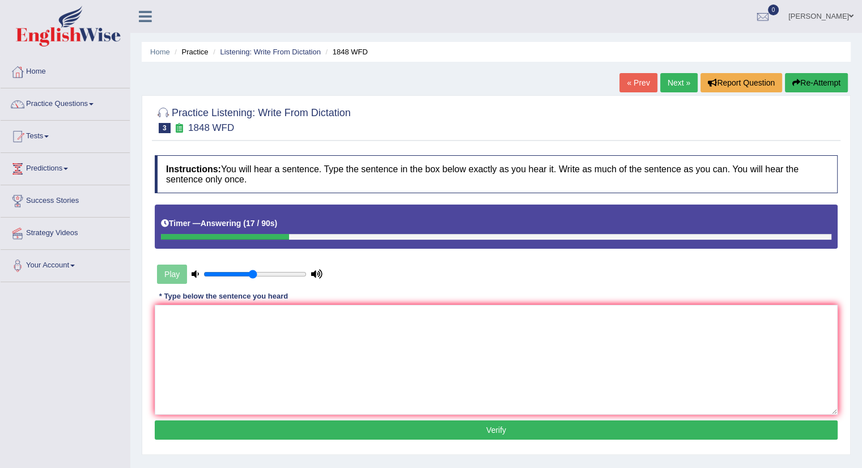
scroll to position [127, 0]
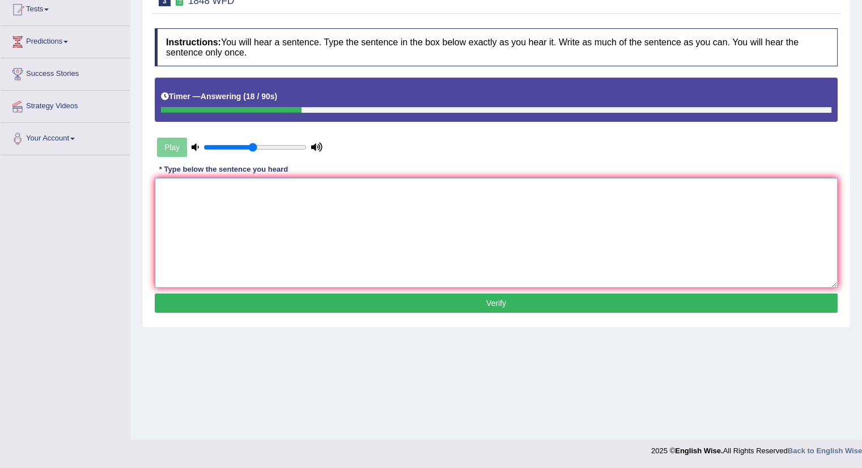
click at [277, 232] on textarea at bounding box center [496, 233] width 683 height 110
type textarea "s"
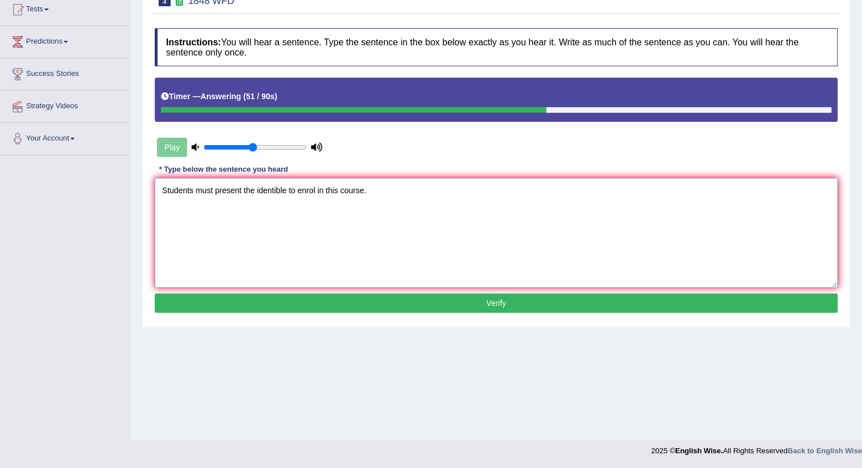
type textarea "Students must present the identible to enrol in this course."
click at [290, 304] on button "Verify" at bounding box center [496, 303] width 683 height 19
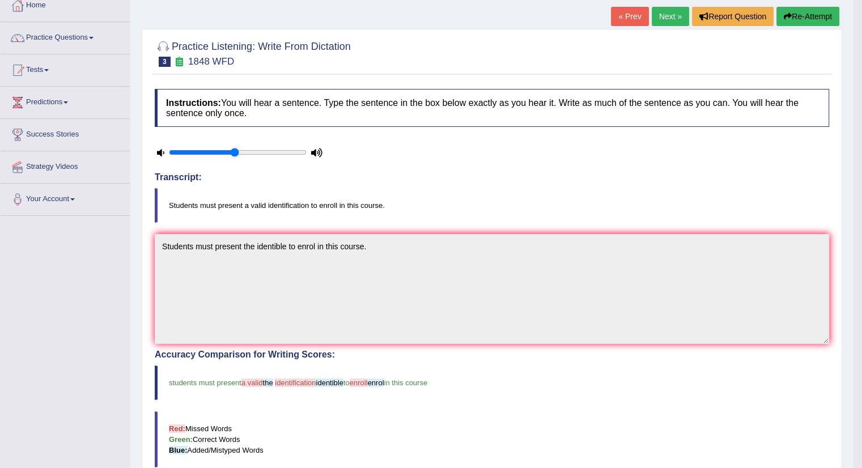
scroll to position [0, 0]
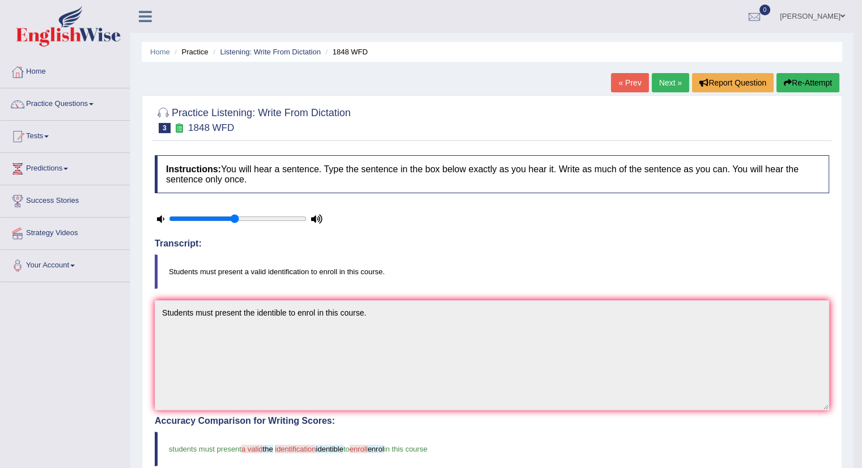
click at [669, 84] on link "Next »" at bounding box center [670, 82] width 37 height 19
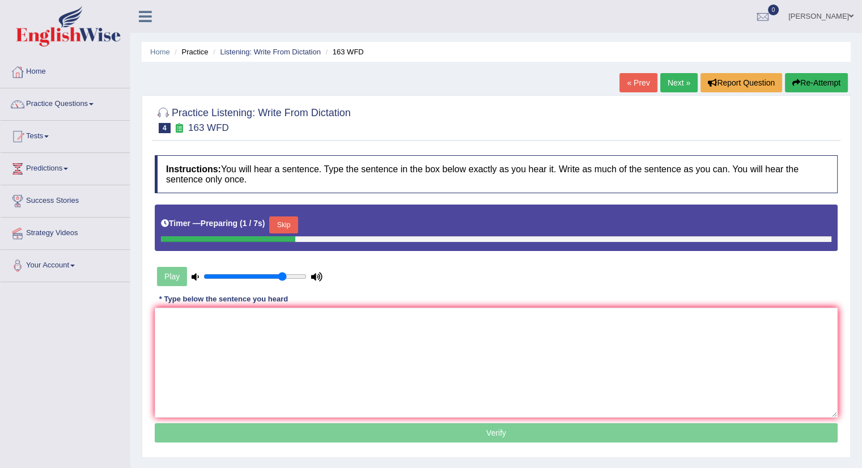
type input "0.8"
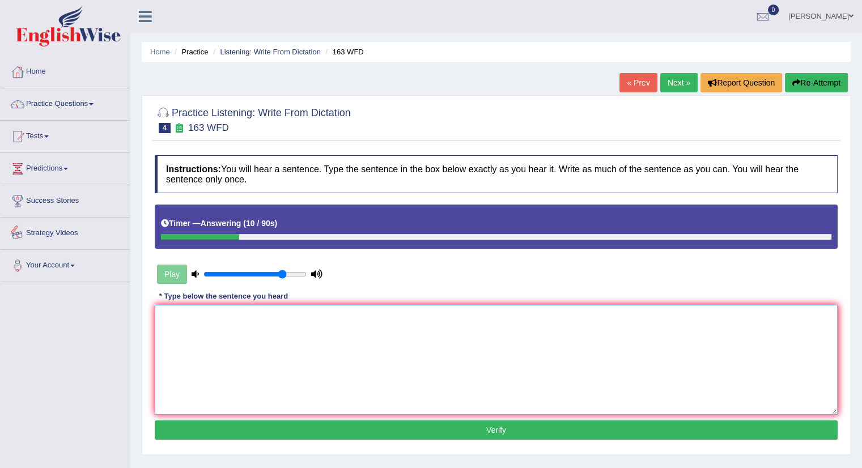
click at [212, 335] on textarea at bounding box center [496, 360] width 683 height 110
type textarea "a"
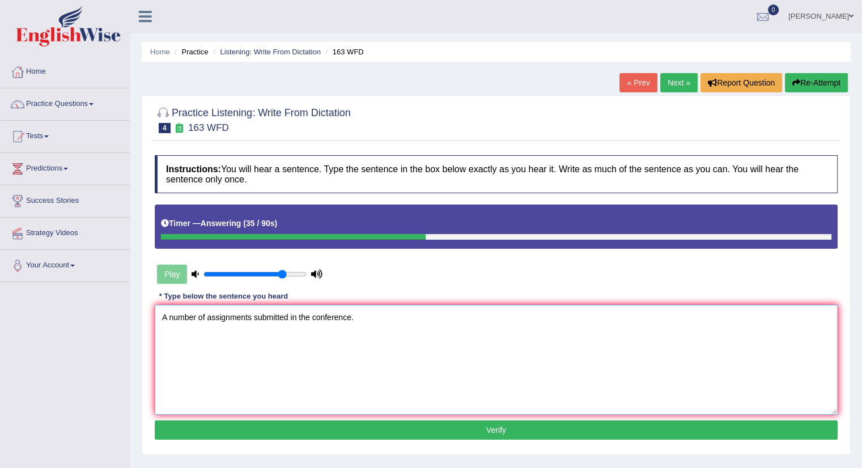
type textarea "A number of assignments submitted in the conference."
click at [196, 429] on button "Verify" at bounding box center [496, 430] width 683 height 19
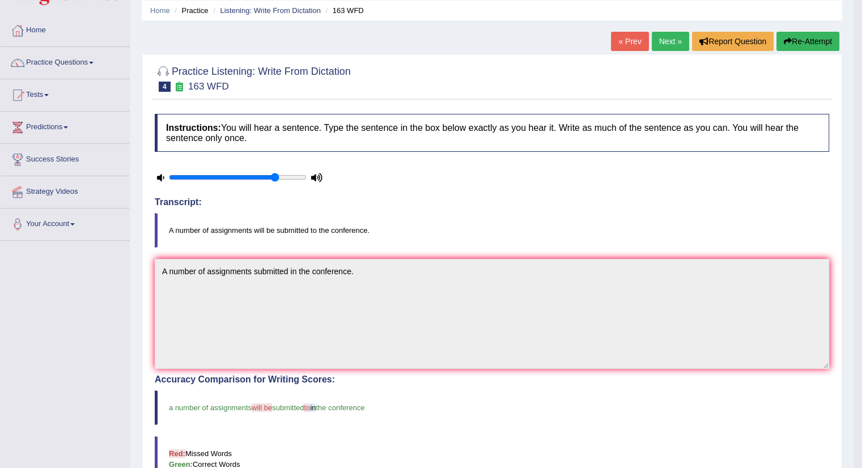
scroll to position [21, 0]
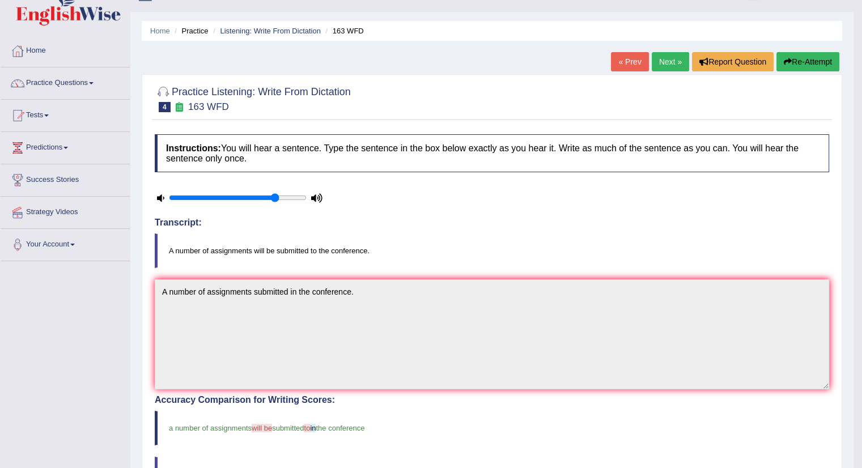
click at [669, 70] on link "Next »" at bounding box center [670, 61] width 37 height 19
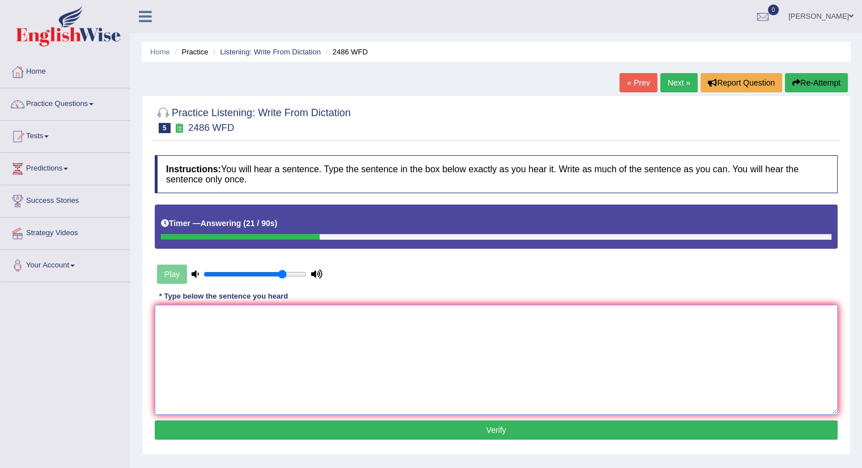
click at [235, 352] on textarea at bounding box center [496, 360] width 683 height 110
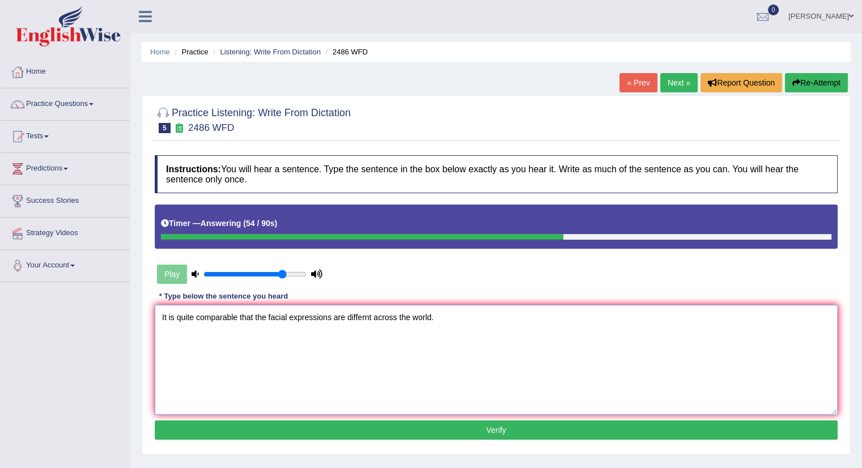
type textarea "It is quite comparable that the facial expressions are differnt across the worl…"
click at [187, 431] on button "Verify" at bounding box center [496, 430] width 683 height 19
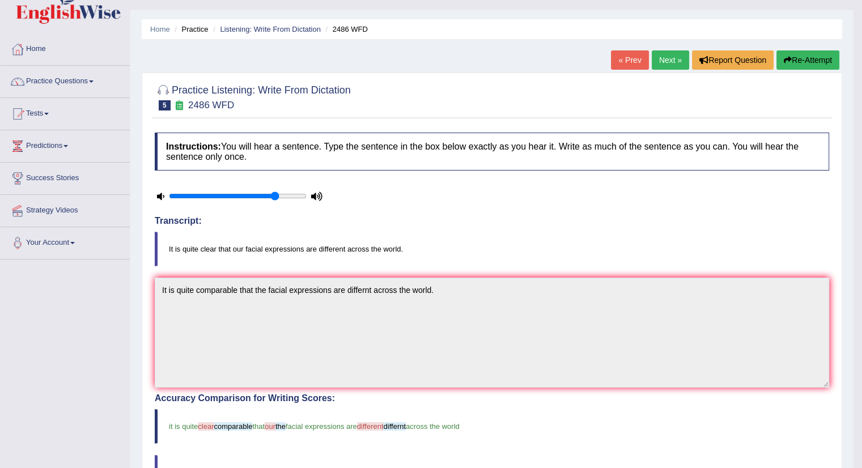
scroll to position [22, 0]
click at [665, 62] on link "Next »" at bounding box center [670, 60] width 37 height 19
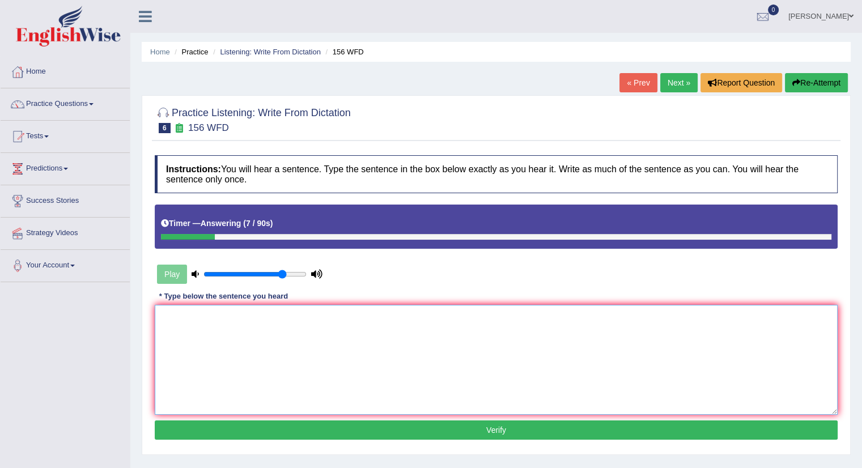
click at [241, 327] on textarea at bounding box center [496, 360] width 683 height 110
type textarea "a"
type textarea "All the assignments are due by [DATE]."
click at [235, 435] on button "Verify" at bounding box center [496, 430] width 683 height 19
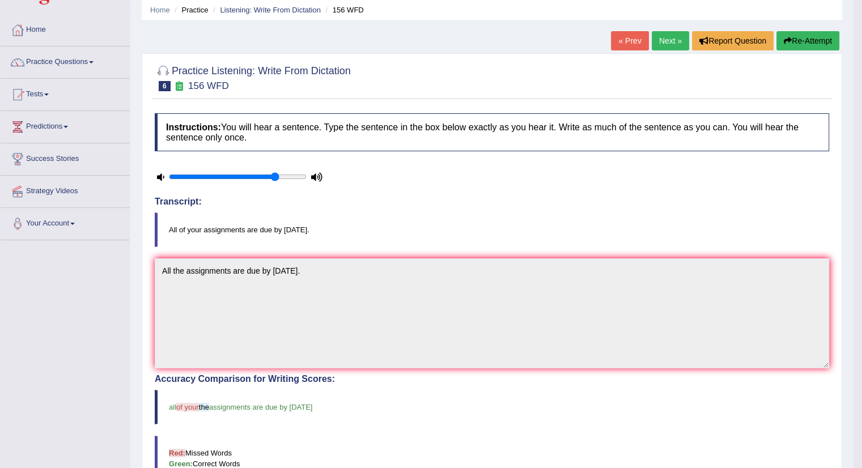
scroll to position [28, 0]
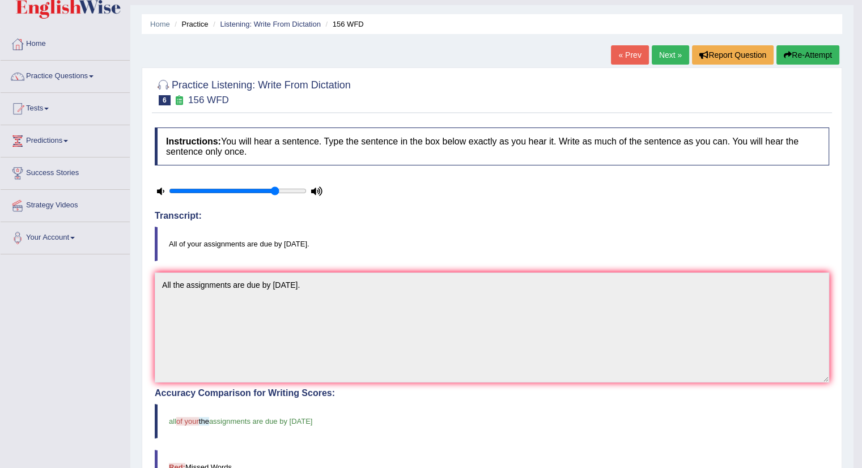
click at [668, 50] on link "Next »" at bounding box center [670, 54] width 37 height 19
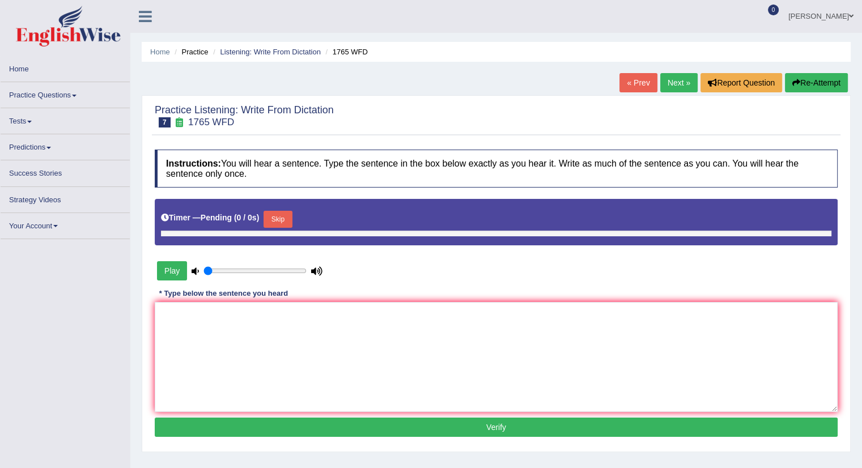
type input "0.8"
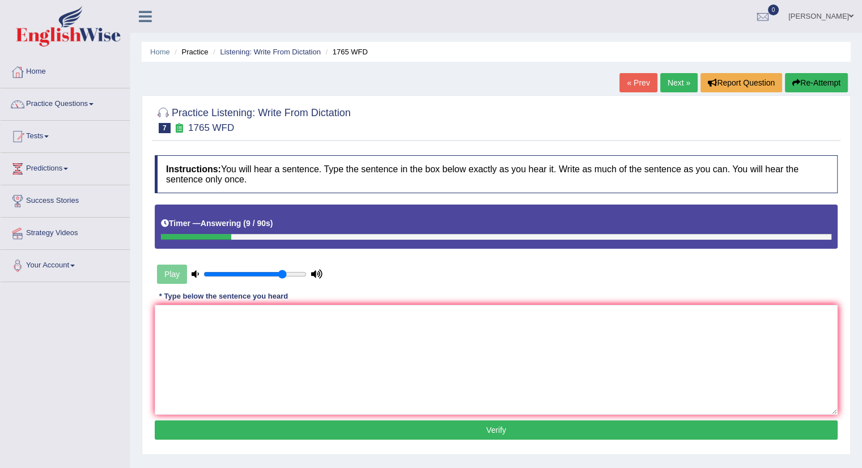
click at [176, 272] on div "Play" at bounding box center [240, 274] width 170 height 28
click at [817, 78] on button "Re-Attempt" at bounding box center [816, 82] width 63 height 19
click at [366, 378] on textarea at bounding box center [496, 360] width 683 height 110
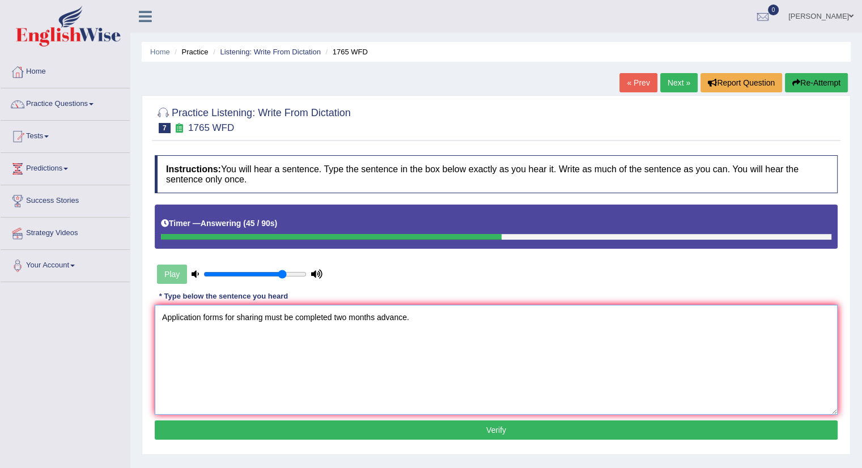
type textarea "Application forms for sharing must be completed two months advance."
click at [273, 431] on button "Verify" at bounding box center [496, 430] width 683 height 19
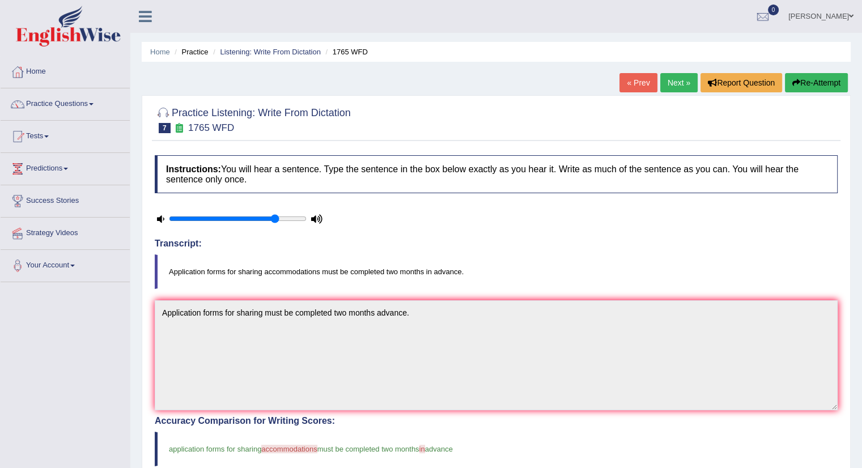
click at [667, 79] on link "Next »" at bounding box center [678, 82] width 37 height 19
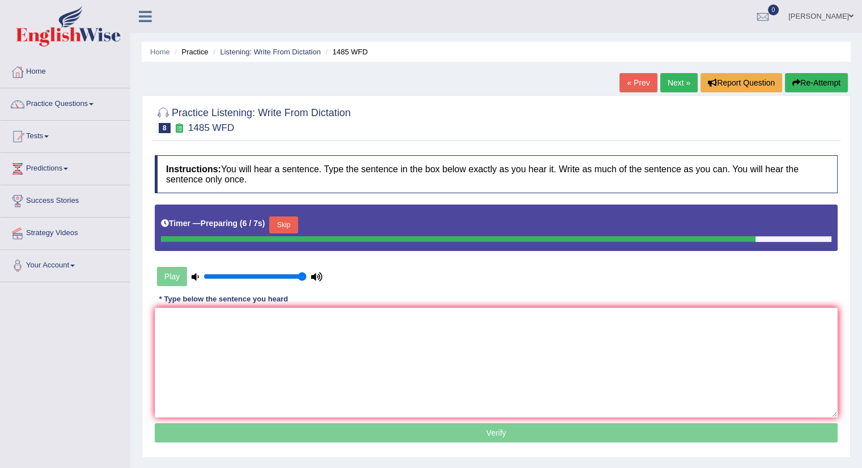
type input "1"
click at [304, 278] on input "range" at bounding box center [254, 276] width 103 height 9
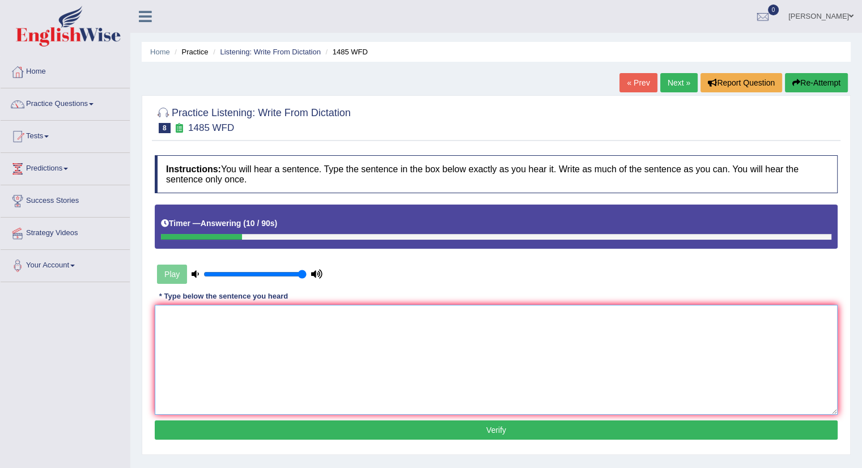
click at [222, 368] on textarea at bounding box center [496, 360] width 683 height 110
type textarea "Course work to the students"
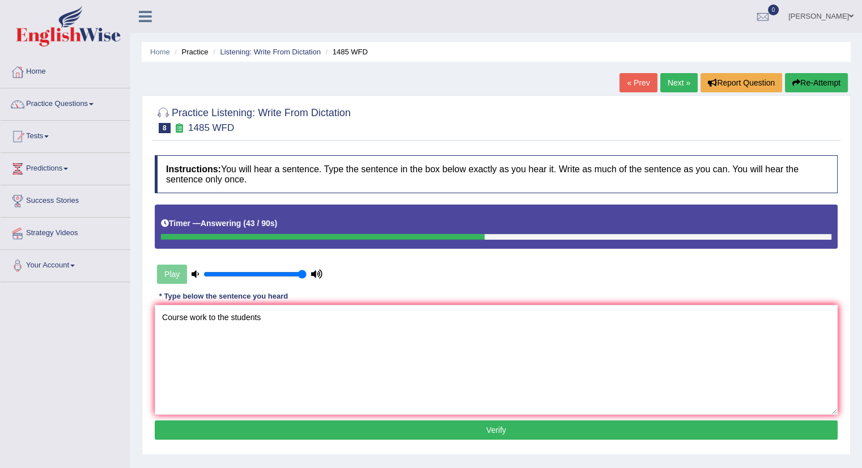
click at [296, 427] on button "Verify" at bounding box center [496, 430] width 683 height 19
